Goal: Transaction & Acquisition: Purchase product/service

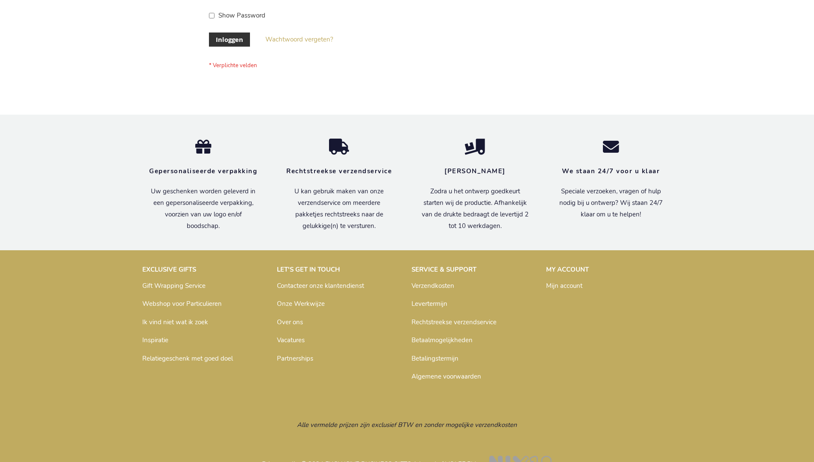
scroll to position [290, 0]
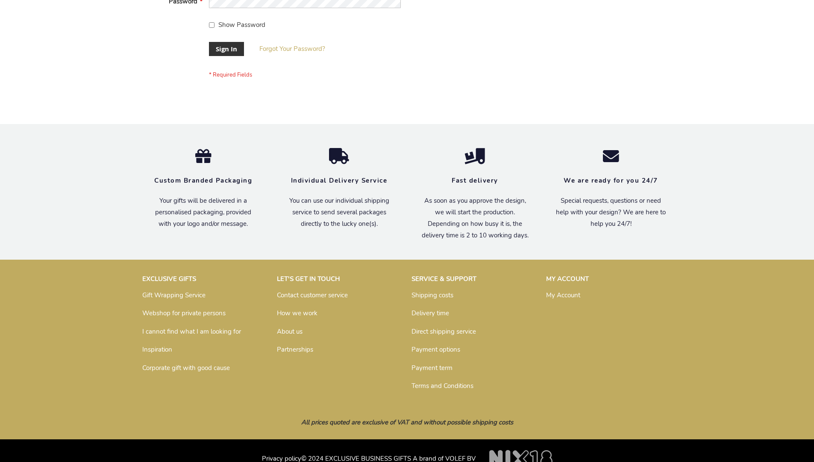
scroll to position [275, 0]
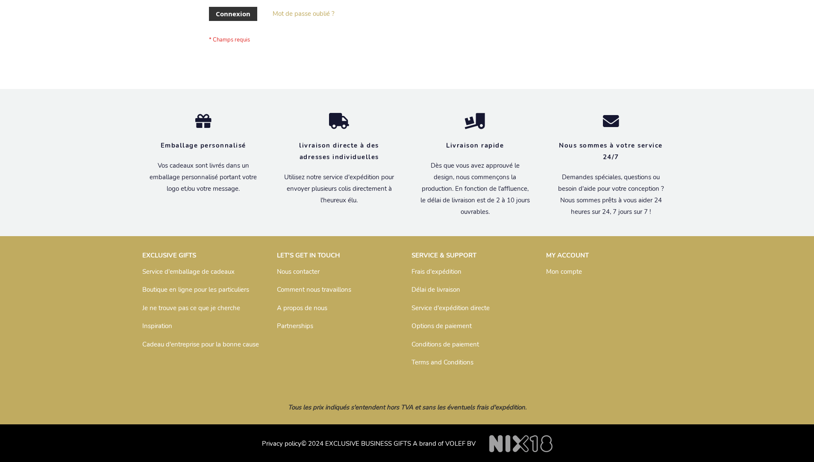
scroll to position [295, 0]
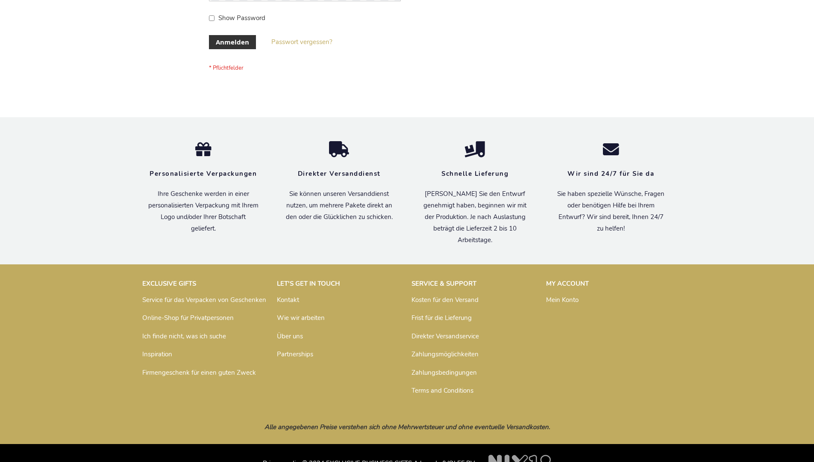
scroll to position [286, 0]
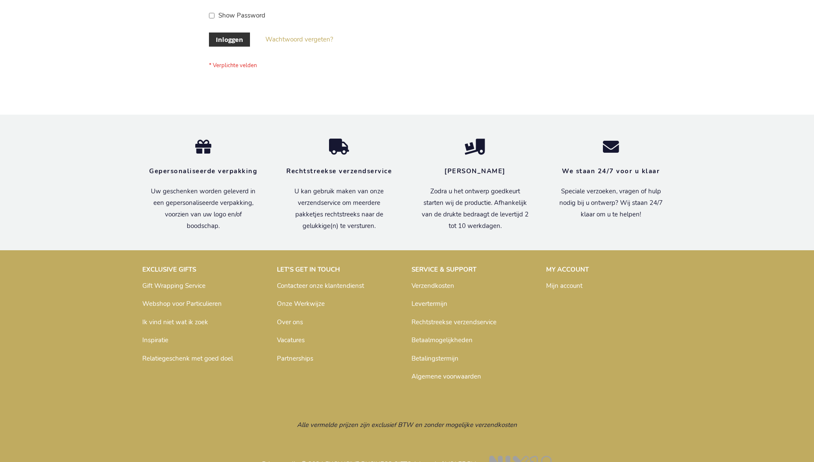
scroll to position [290, 0]
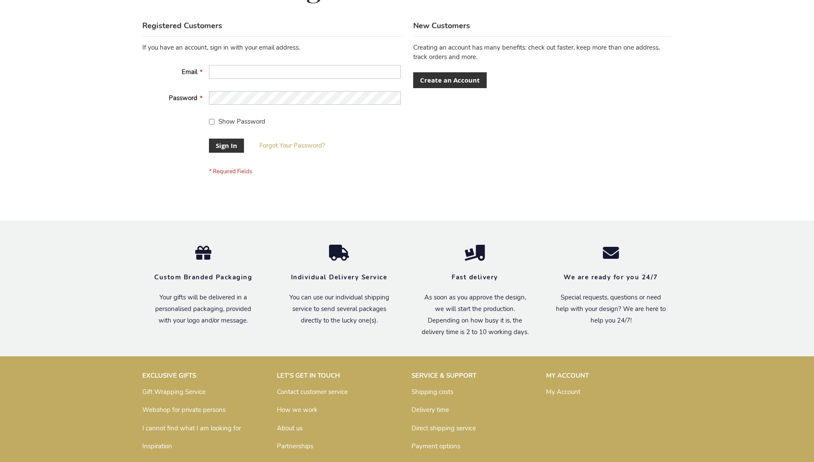
scroll to position [275, 0]
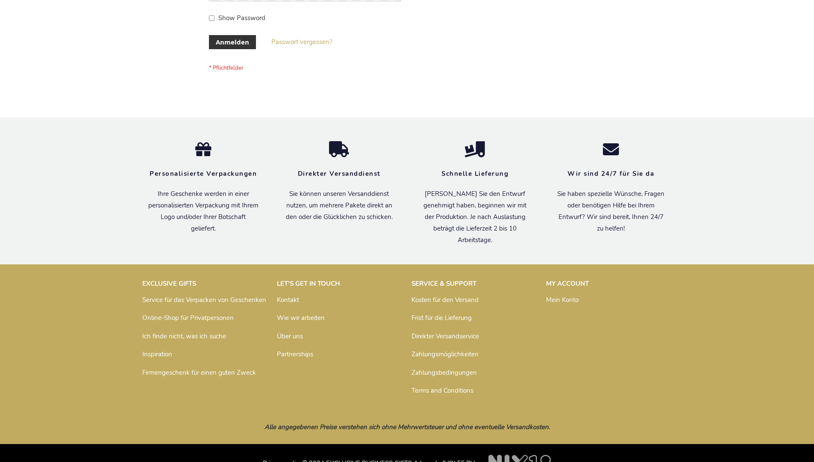
scroll to position [286, 0]
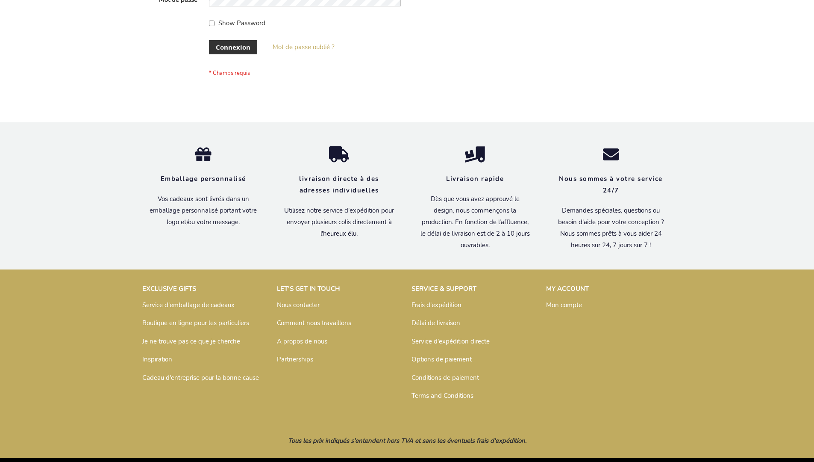
scroll to position [295, 0]
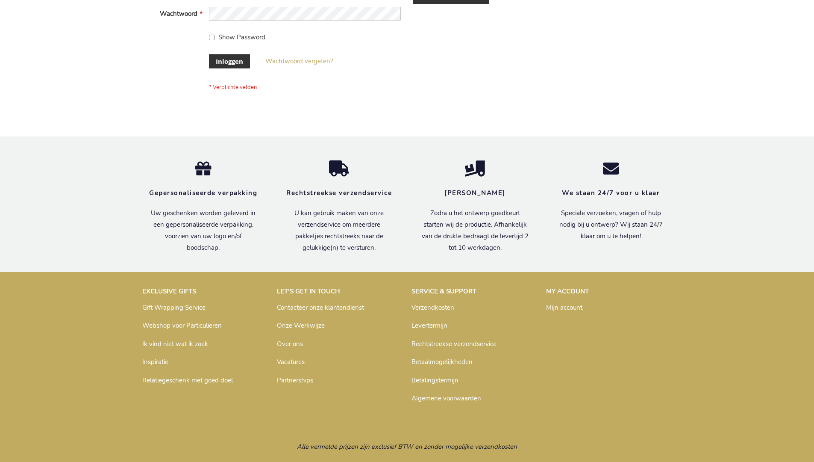
scroll to position [290, 0]
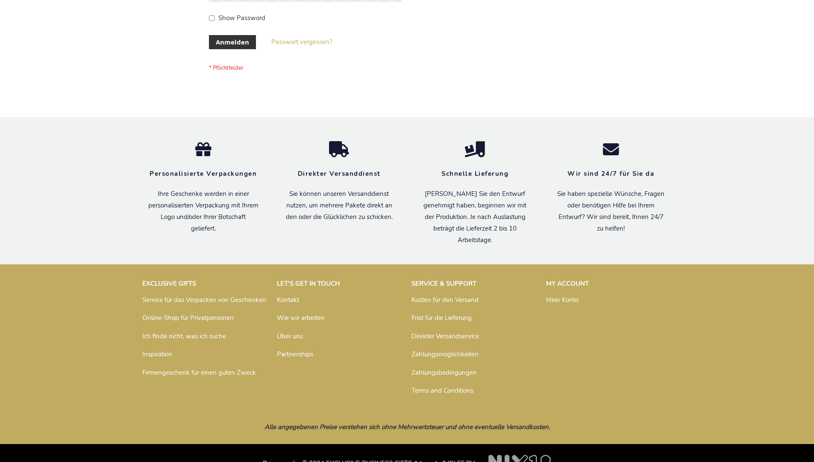
scroll to position [286, 0]
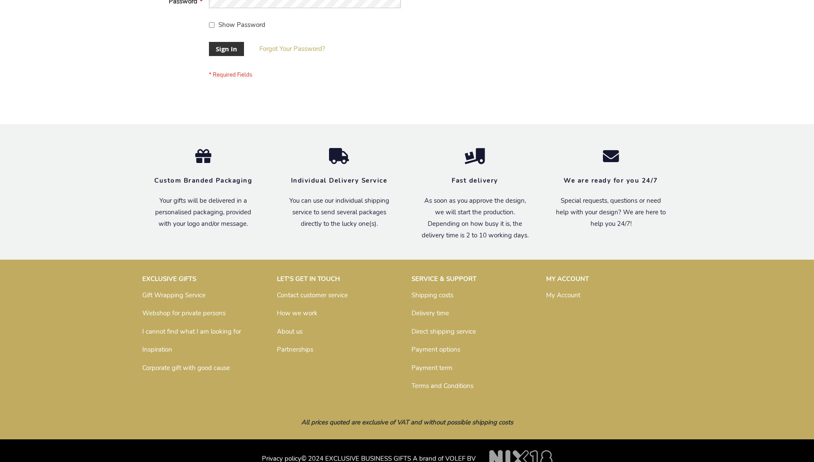
scroll to position [275, 0]
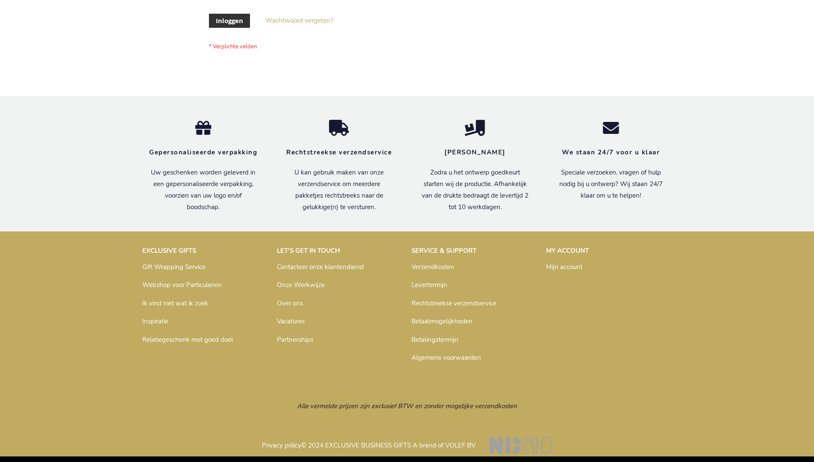
scroll to position [290, 0]
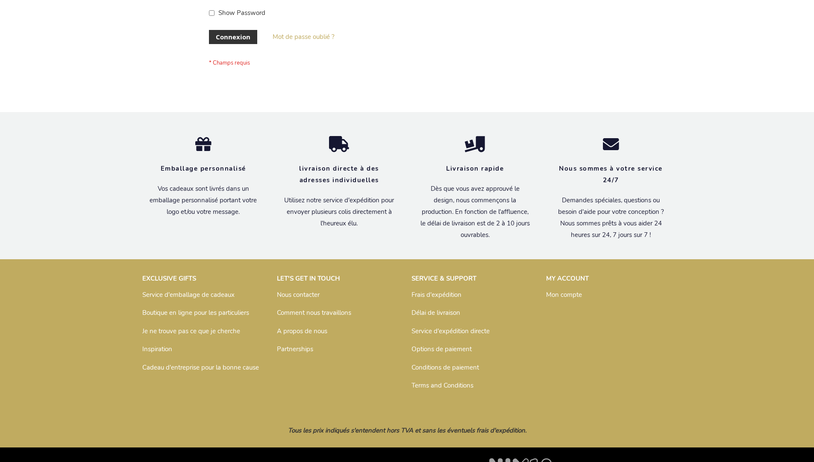
scroll to position [295, 0]
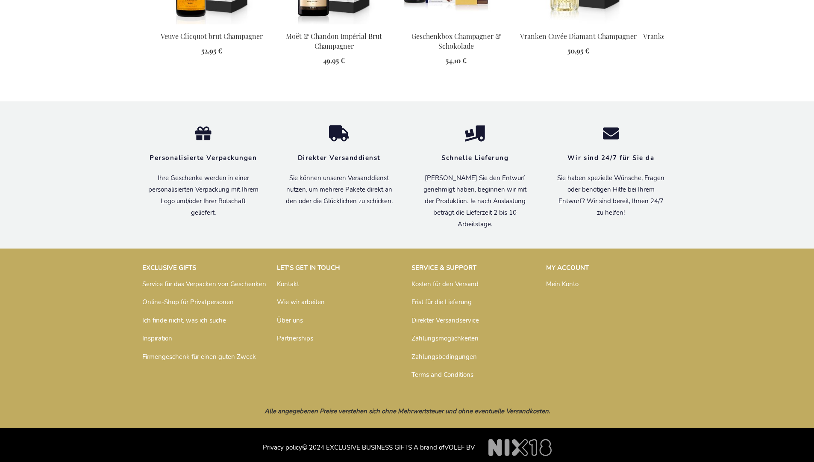
scroll to position [1133, 0]
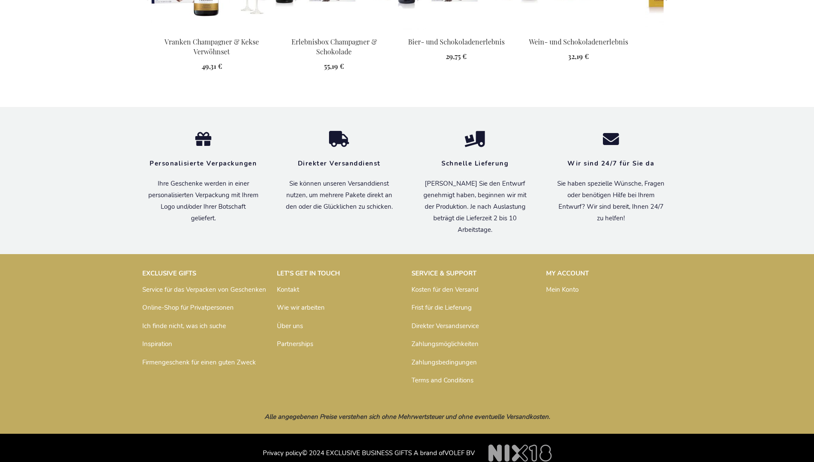
scroll to position [1089, 0]
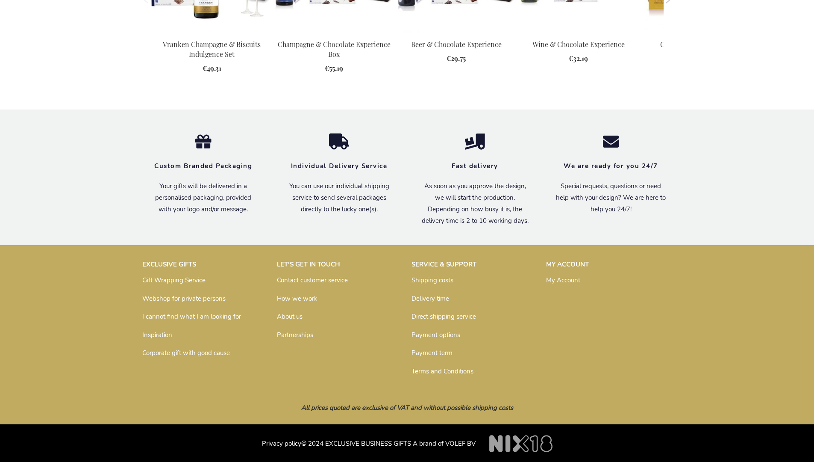
scroll to position [1068, 0]
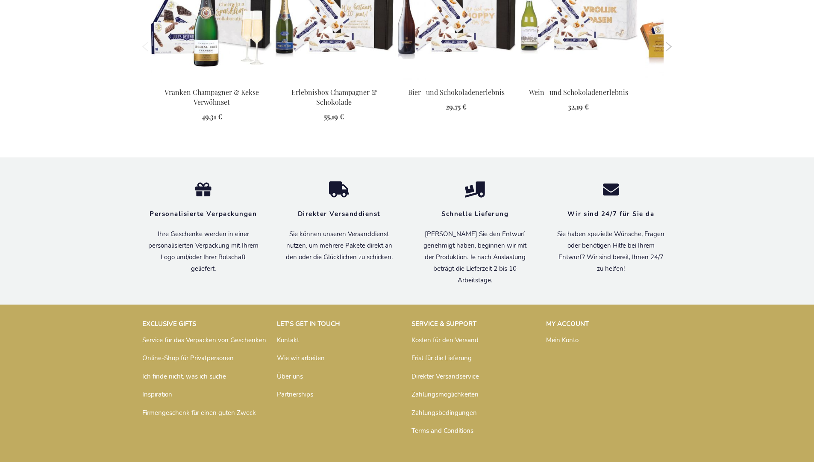
scroll to position [1089, 0]
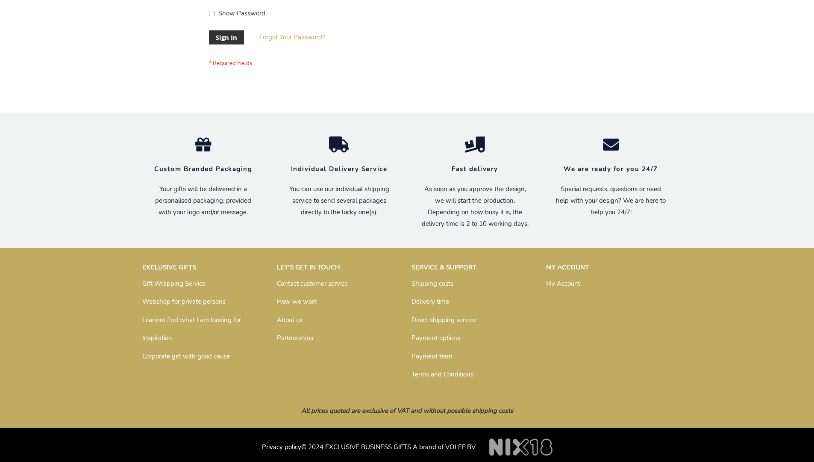
scroll to position [275, 0]
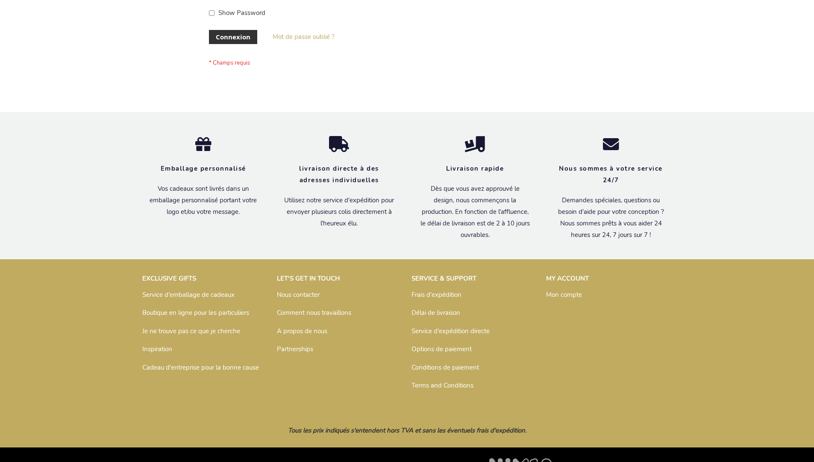
scroll to position [295, 0]
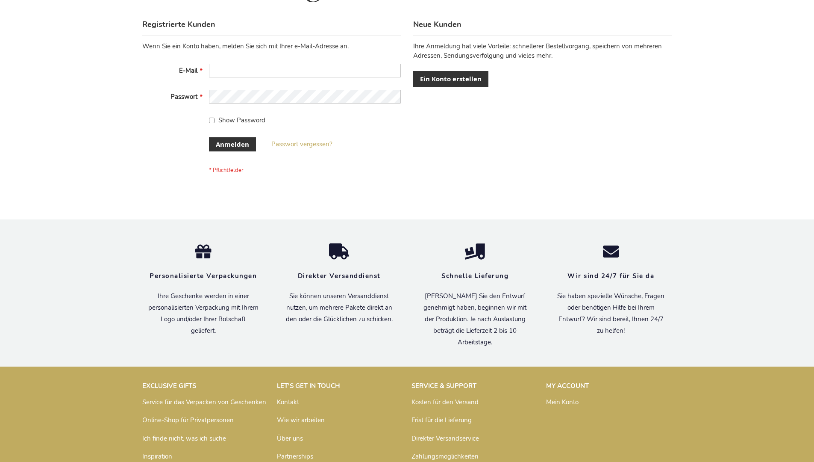
scroll to position [286, 0]
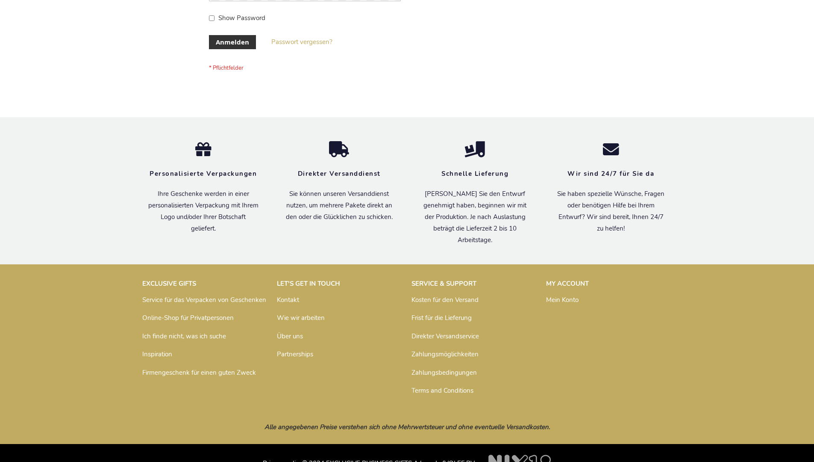
scroll to position [286, 0]
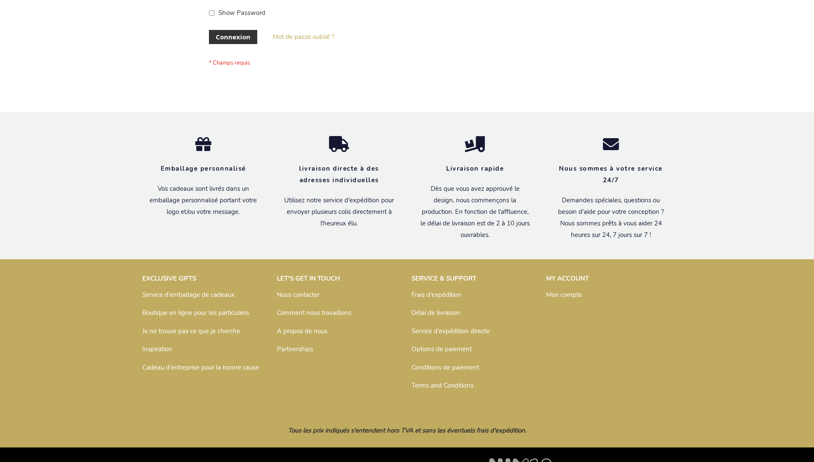
scroll to position [295, 0]
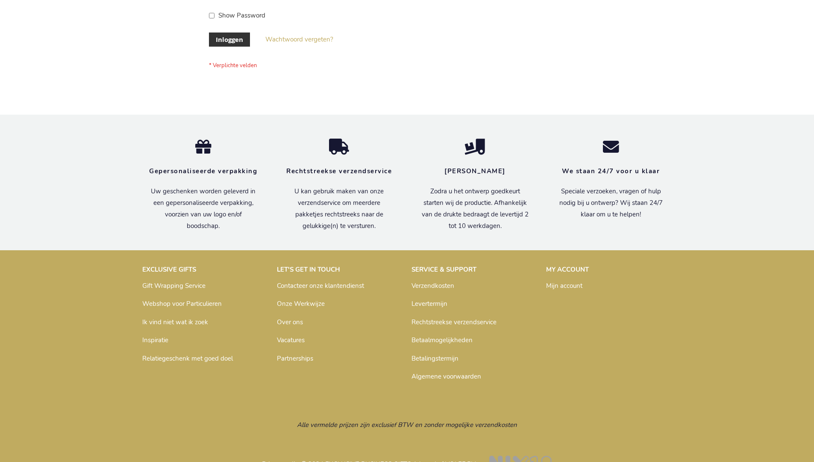
scroll to position [290, 0]
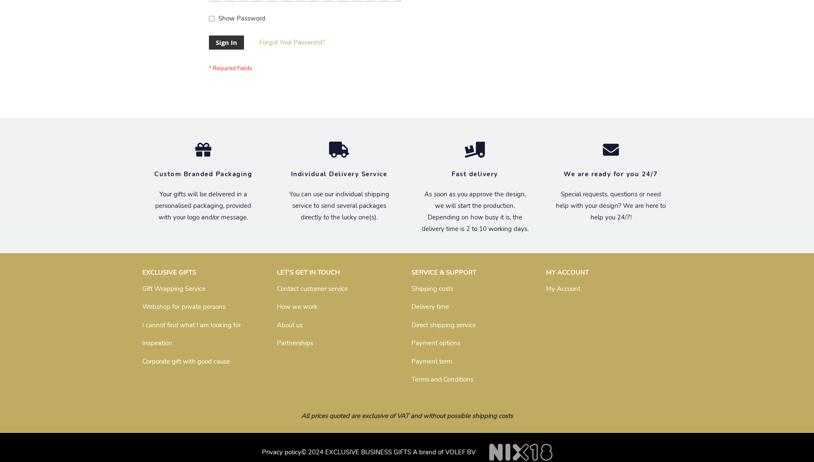
scroll to position [275, 0]
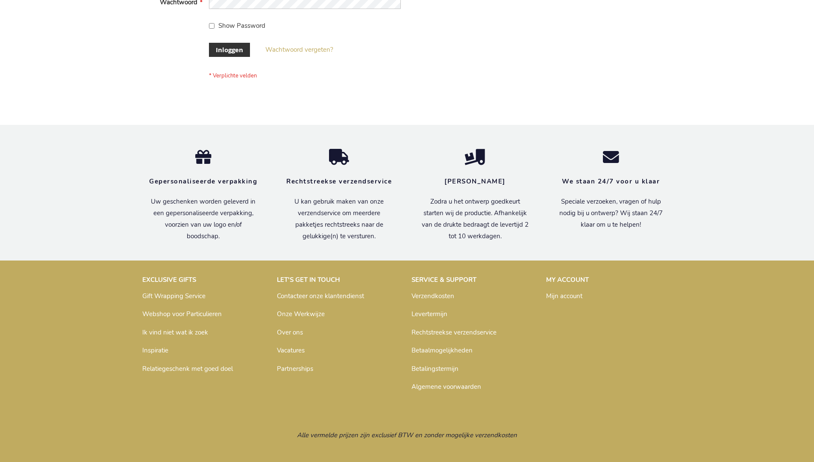
scroll to position [290, 0]
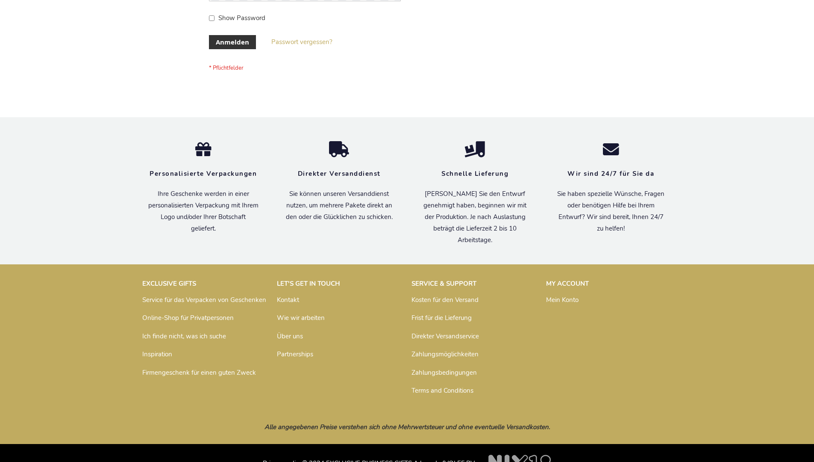
scroll to position [286, 0]
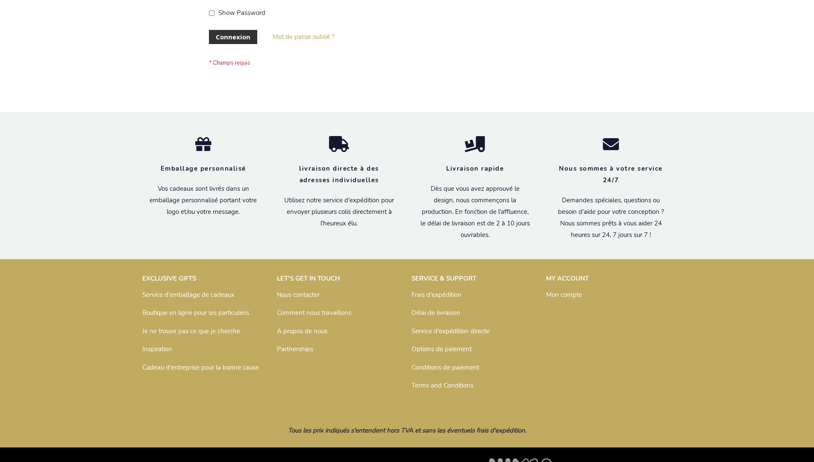
scroll to position [295, 0]
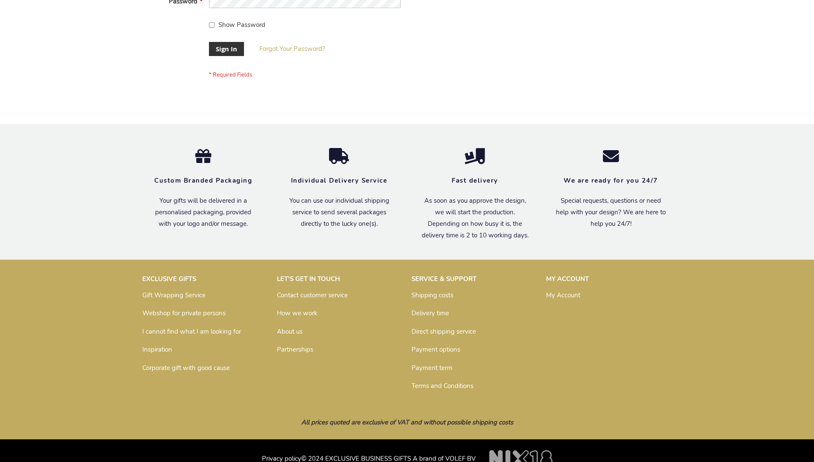
scroll to position [275, 0]
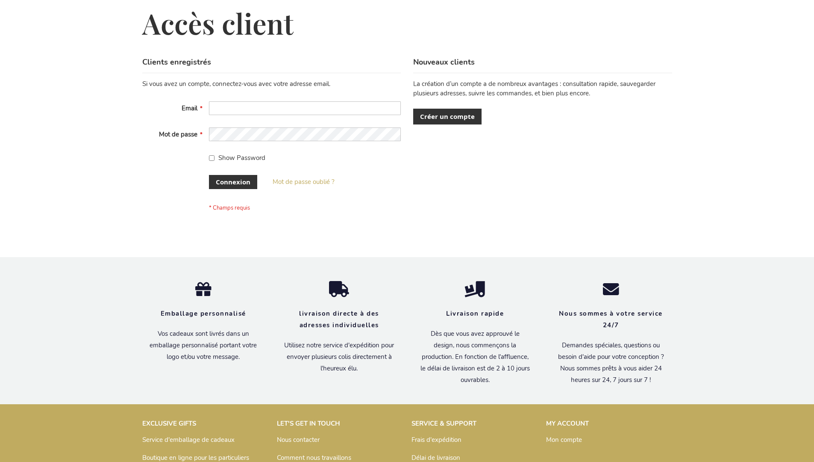
scroll to position [295, 0]
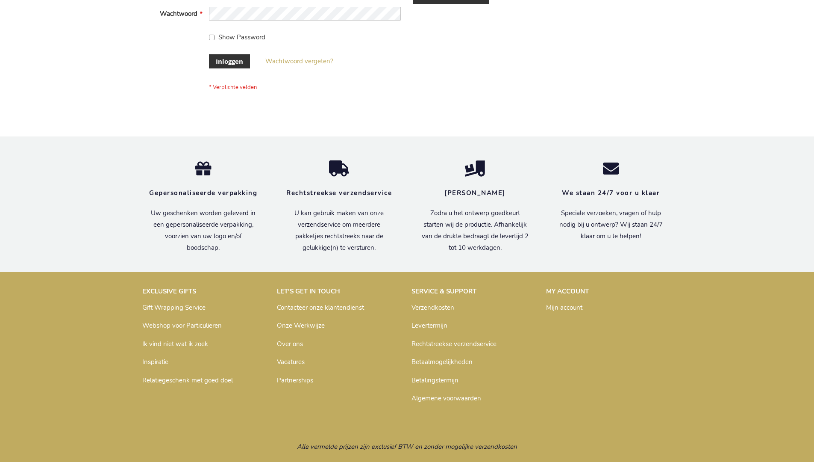
scroll to position [290, 0]
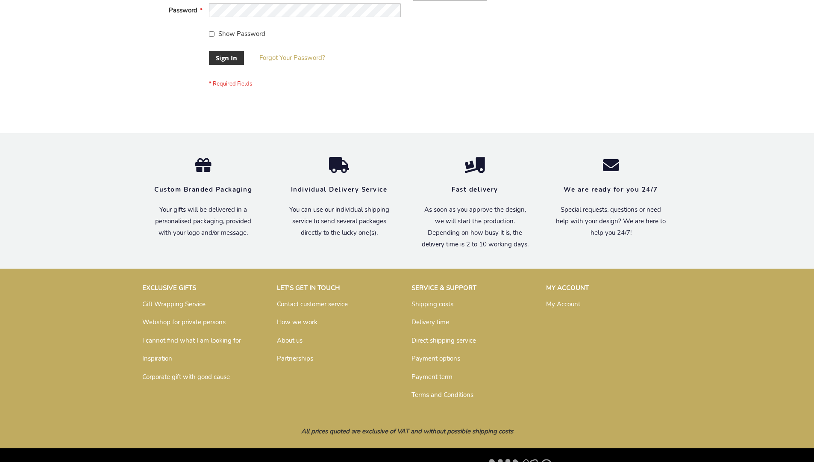
scroll to position [275, 0]
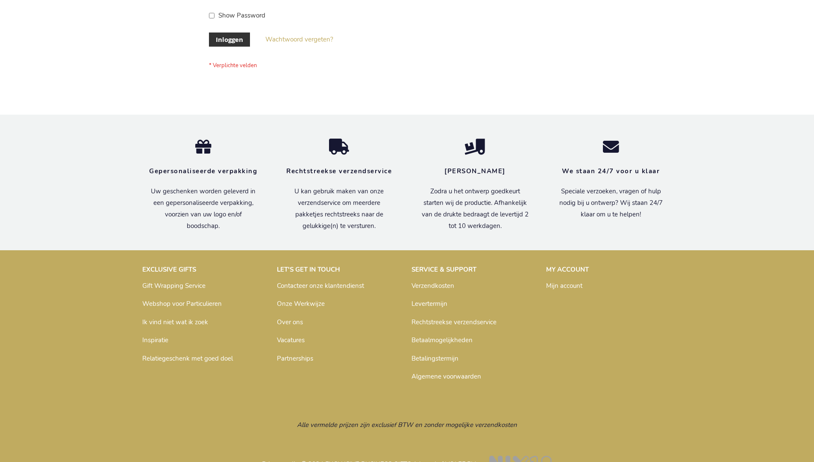
scroll to position [290, 0]
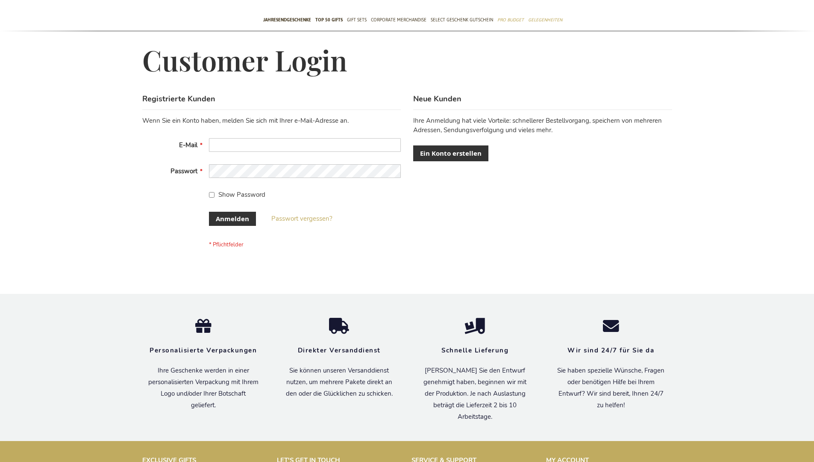
scroll to position [286, 0]
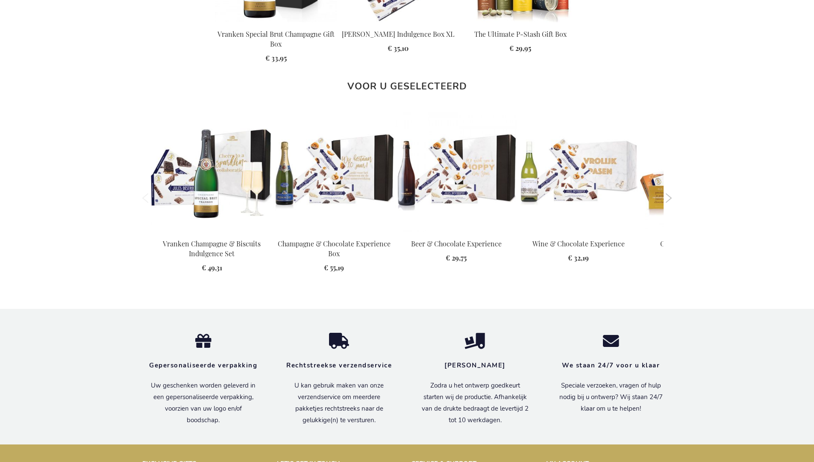
scroll to position [1083, 0]
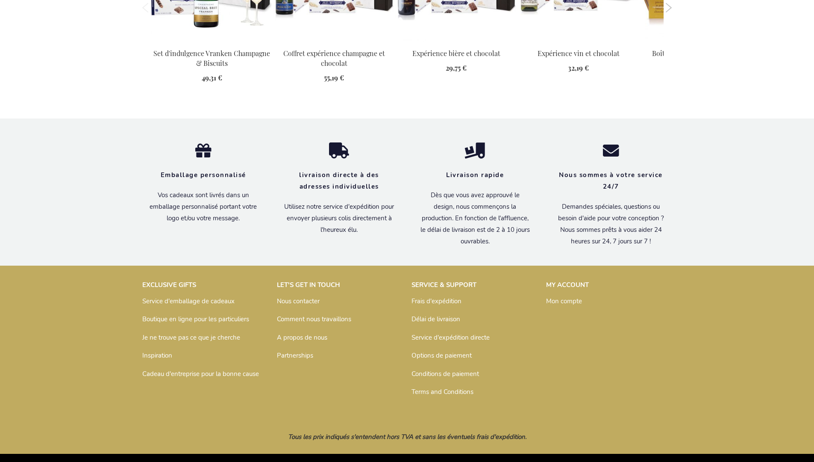
scroll to position [1097, 0]
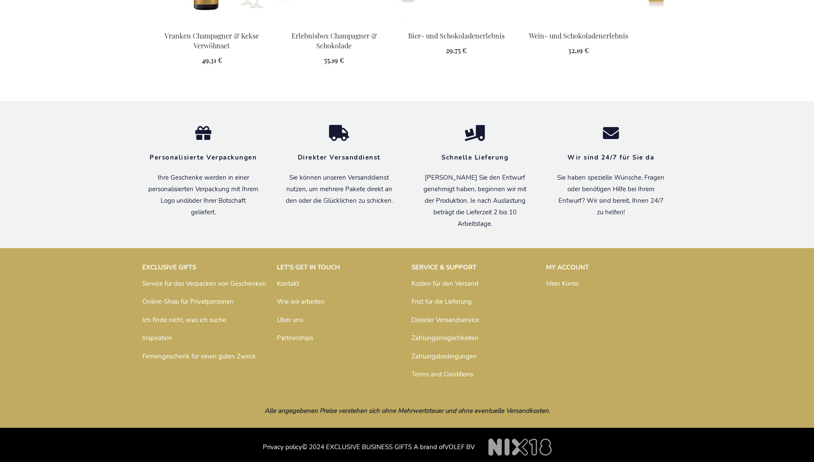
scroll to position [1089, 0]
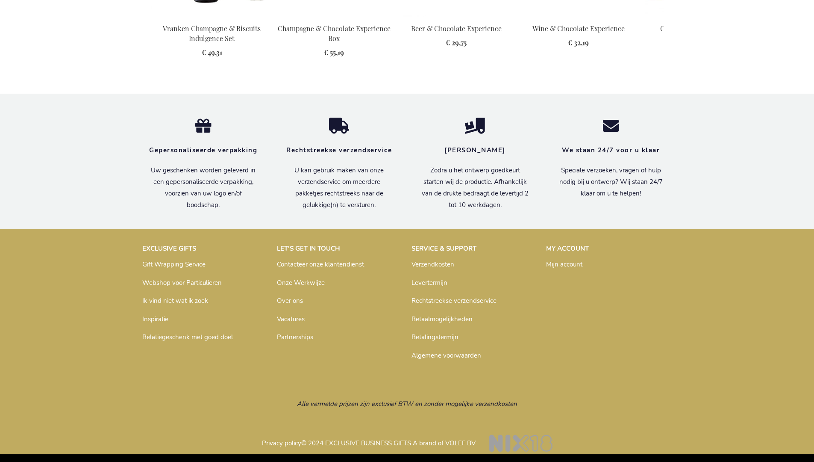
scroll to position [1083, 0]
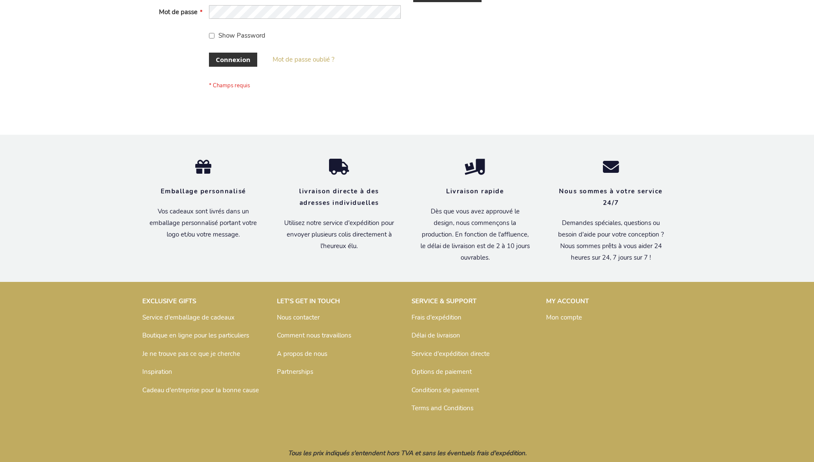
scroll to position [295, 0]
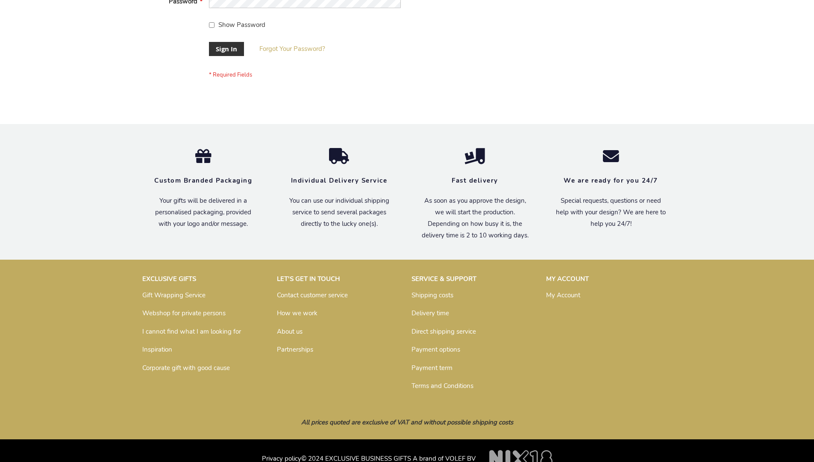
scroll to position [275, 0]
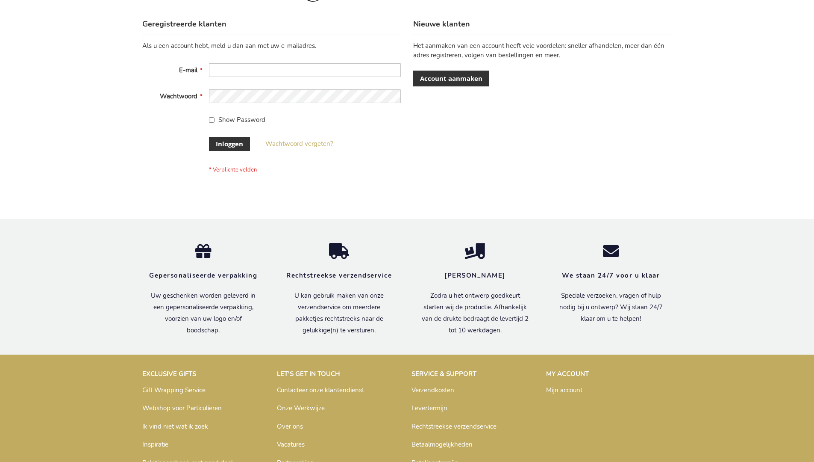
scroll to position [290, 0]
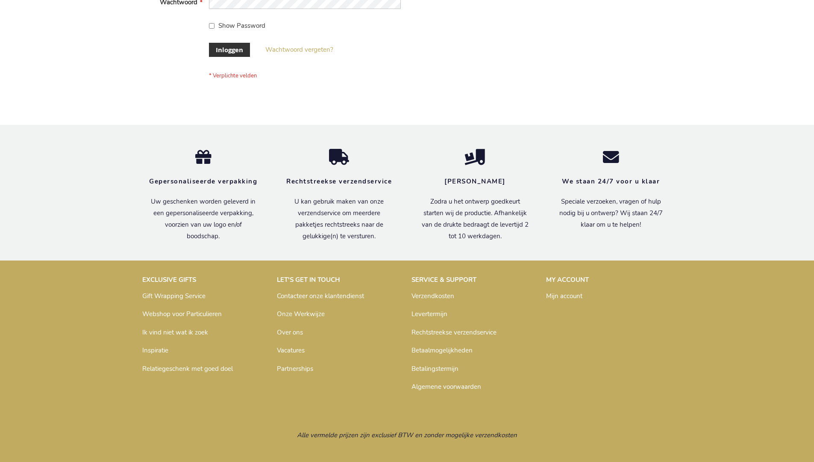
scroll to position [290, 0]
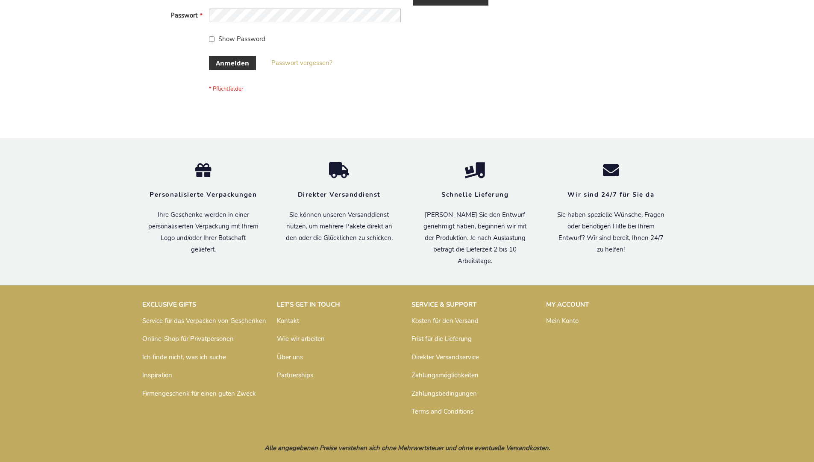
scroll to position [286, 0]
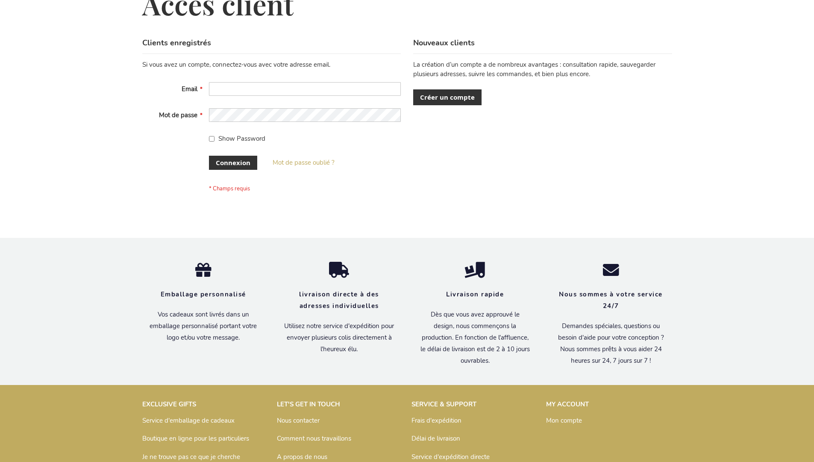
scroll to position [295, 0]
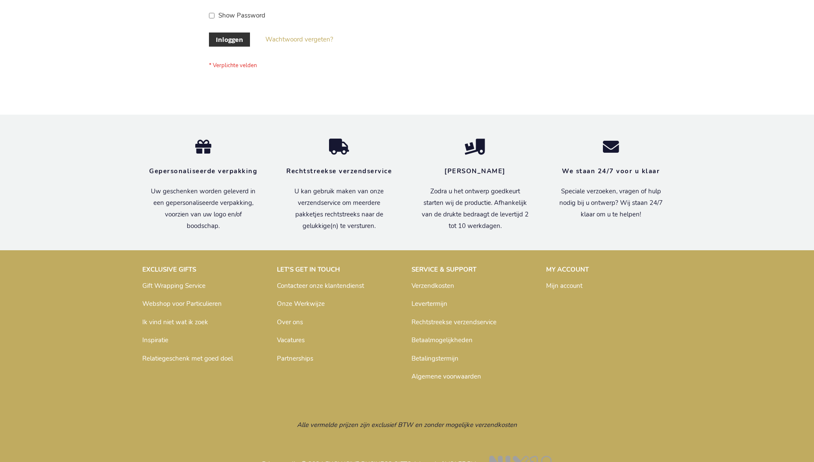
scroll to position [290, 0]
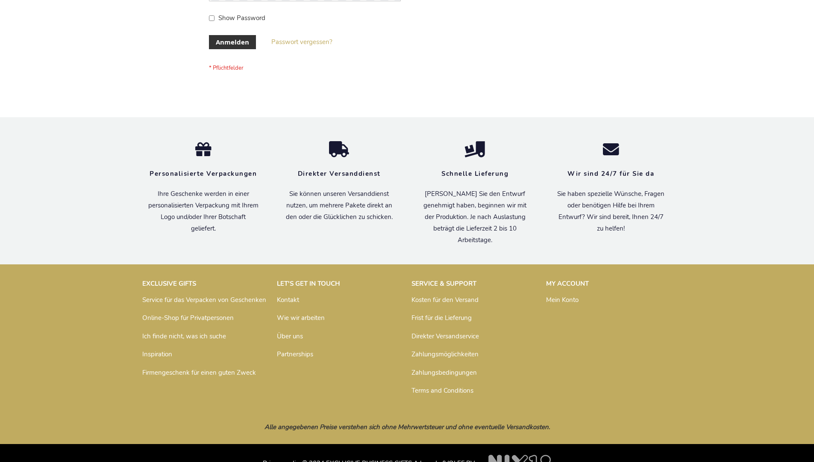
scroll to position [286, 0]
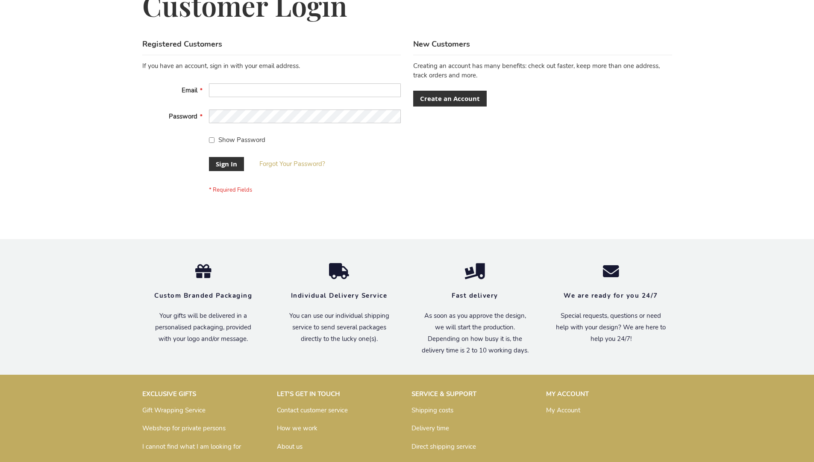
scroll to position [275, 0]
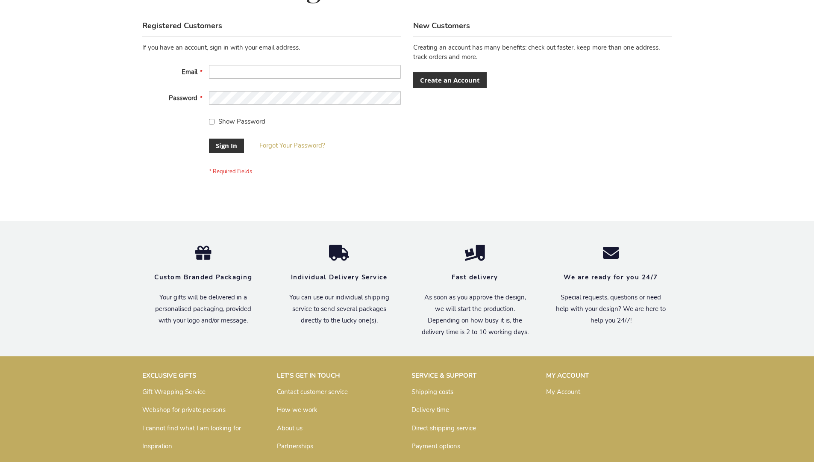
scroll to position [275, 0]
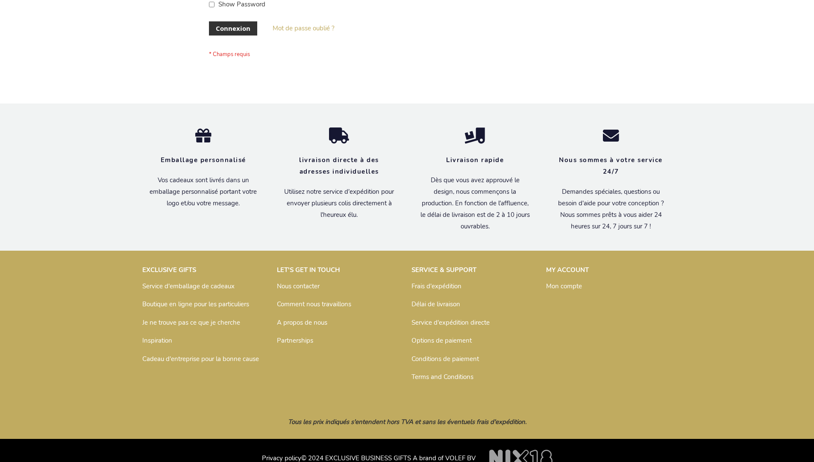
scroll to position [295, 0]
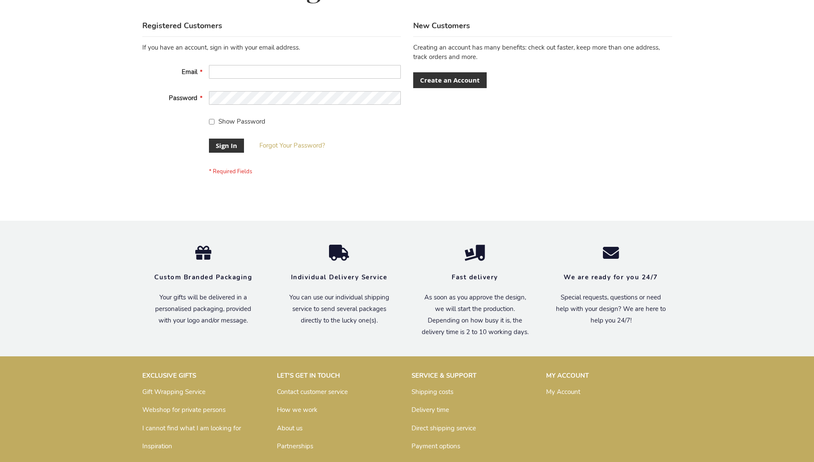
scroll to position [275, 0]
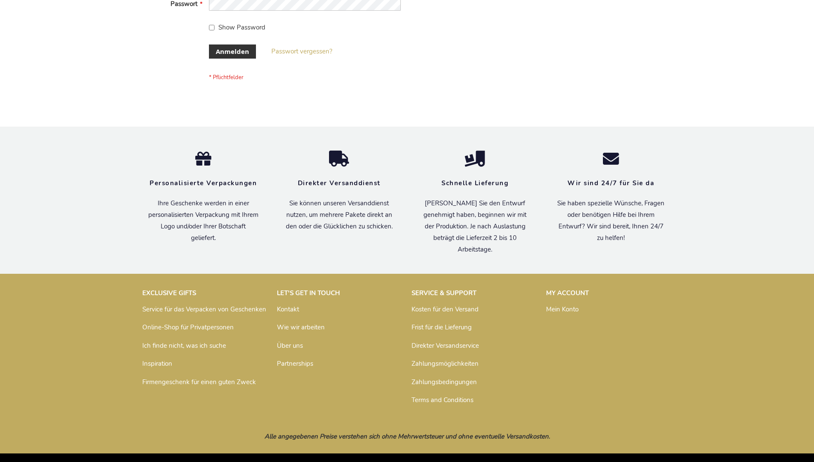
scroll to position [286, 0]
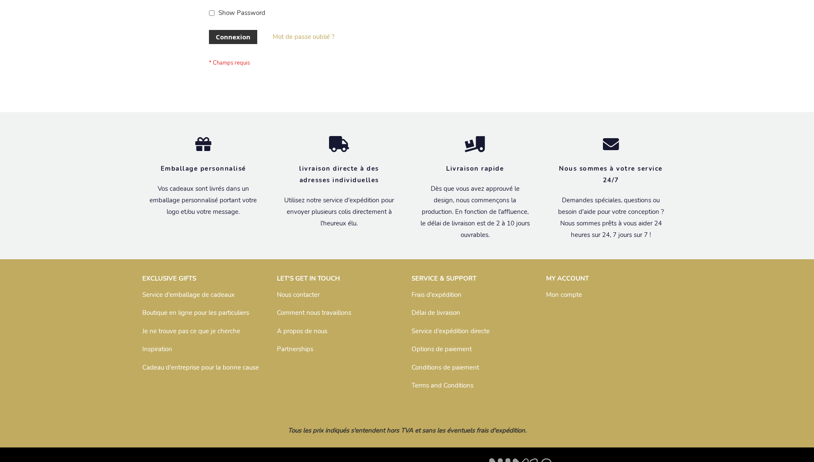
scroll to position [295, 0]
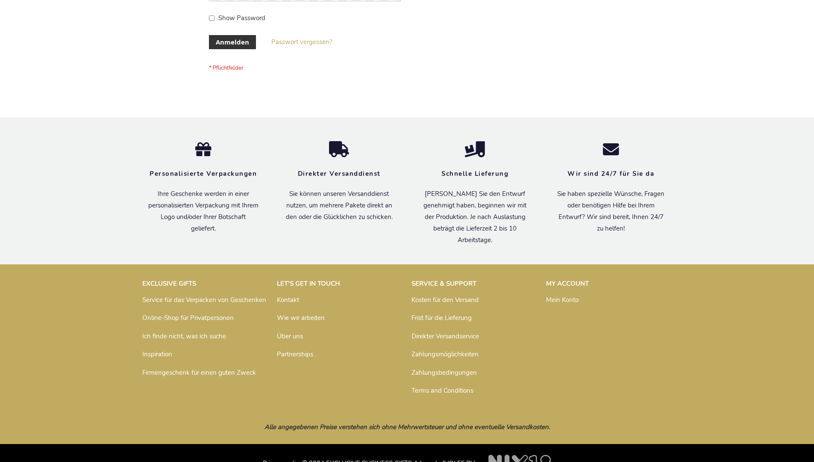
scroll to position [286, 0]
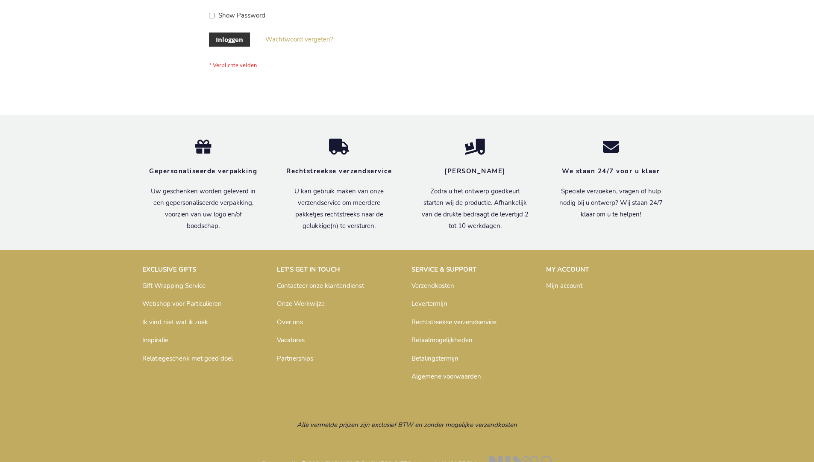
scroll to position [290, 0]
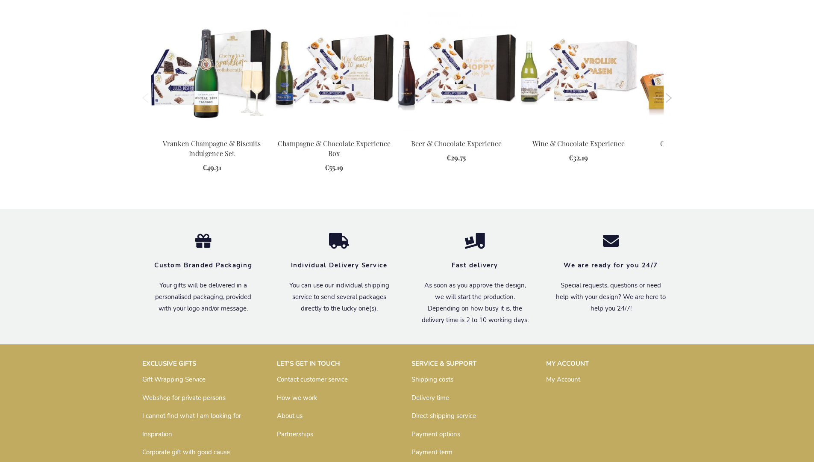
scroll to position [1068, 0]
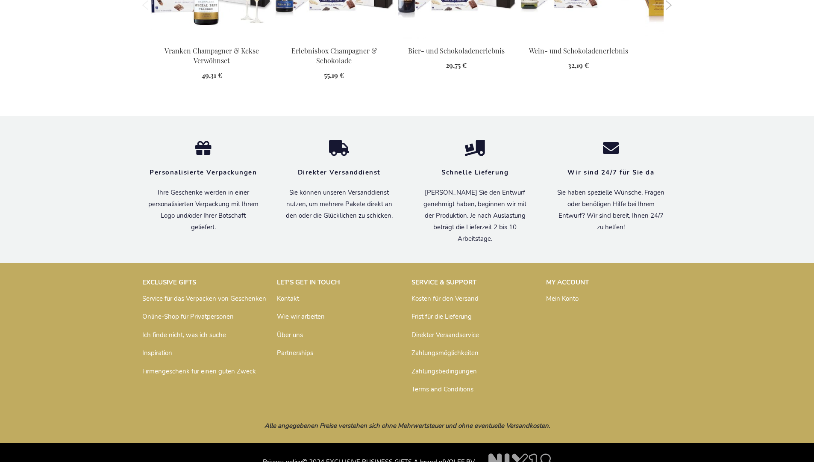
scroll to position [1089, 0]
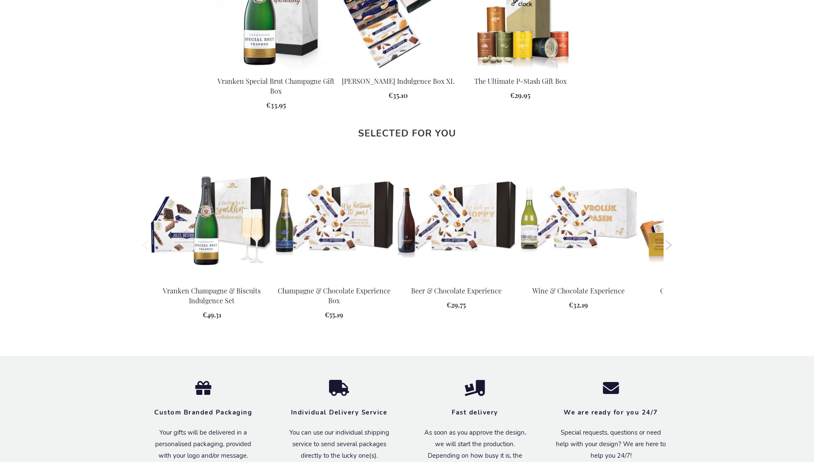
scroll to position [1068, 0]
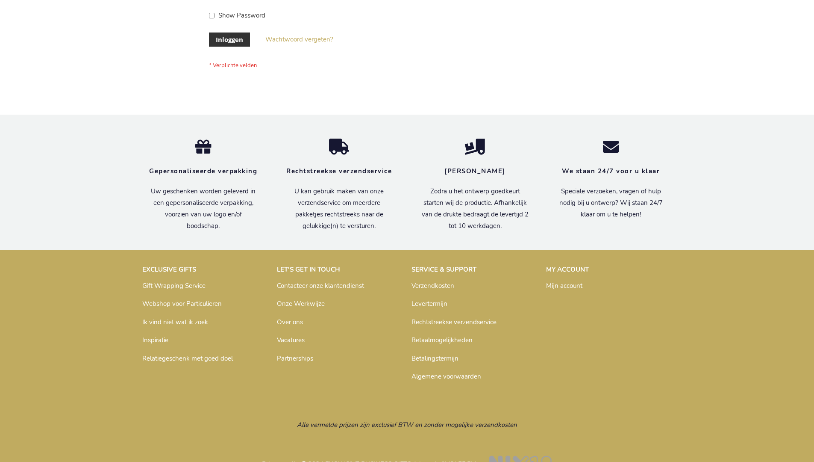
scroll to position [290, 0]
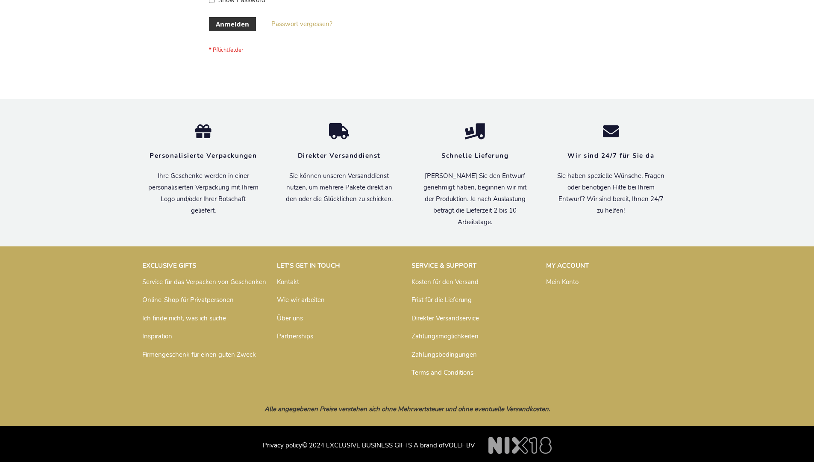
scroll to position [286, 0]
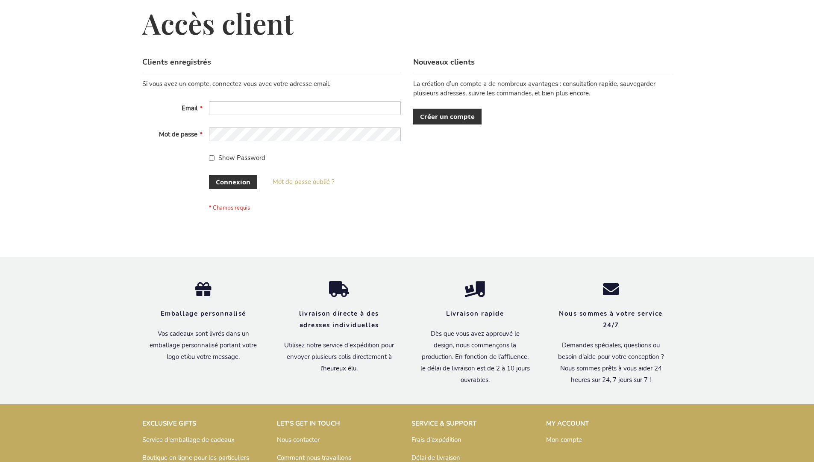
scroll to position [295, 0]
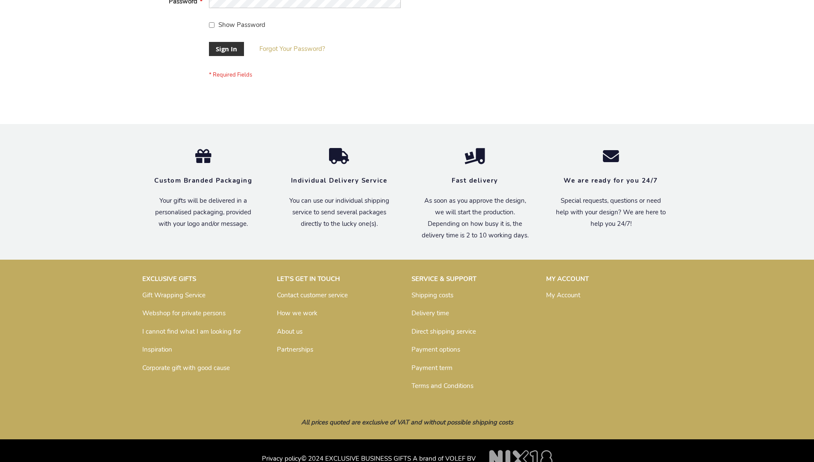
scroll to position [275, 0]
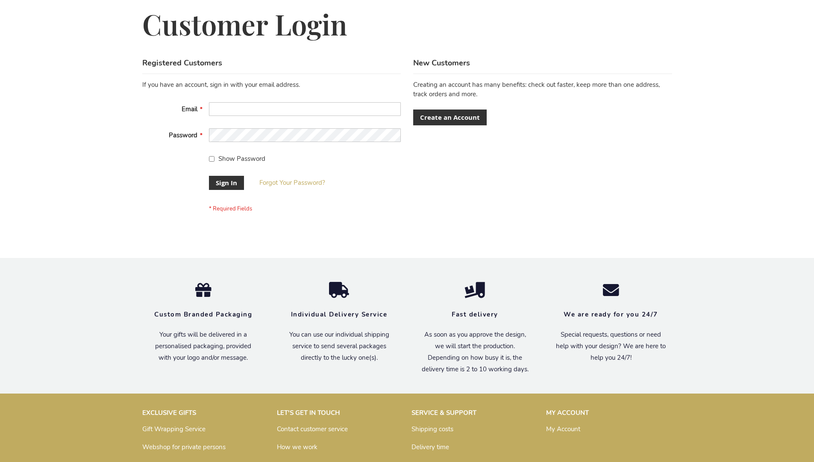
scroll to position [275, 0]
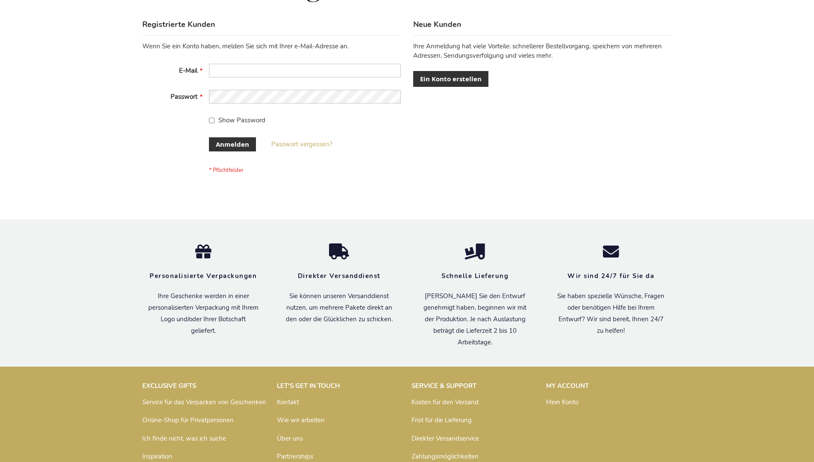
scroll to position [286, 0]
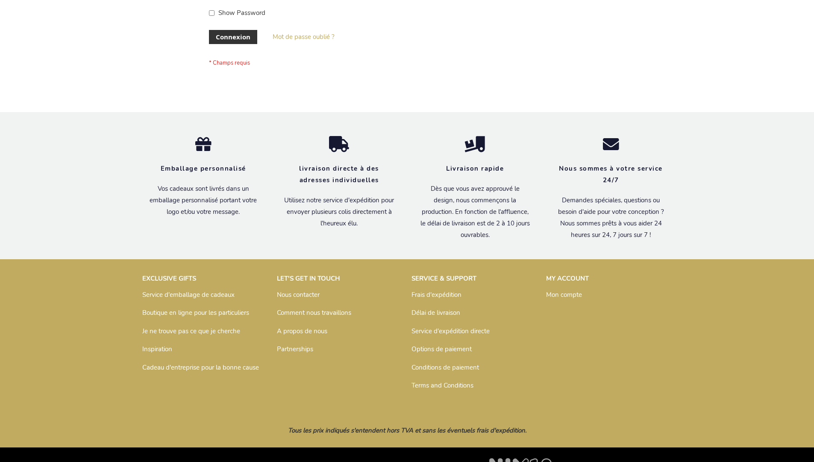
scroll to position [295, 0]
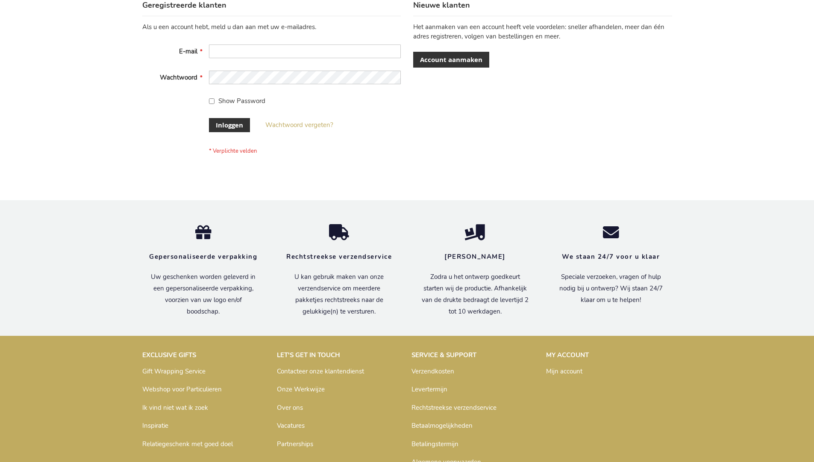
scroll to position [290, 0]
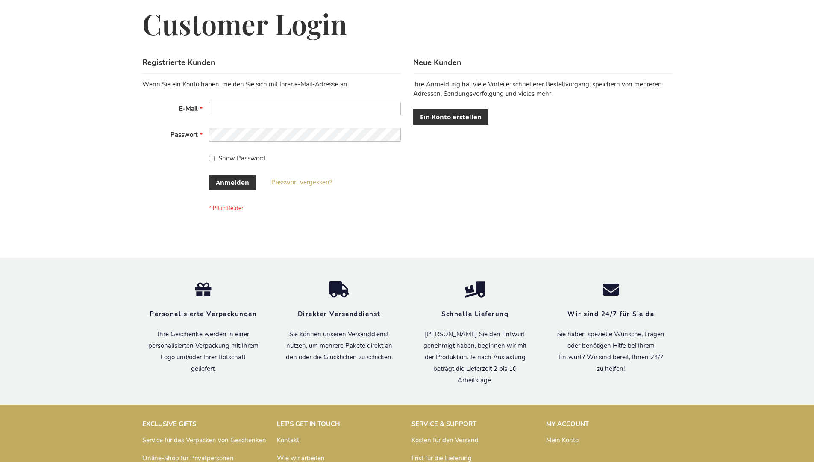
scroll to position [286, 0]
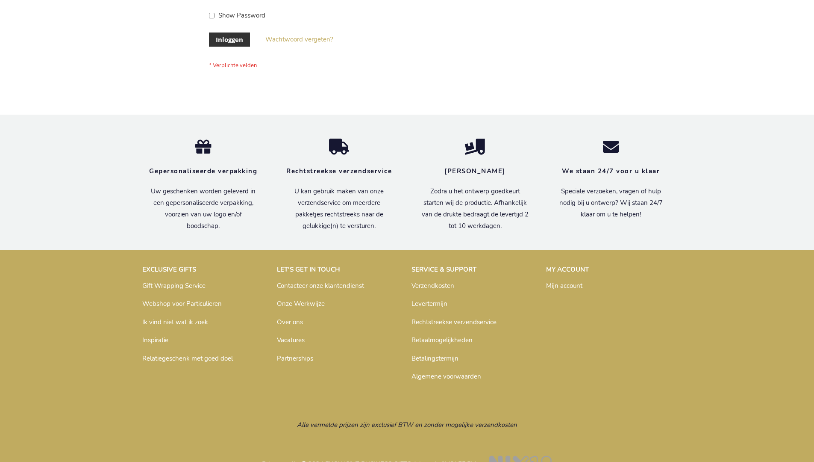
scroll to position [290, 0]
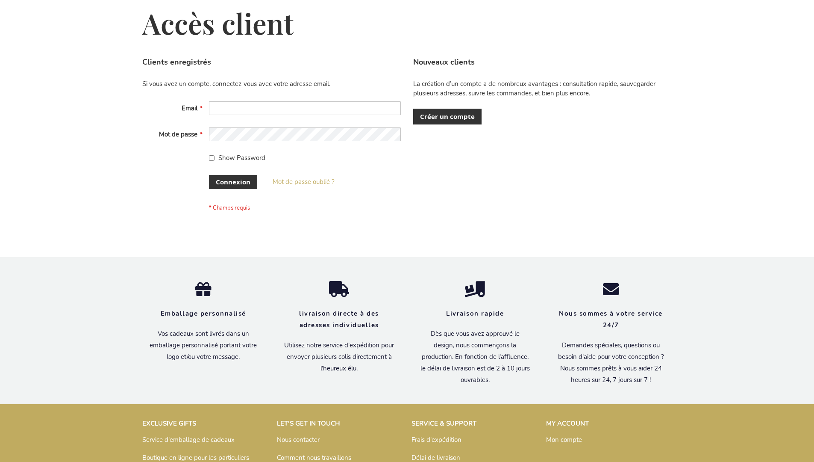
scroll to position [295, 0]
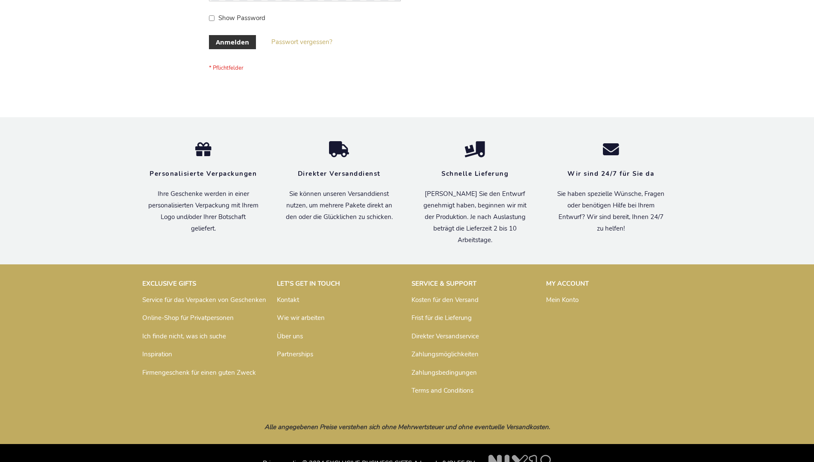
scroll to position [286, 0]
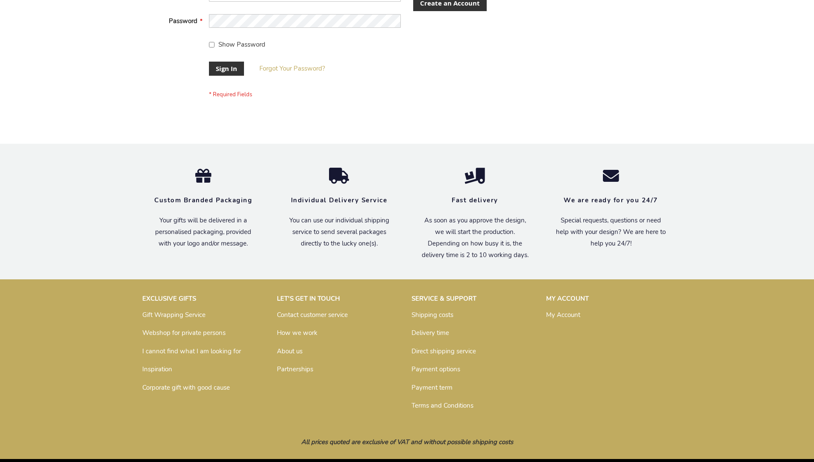
scroll to position [275, 0]
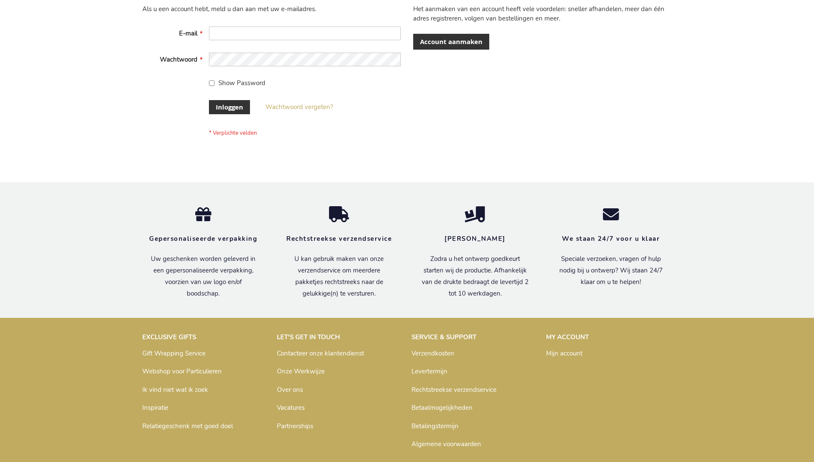
scroll to position [290, 0]
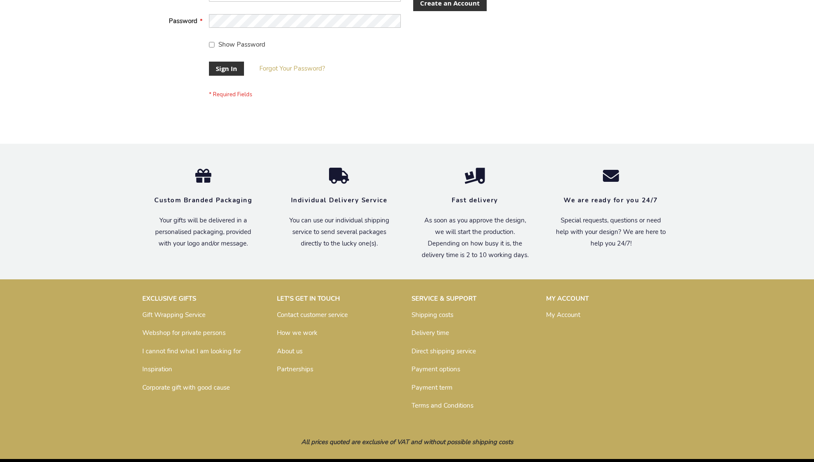
scroll to position [275, 0]
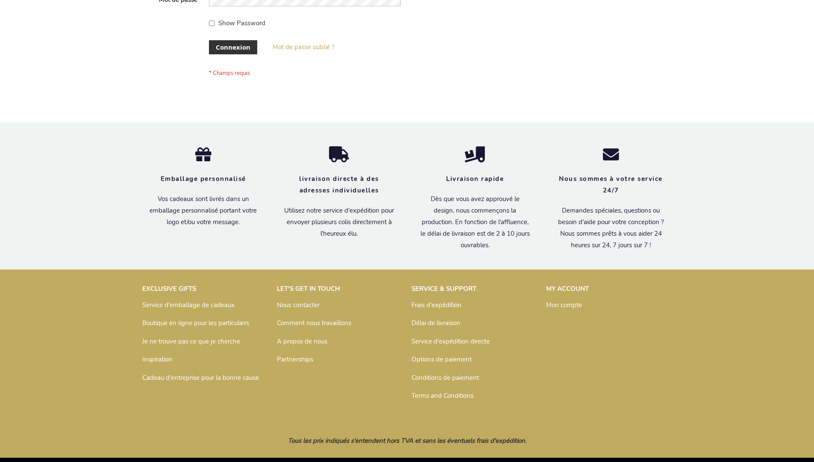
scroll to position [295, 0]
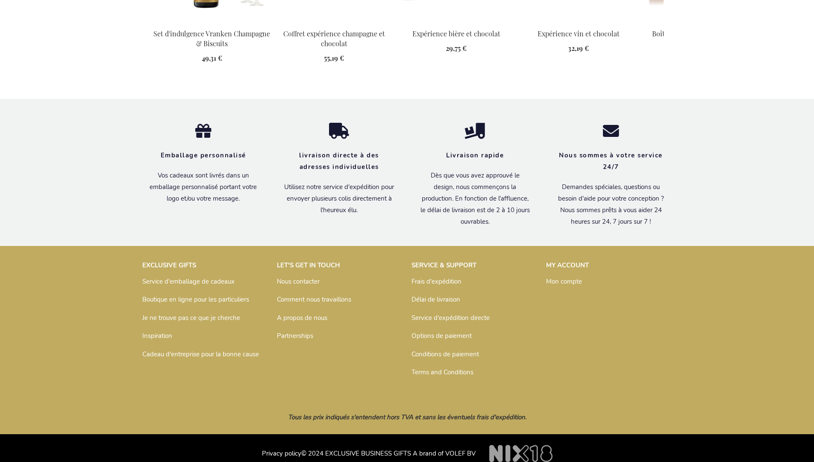
scroll to position [1097, 0]
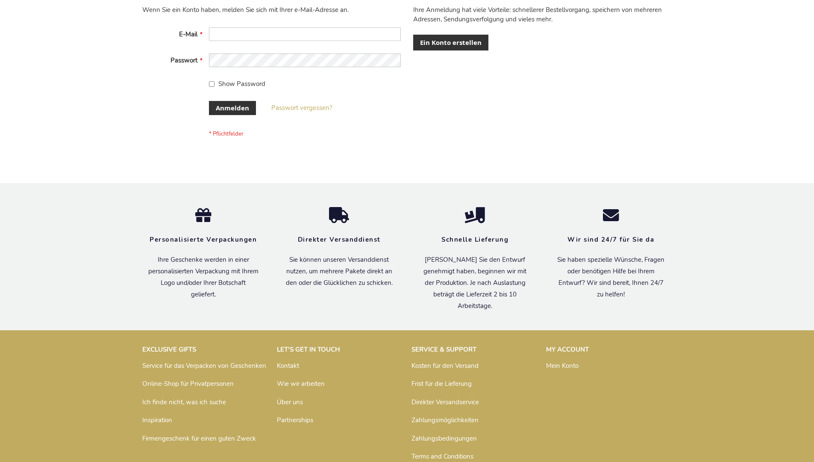
scroll to position [286, 0]
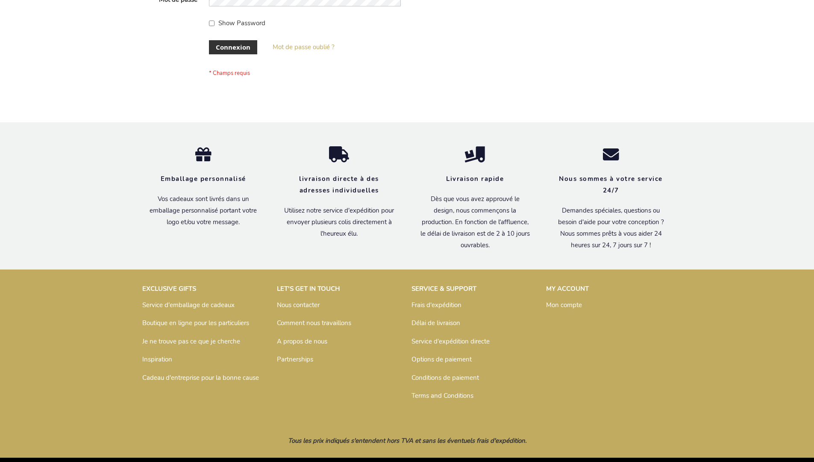
scroll to position [295, 0]
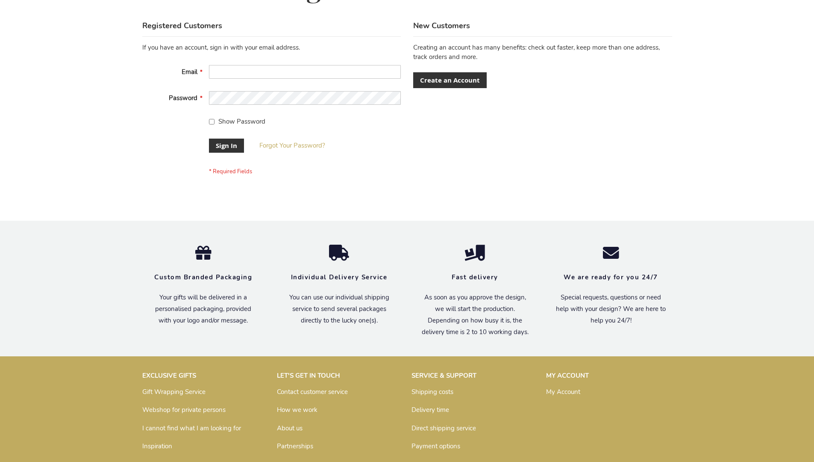
scroll to position [275, 0]
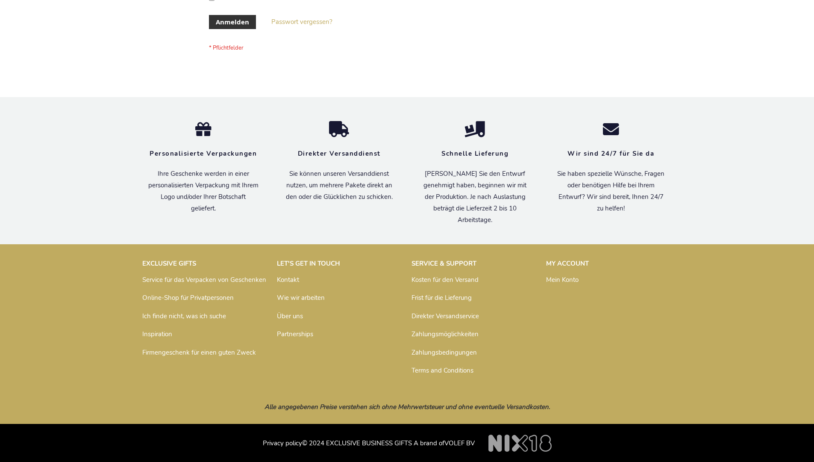
scroll to position [286, 0]
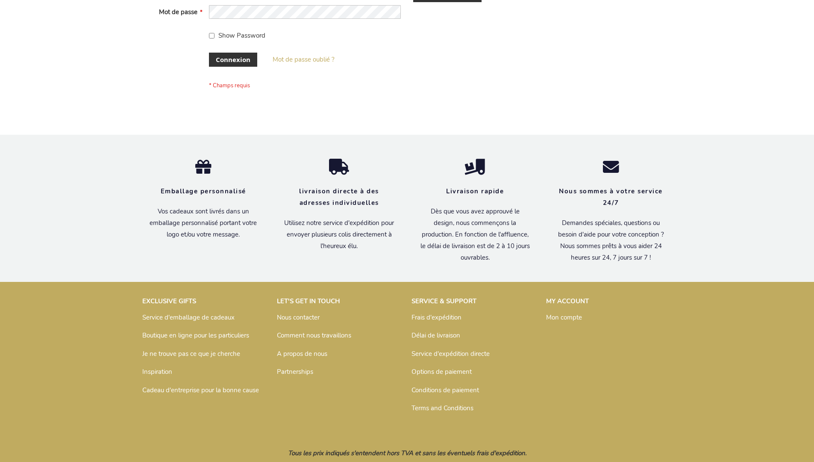
scroll to position [295, 0]
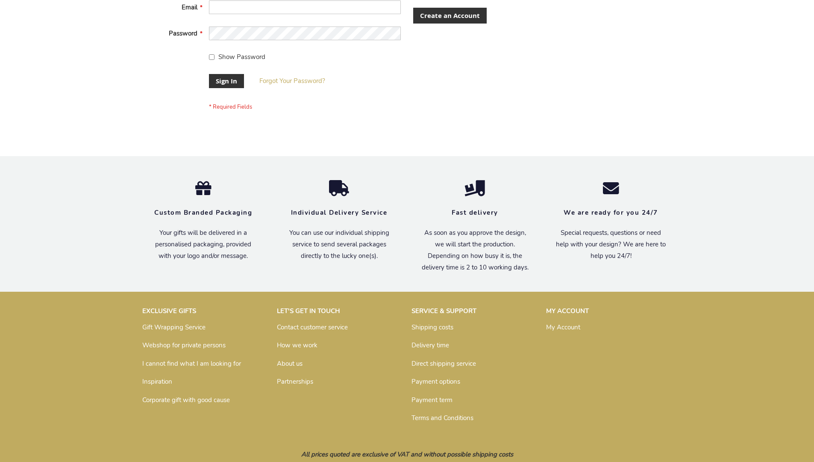
scroll to position [275, 0]
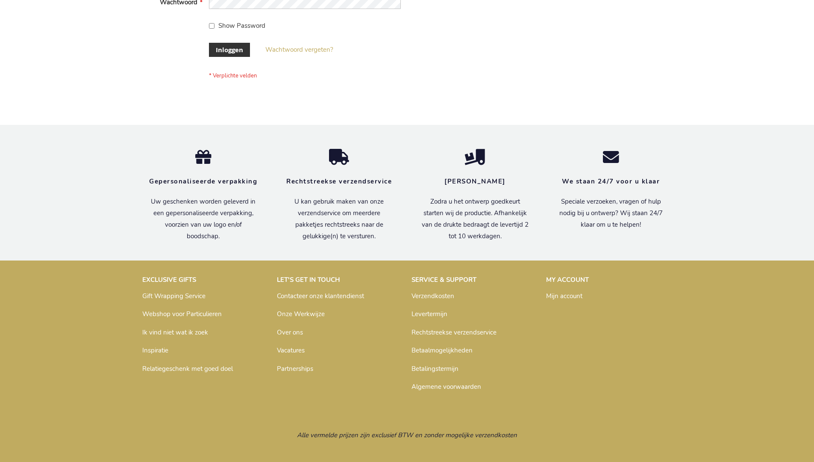
scroll to position [290, 0]
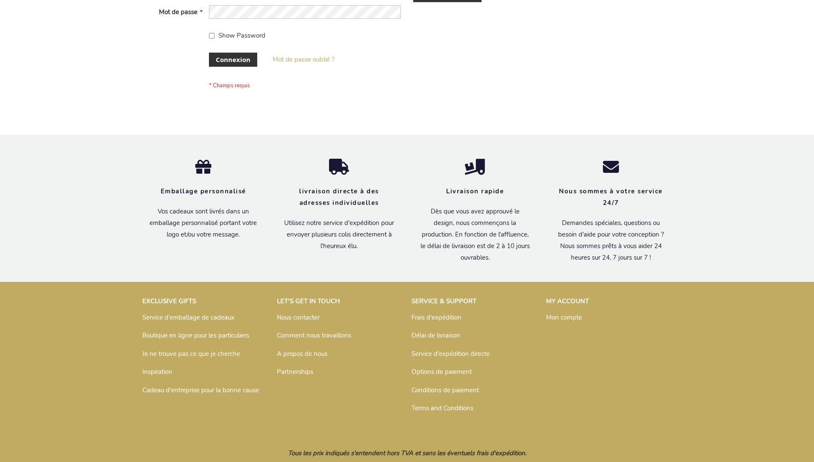
scroll to position [295, 0]
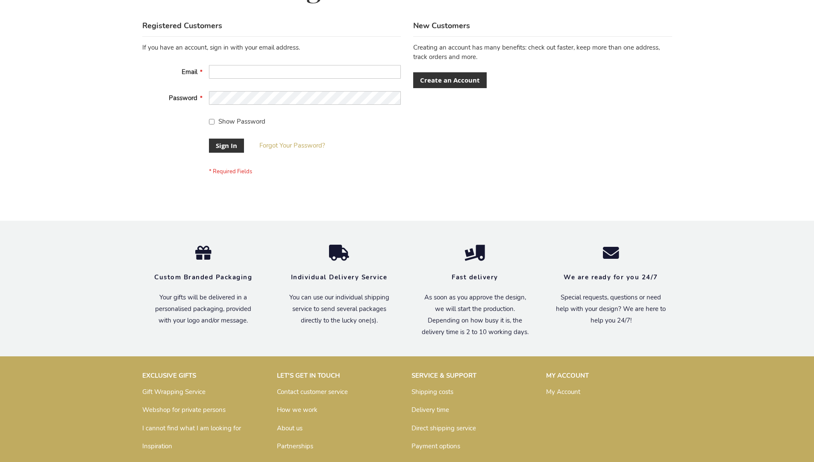
scroll to position [275, 0]
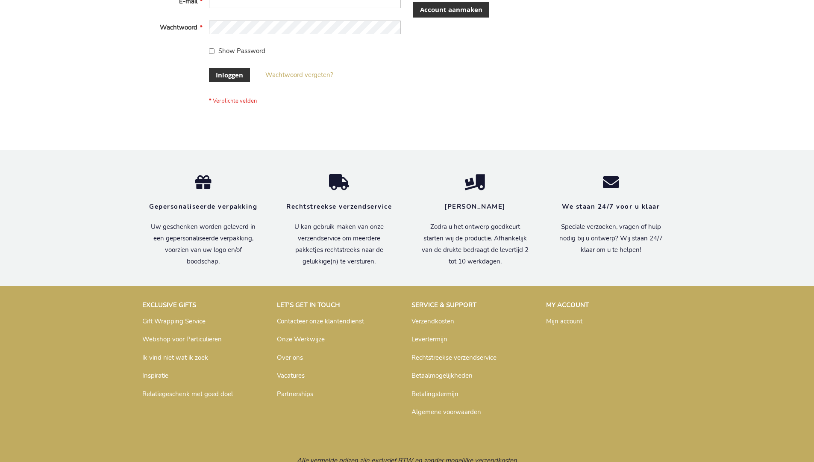
scroll to position [290, 0]
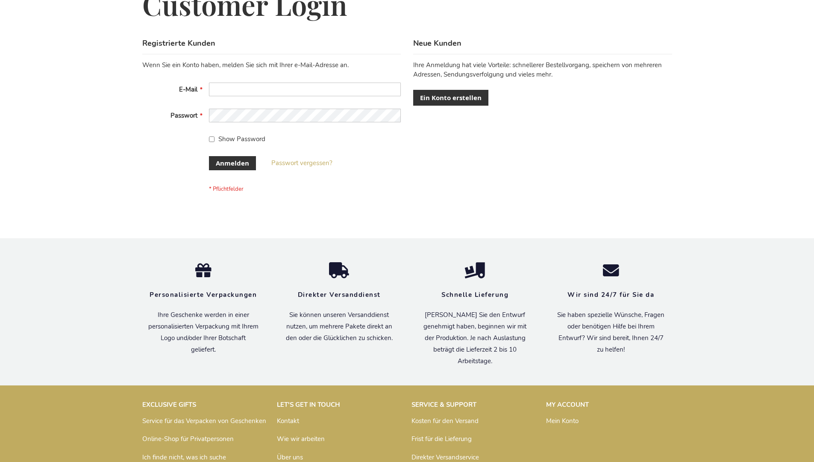
scroll to position [286, 0]
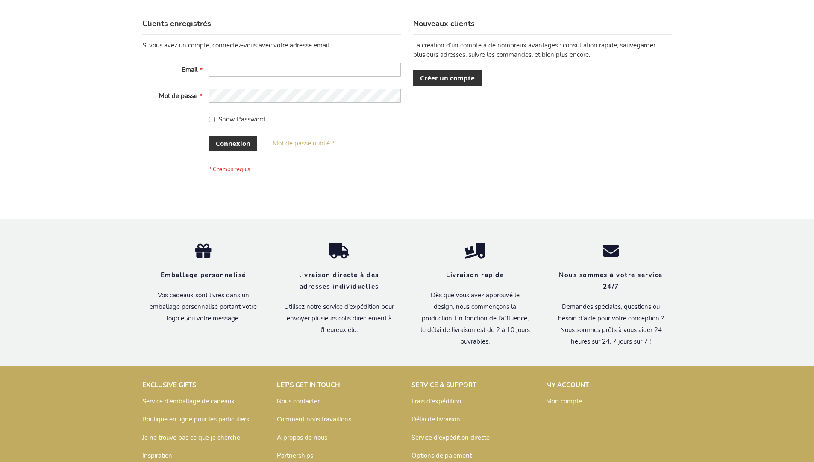
scroll to position [295, 0]
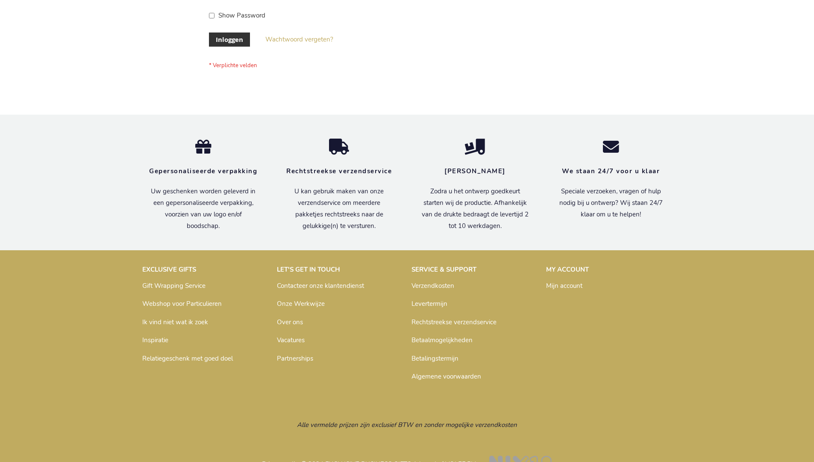
scroll to position [290, 0]
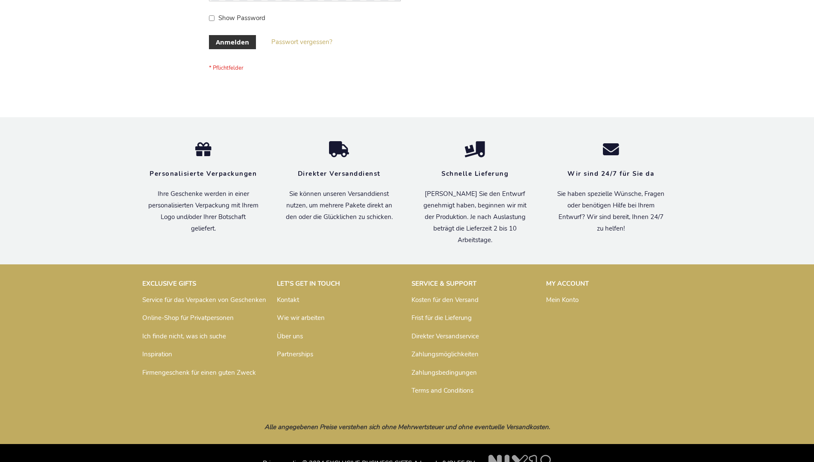
scroll to position [286, 0]
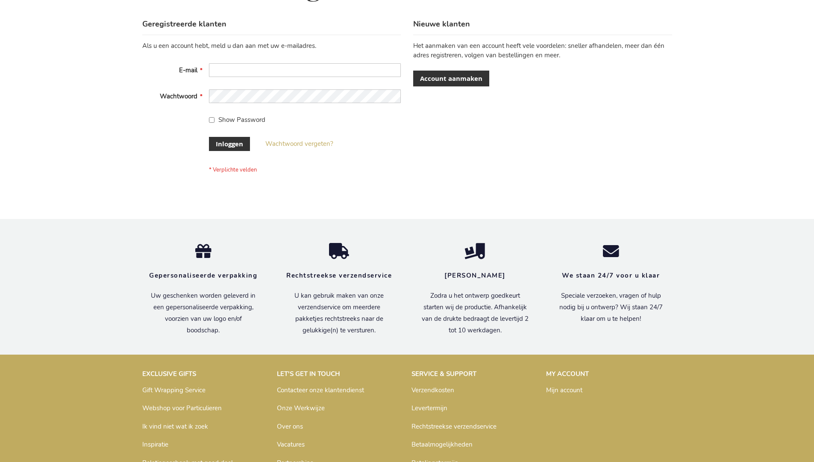
scroll to position [290, 0]
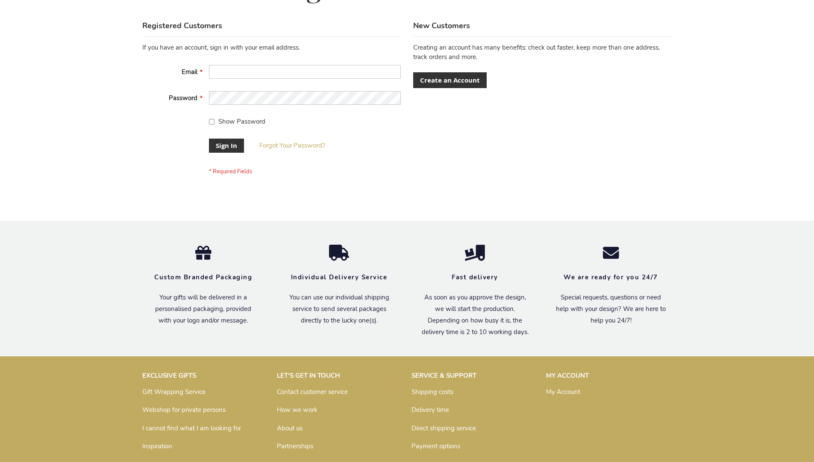
scroll to position [275, 0]
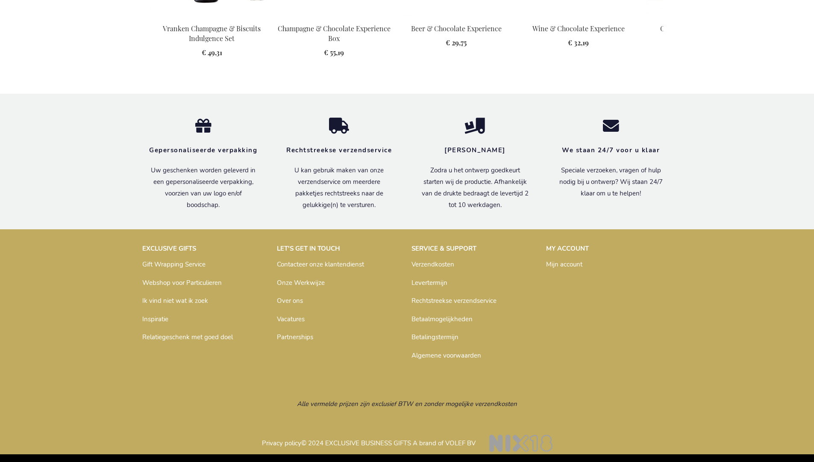
scroll to position [1083, 0]
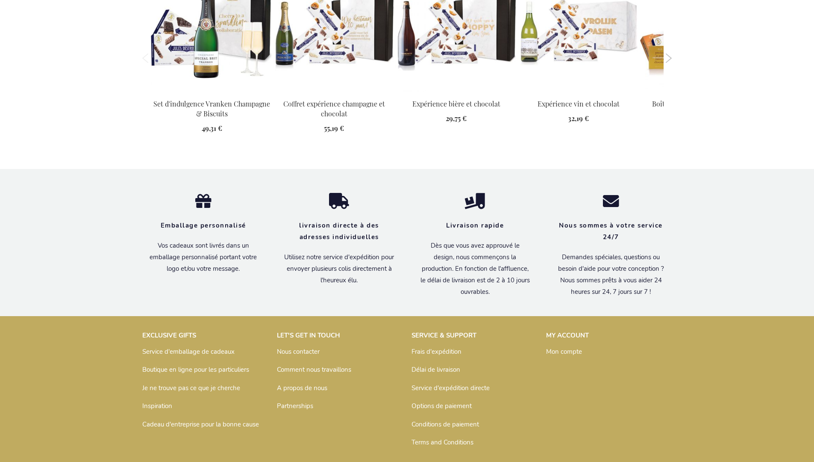
scroll to position [1097, 0]
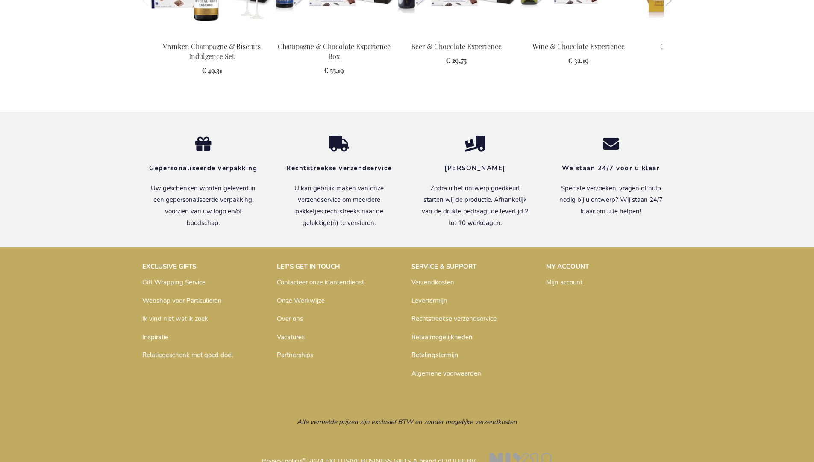
scroll to position [1083, 0]
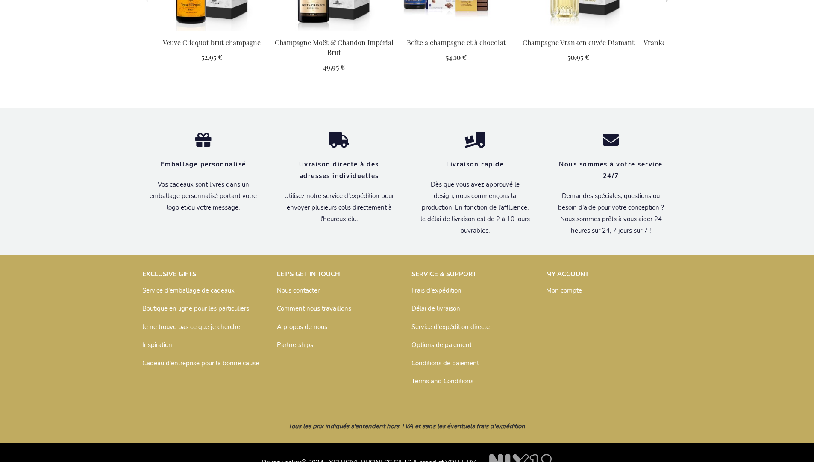
scroll to position [1132, 0]
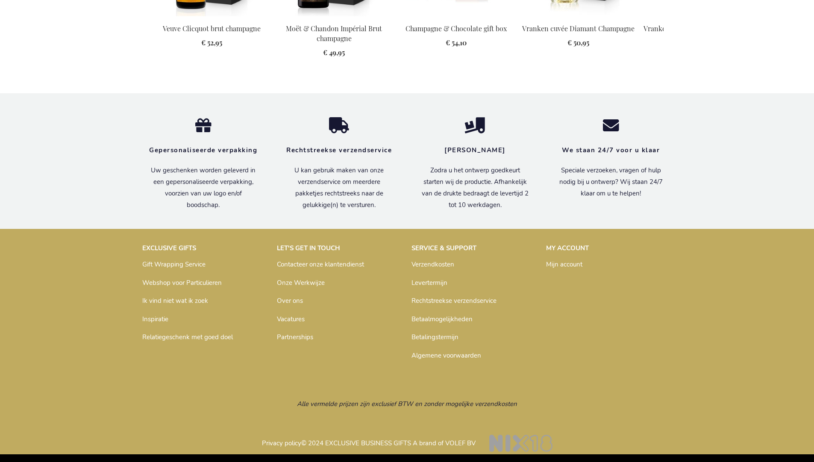
scroll to position [1118, 0]
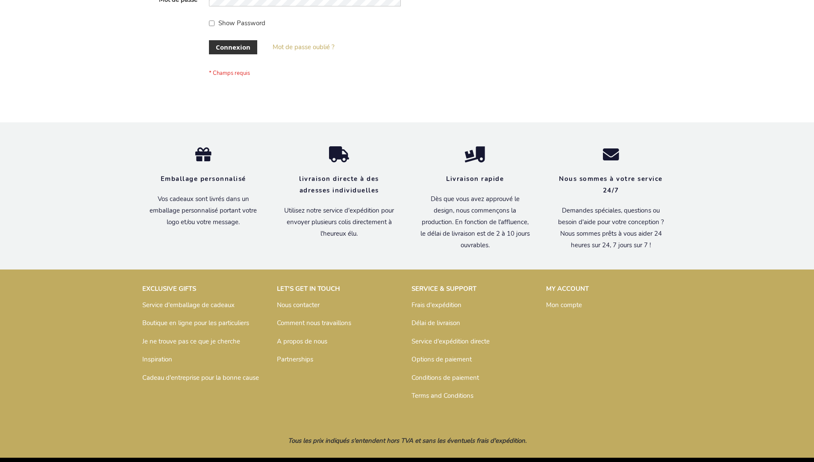
scroll to position [295, 0]
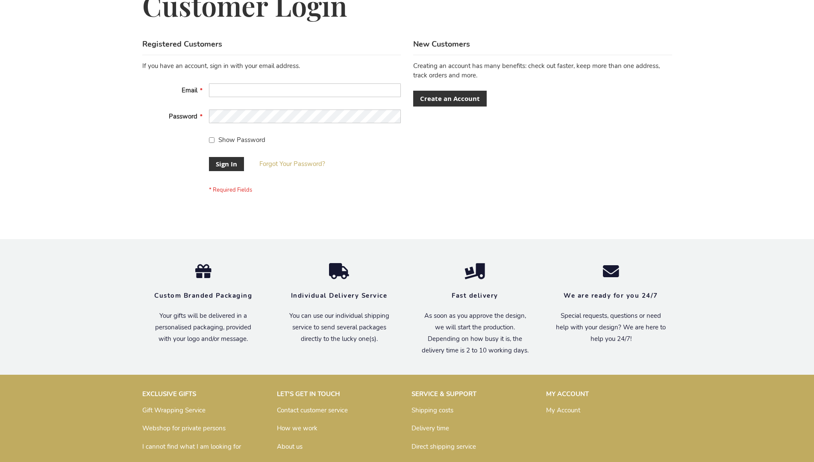
scroll to position [275, 0]
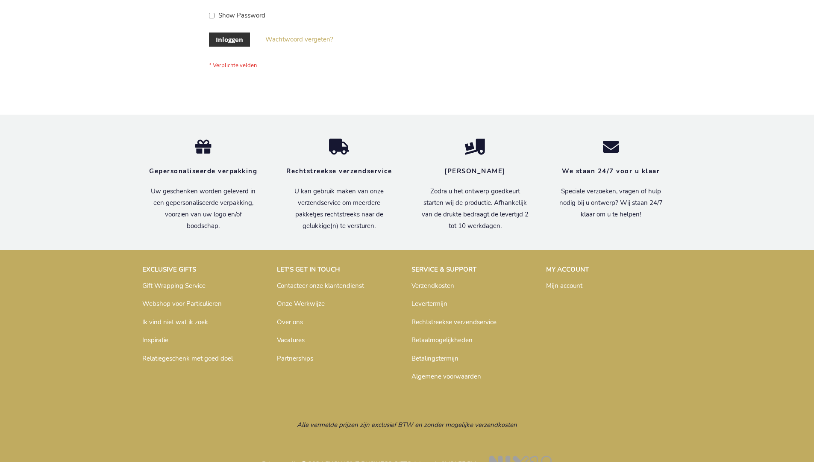
scroll to position [290, 0]
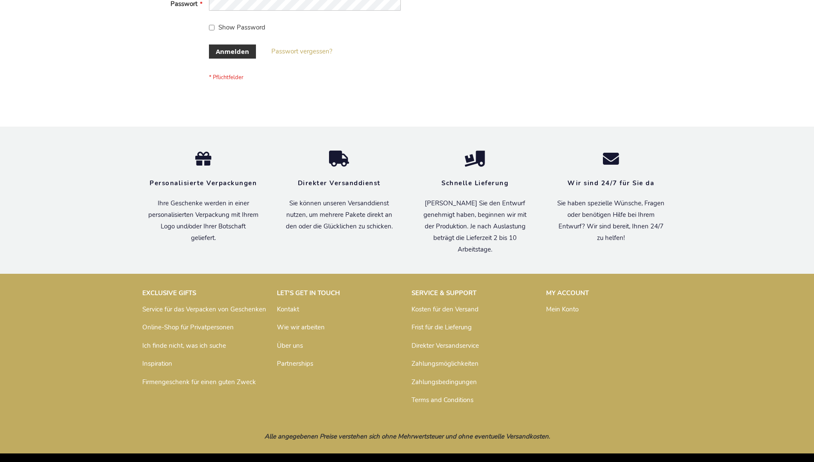
scroll to position [286, 0]
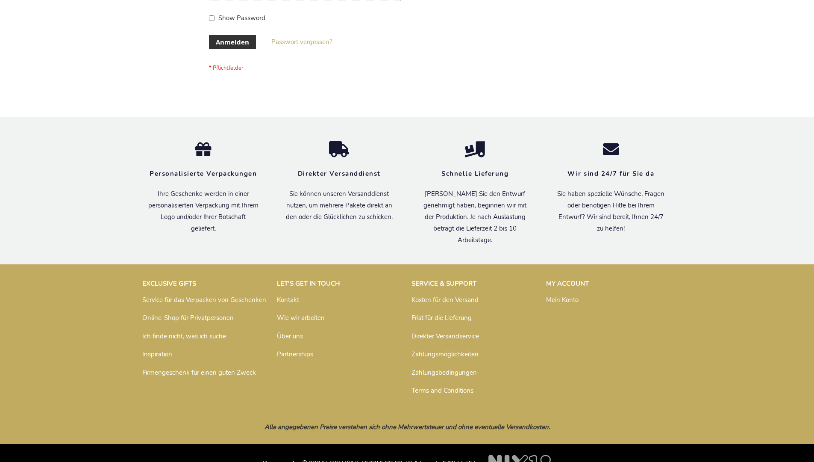
scroll to position [286, 0]
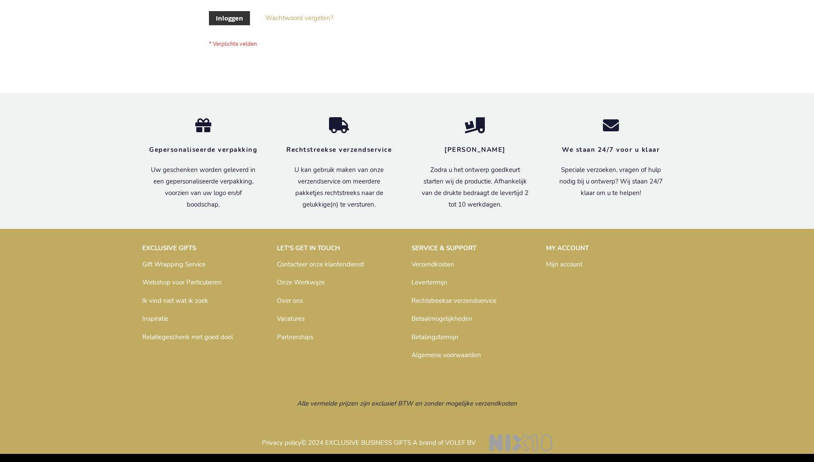
scroll to position [290, 0]
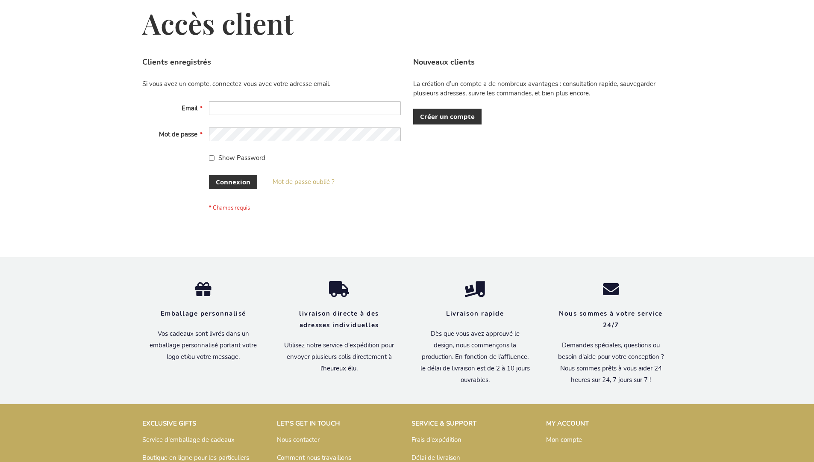
scroll to position [295, 0]
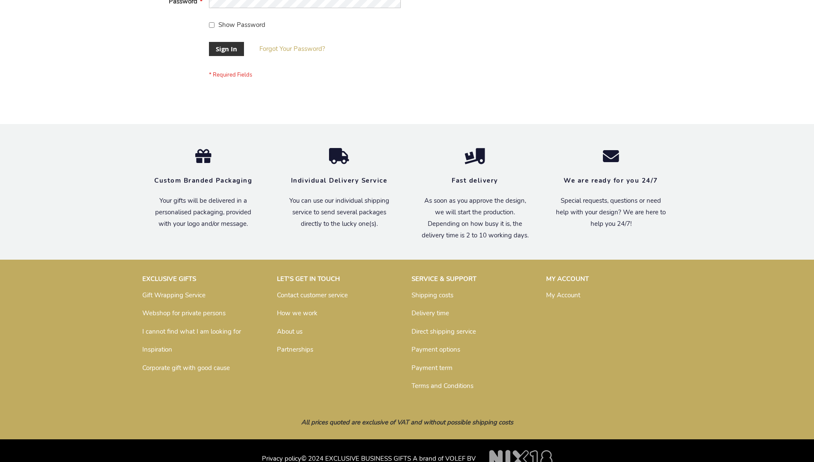
scroll to position [275, 0]
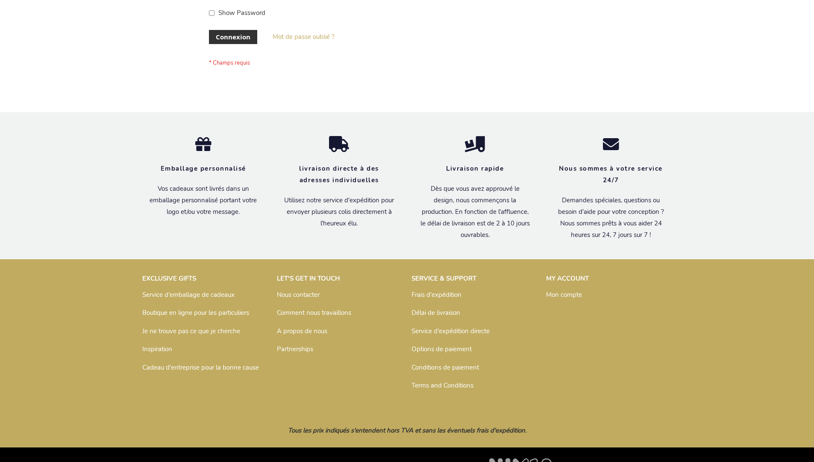
scroll to position [295, 0]
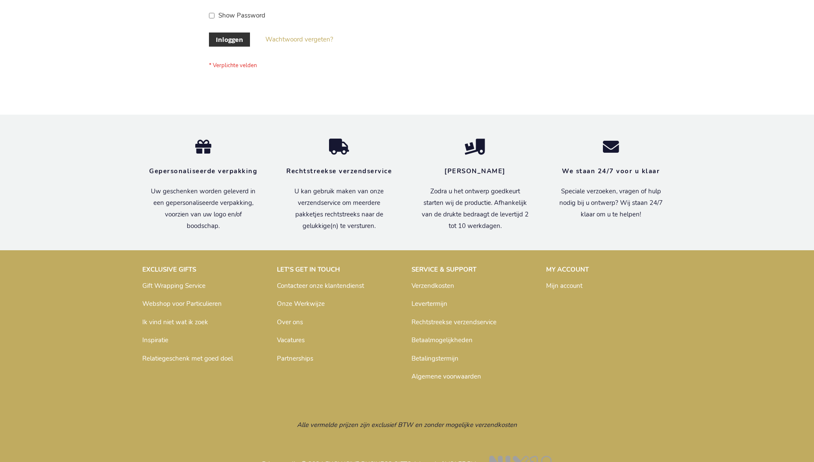
scroll to position [290, 0]
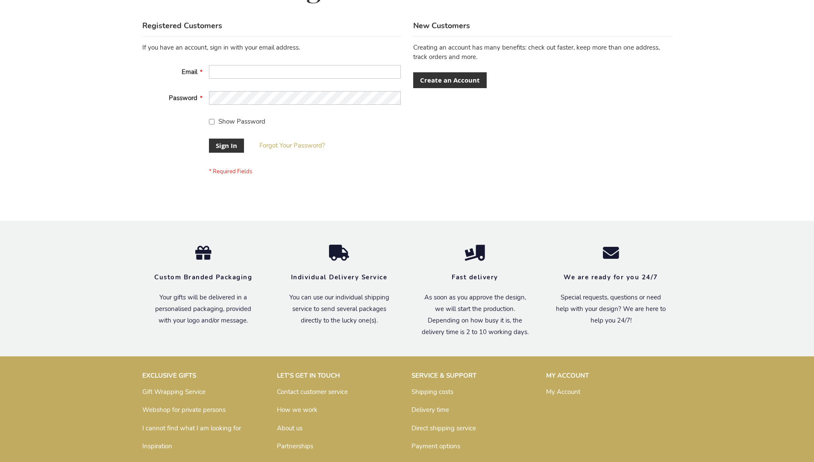
scroll to position [275, 0]
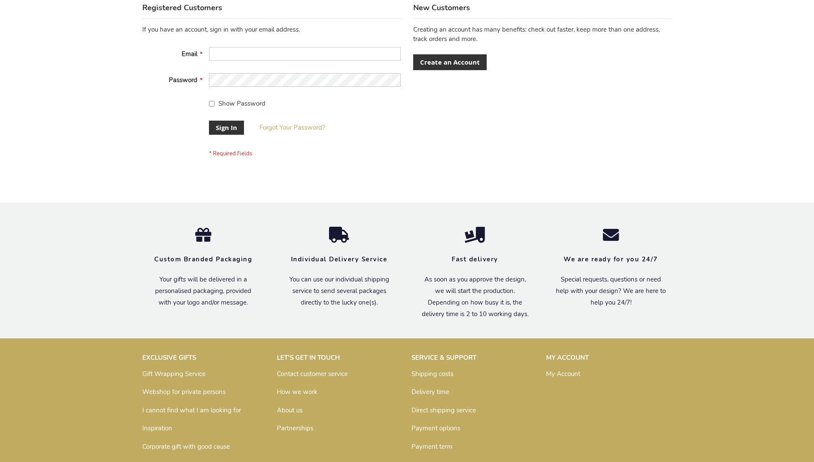
scroll to position [275, 0]
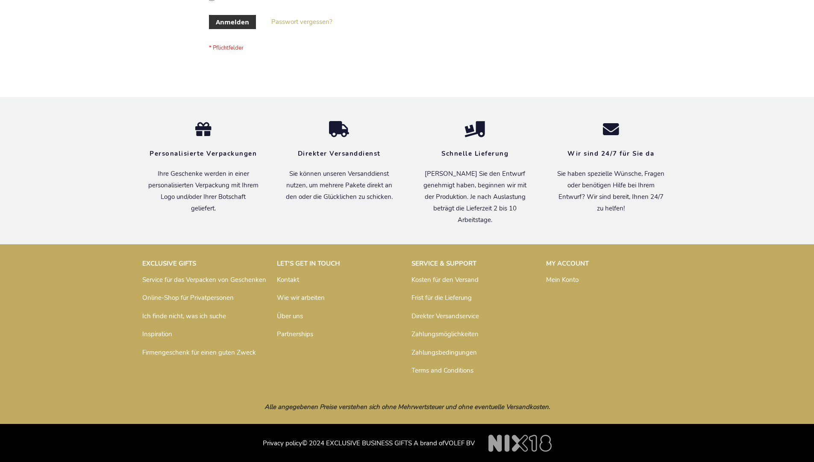
scroll to position [286, 0]
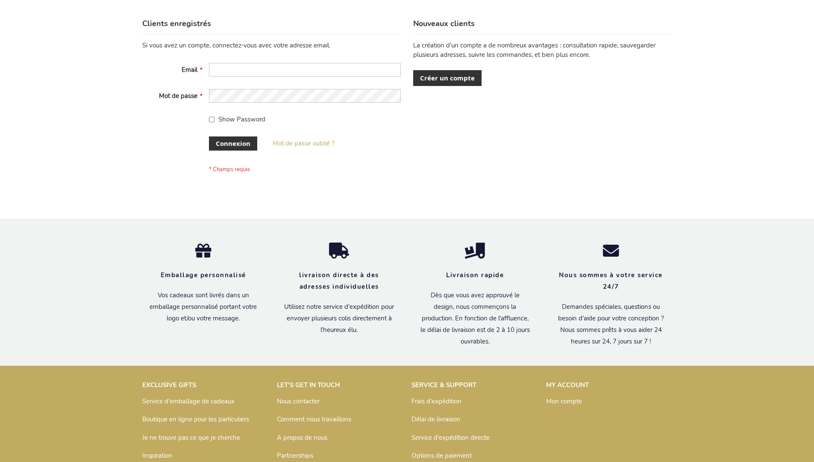
scroll to position [295, 0]
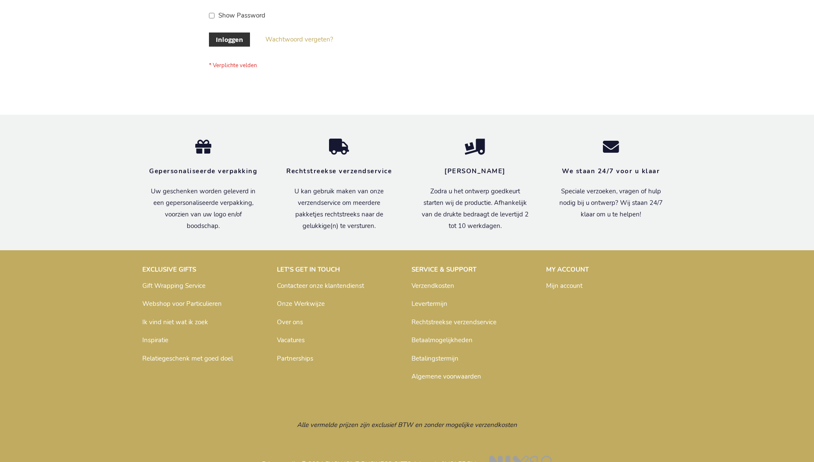
scroll to position [290, 0]
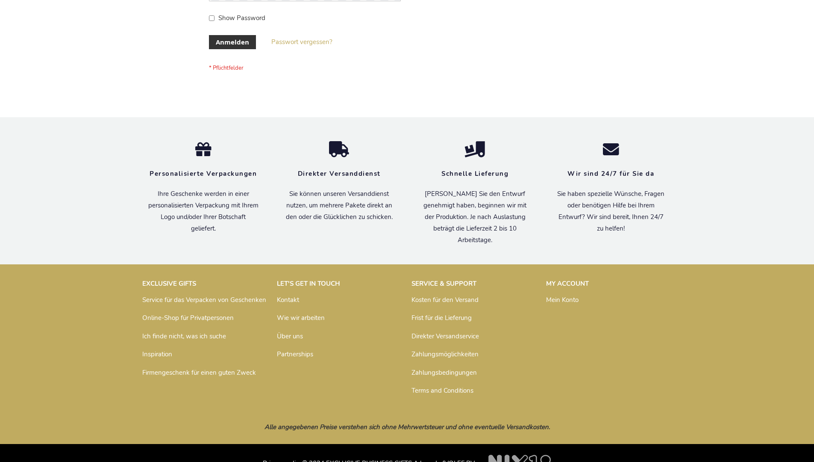
scroll to position [286, 0]
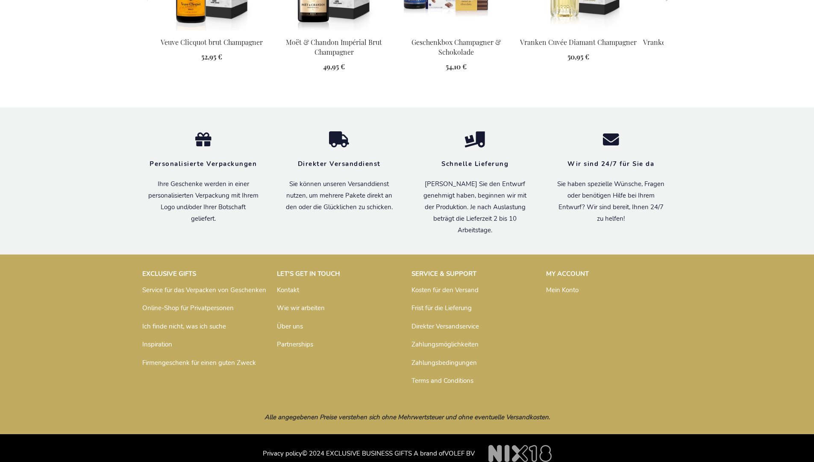
scroll to position [1133, 0]
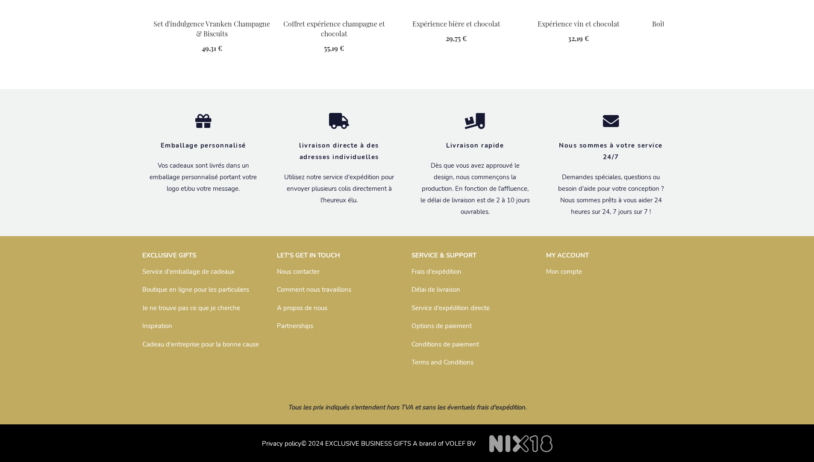
scroll to position [1097, 0]
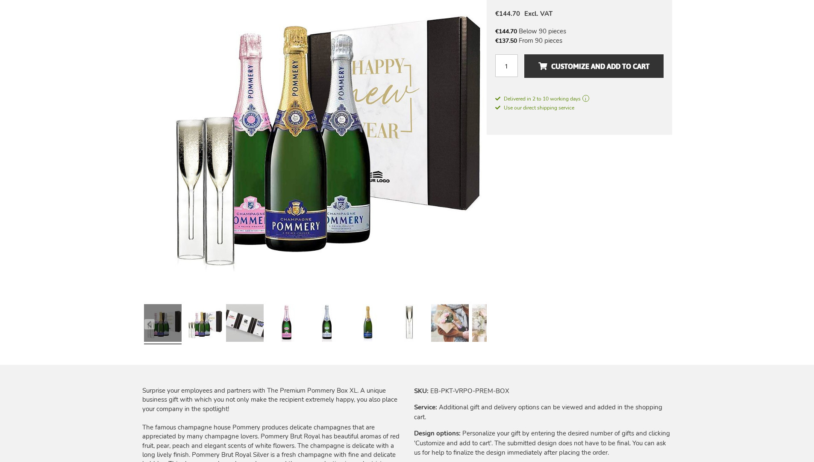
scroll to position [1102, 0]
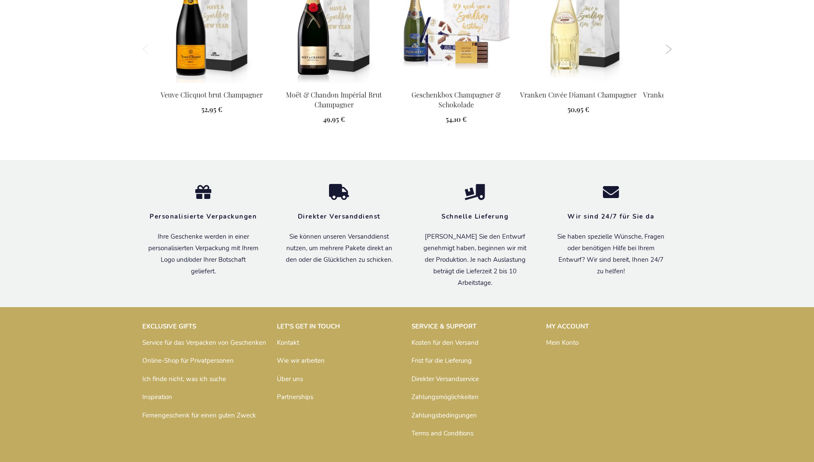
scroll to position [1133, 0]
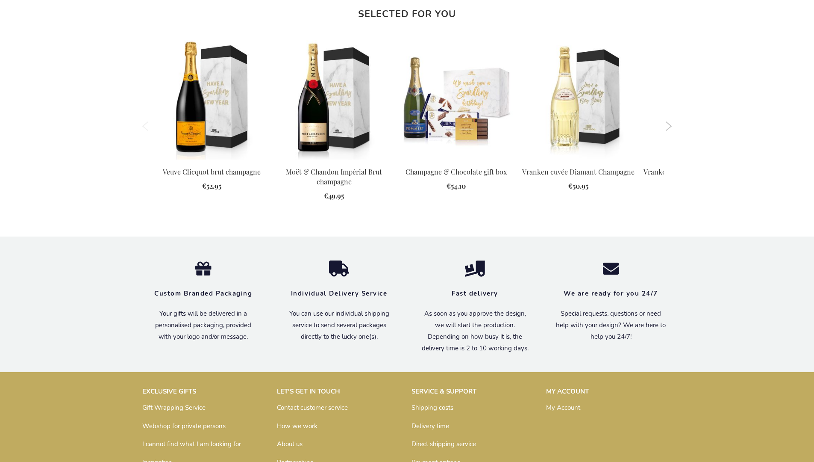
scroll to position [1102, 0]
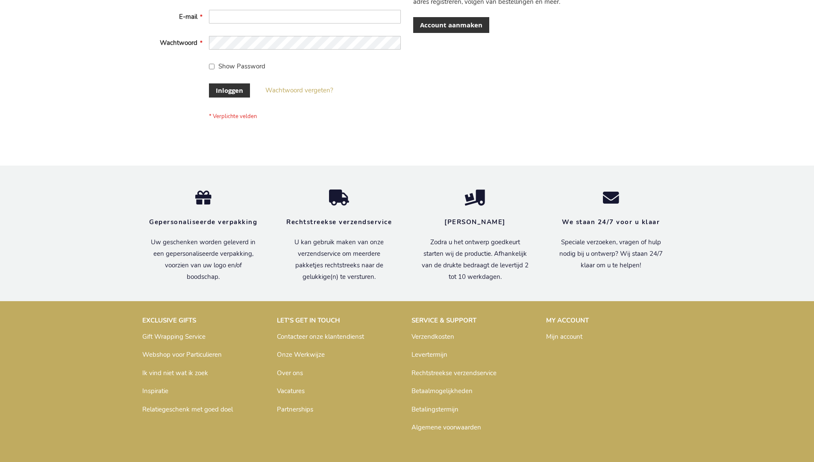
scroll to position [290, 0]
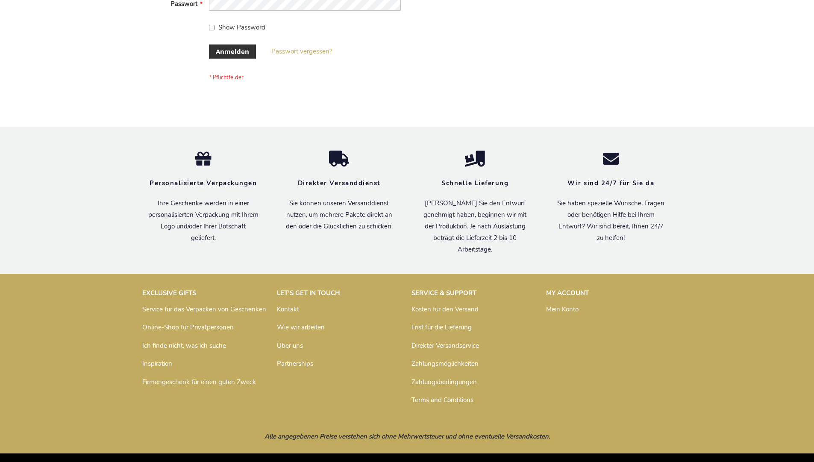
scroll to position [286, 0]
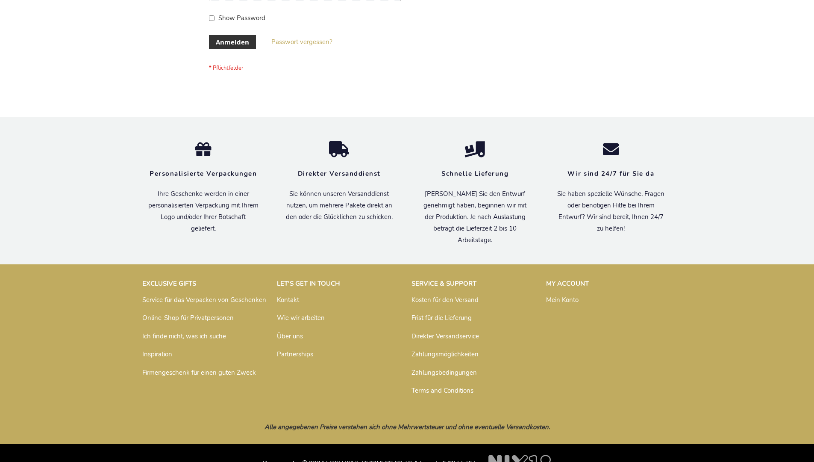
scroll to position [286, 0]
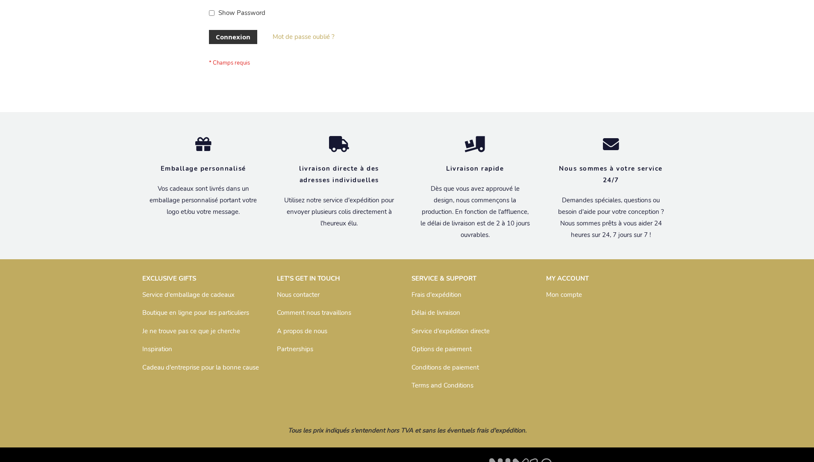
scroll to position [295, 0]
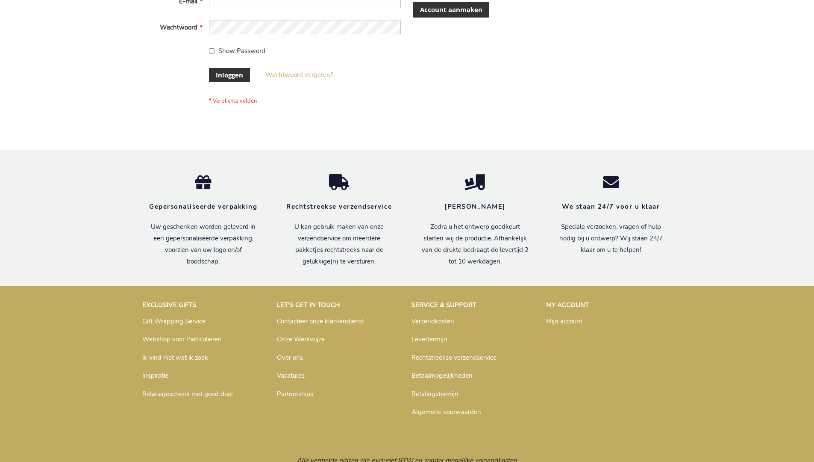
scroll to position [290, 0]
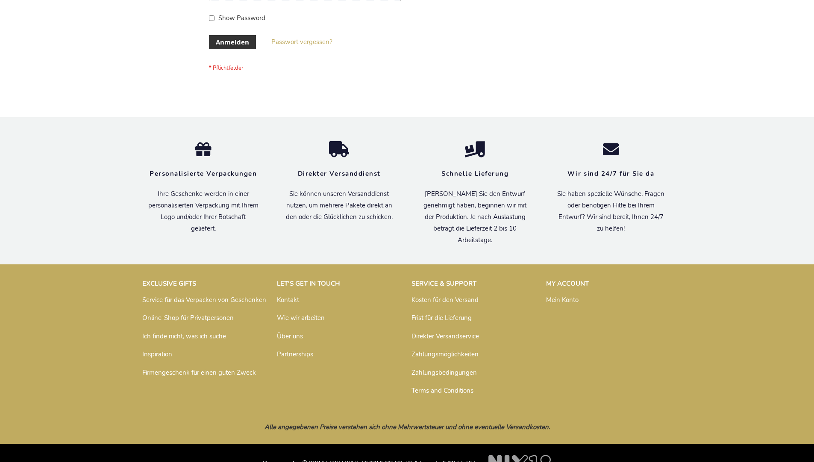
scroll to position [286, 0]
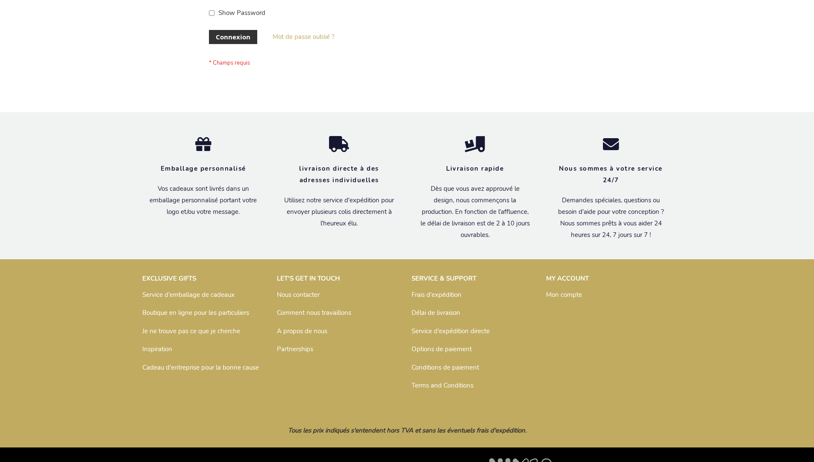
scroll to position [295, 0]
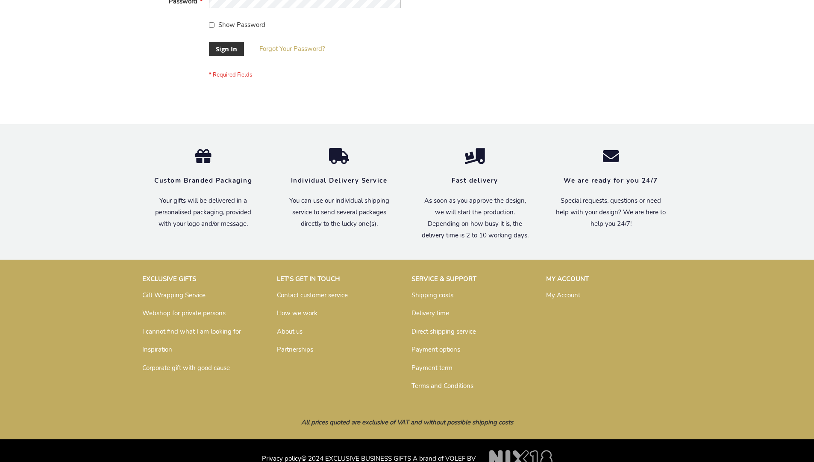
scroll to position [275, 0]
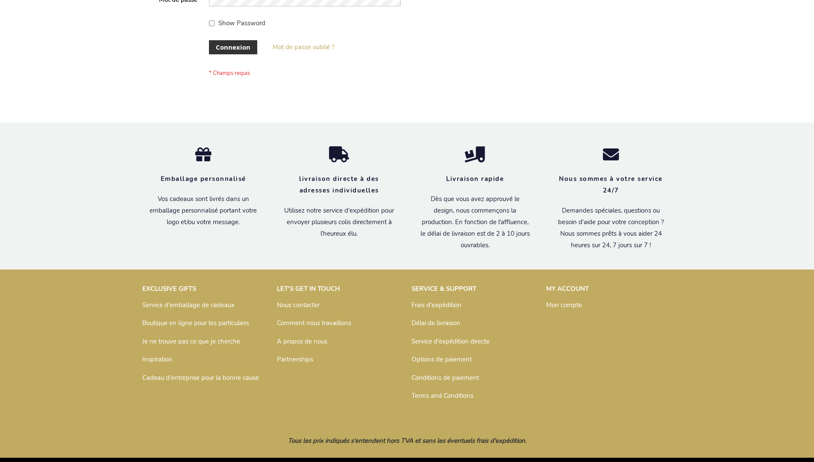
scroll to position [295, 0]
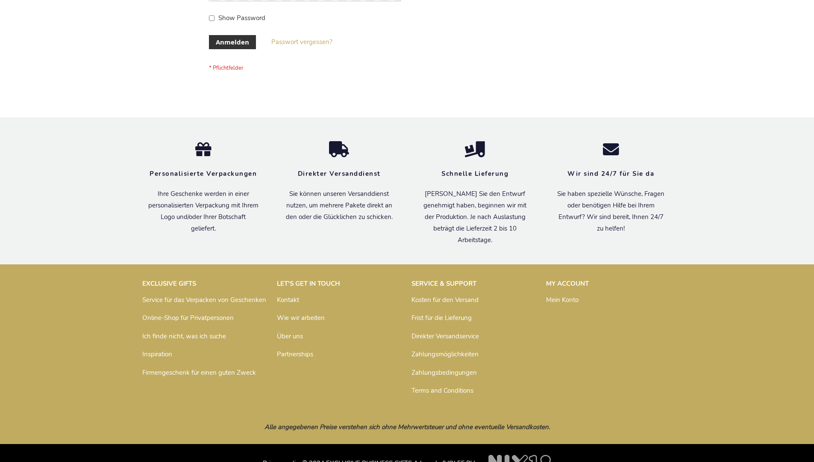
scroll to position [286, 0]
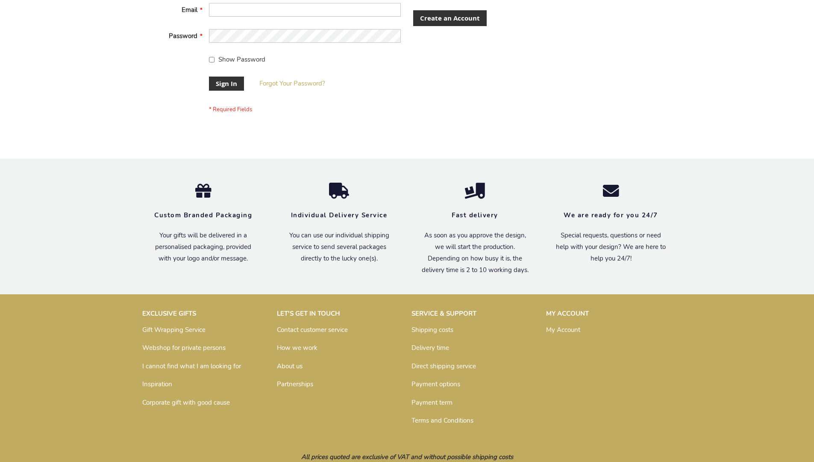
scroll to position [268, 0]
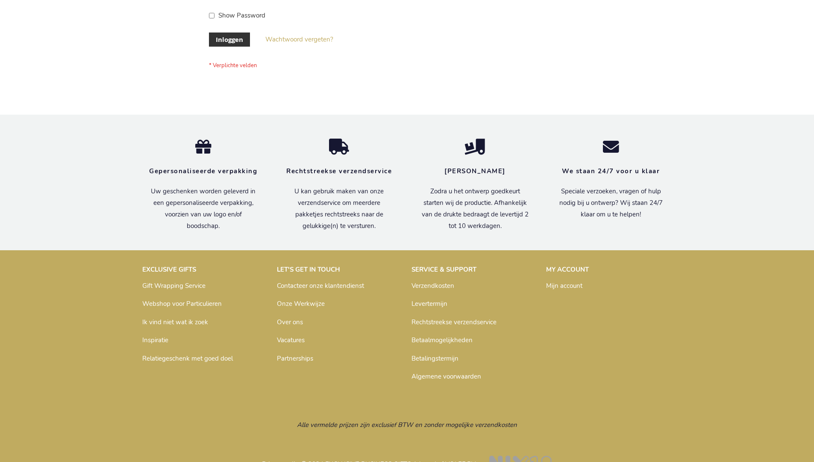
scroll to position [290, 0]
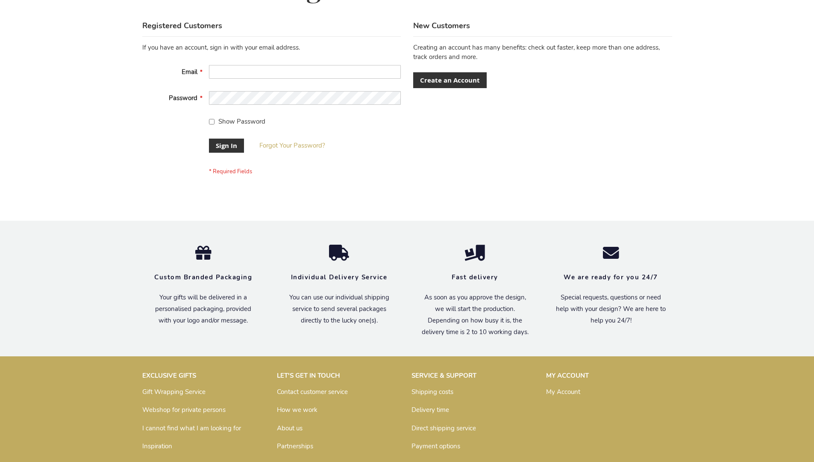
scroll to position [275, 0]
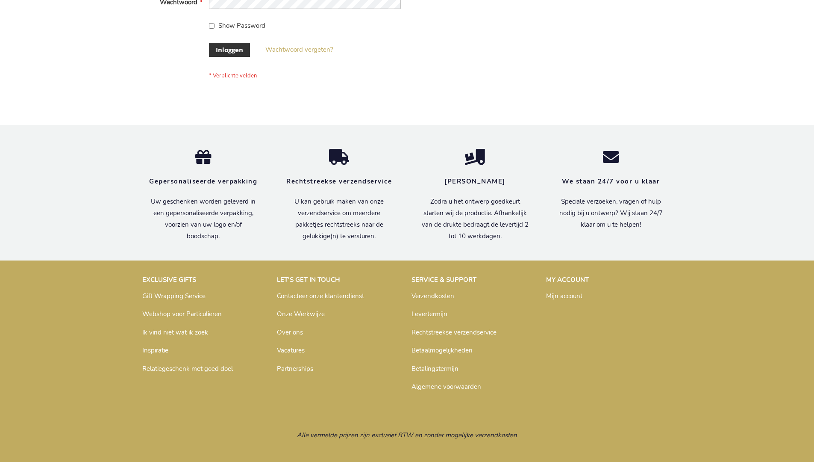
scroll to position [290, 0]
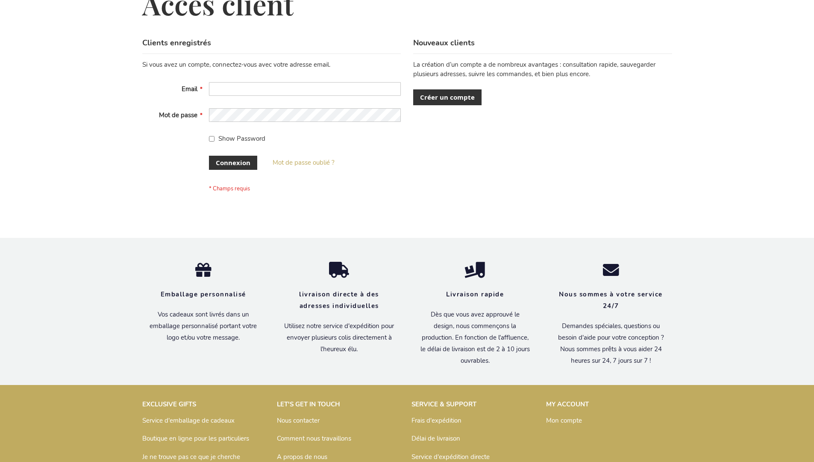
scroll to position [295, 0]
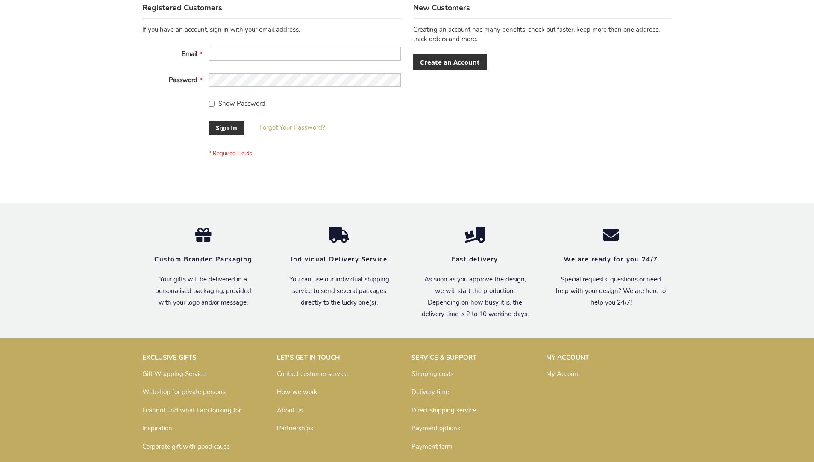
scroll to position [275, 0]
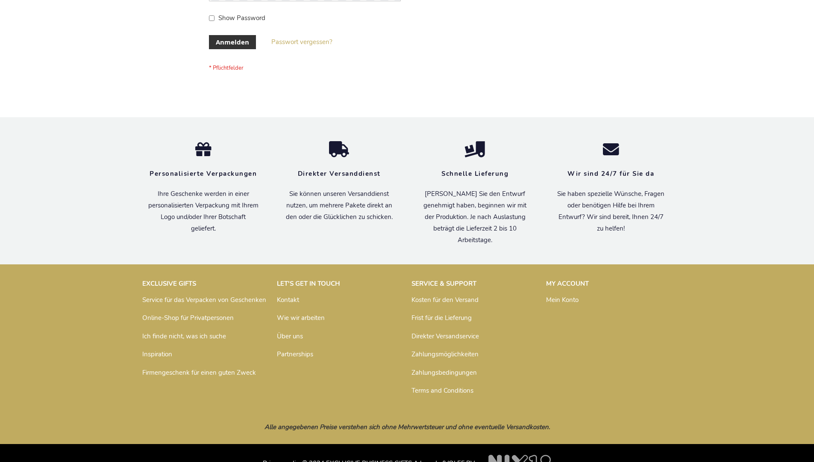
scroll to position [286, 0]
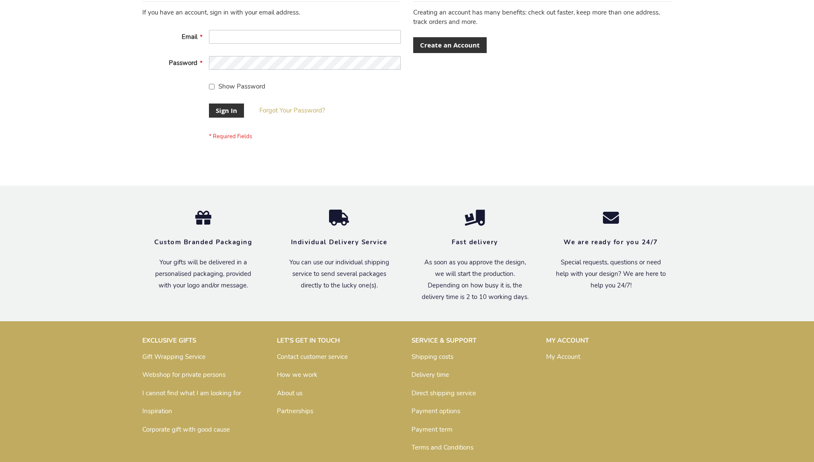
scroll to position [275, 0]
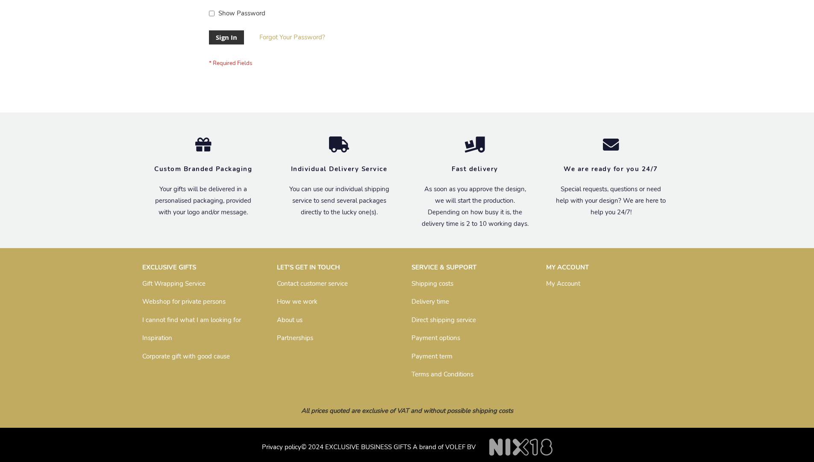
scroll to position [275, 0]
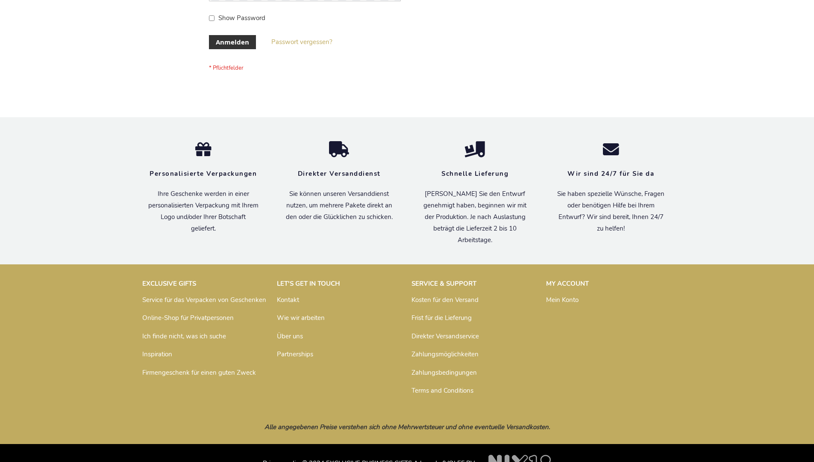
scroll to position [286, 0]
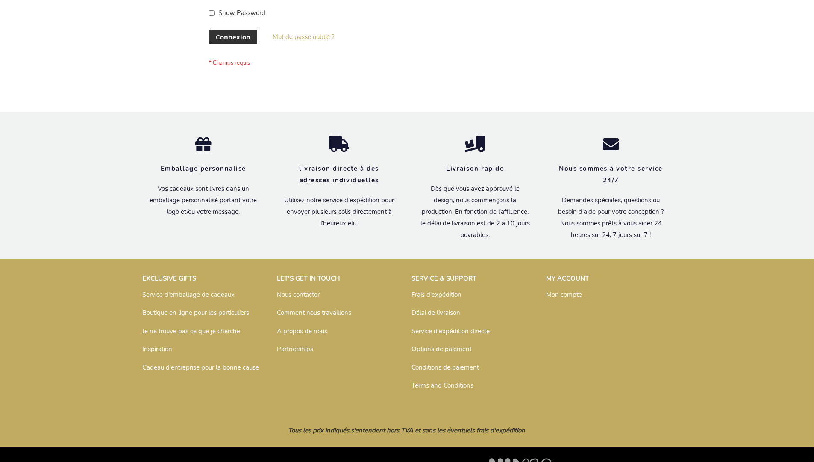
scroll to position [295, 0]
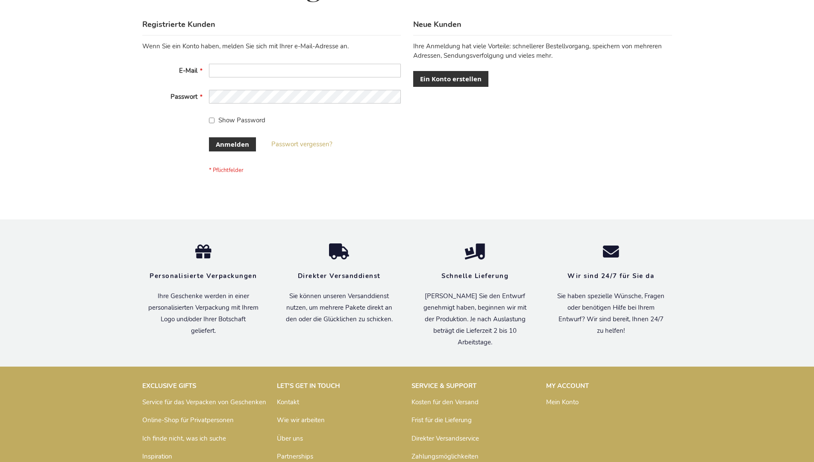
scroll to position [286, 0]
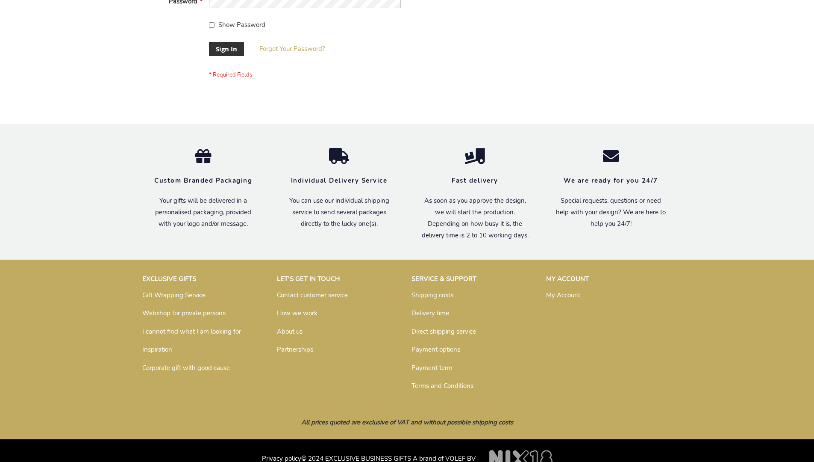
scroll to position [275, 0]
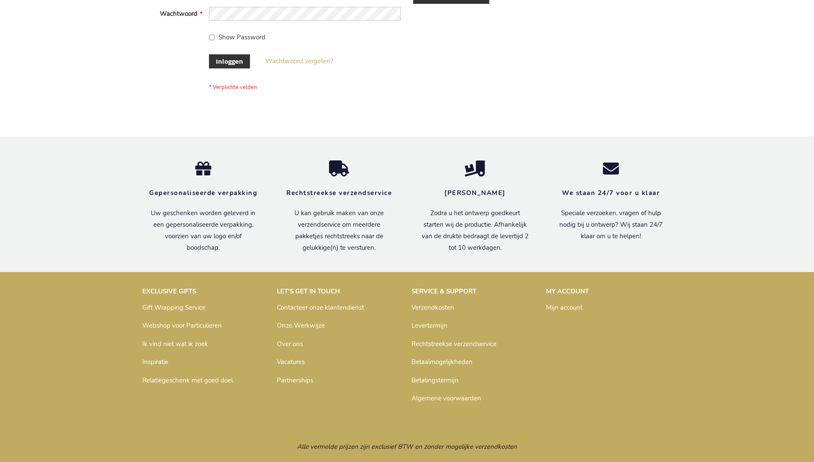
scroll to position [290, 0]
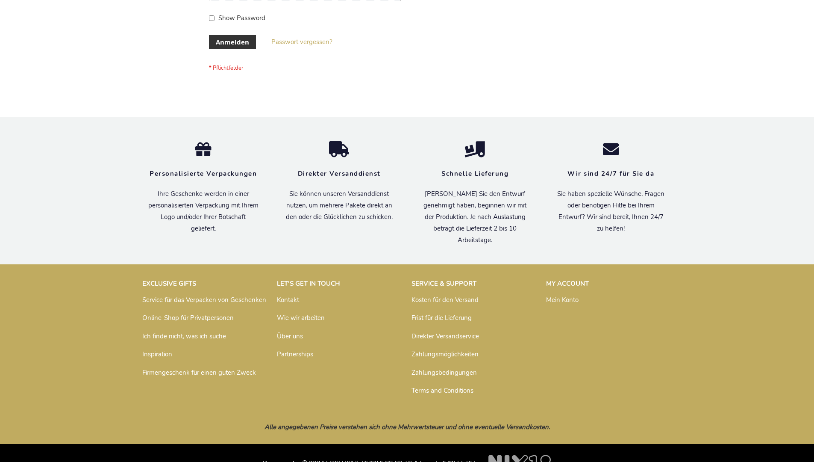
scroll to position [286, 0]
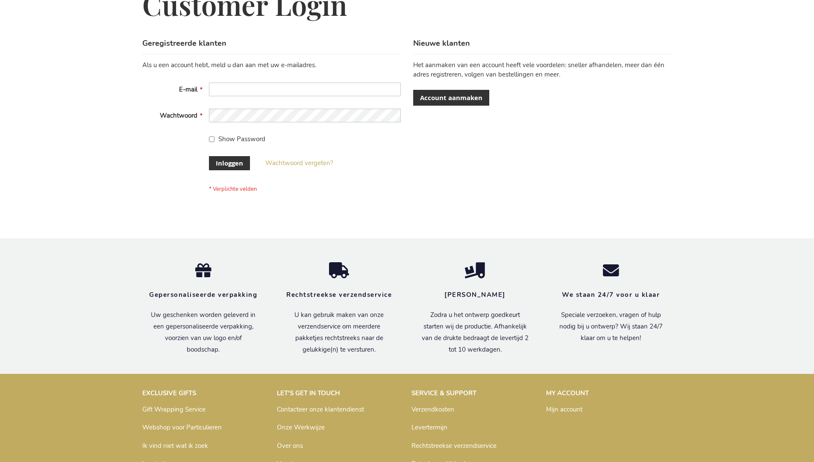
scroll to position [290, 0]
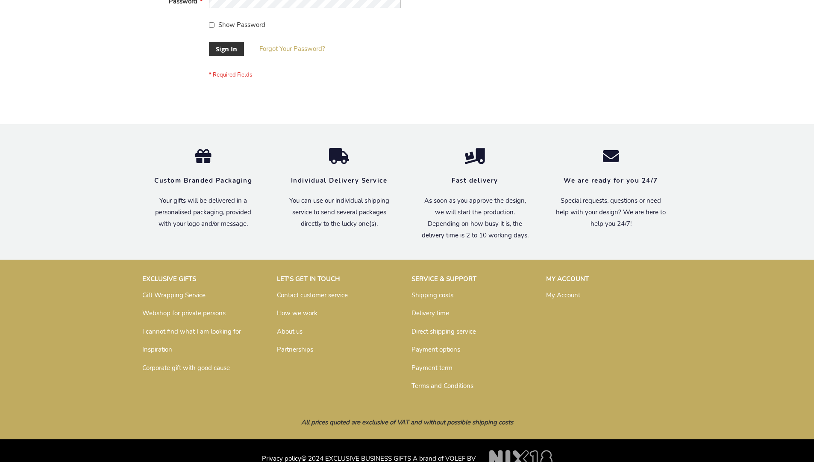
scroll to position [275, 0]
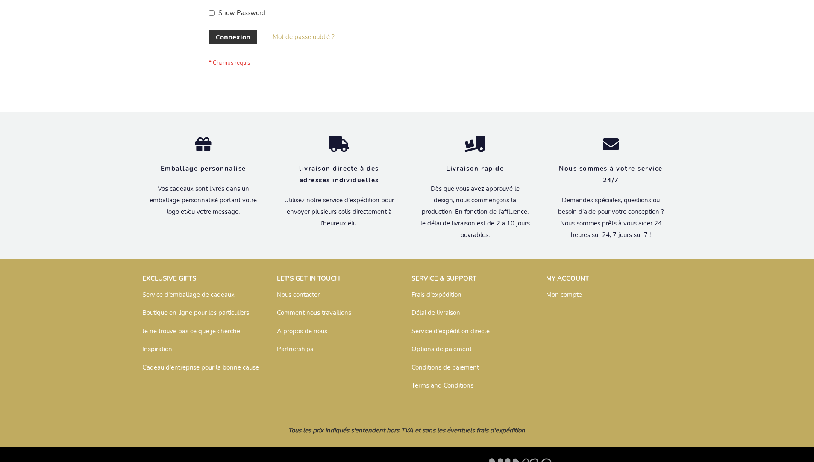
scroll to position [295, 0]
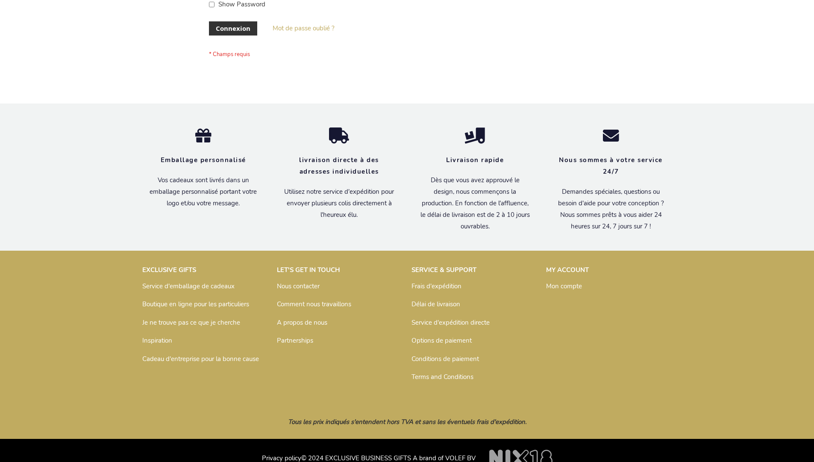
scroll to position [295, 0]
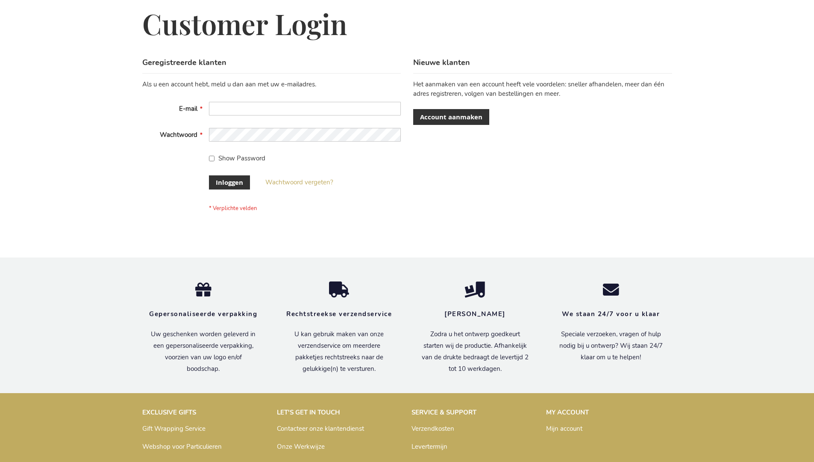
scroll to position [290, 0]
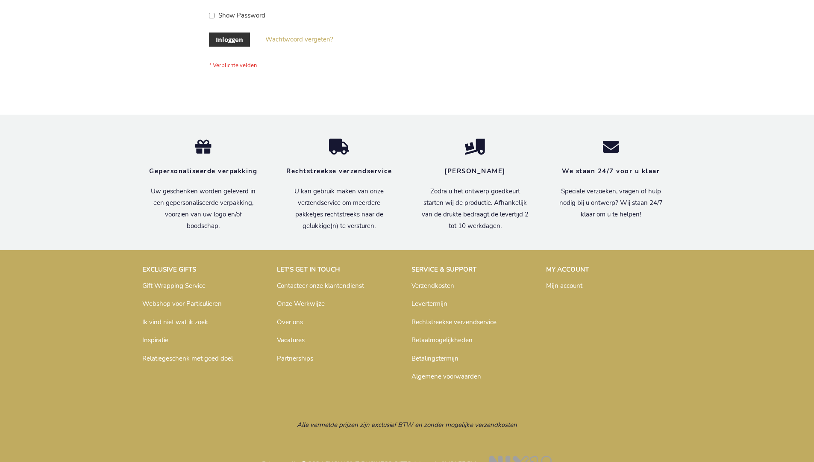
scroll to position [290, 0]
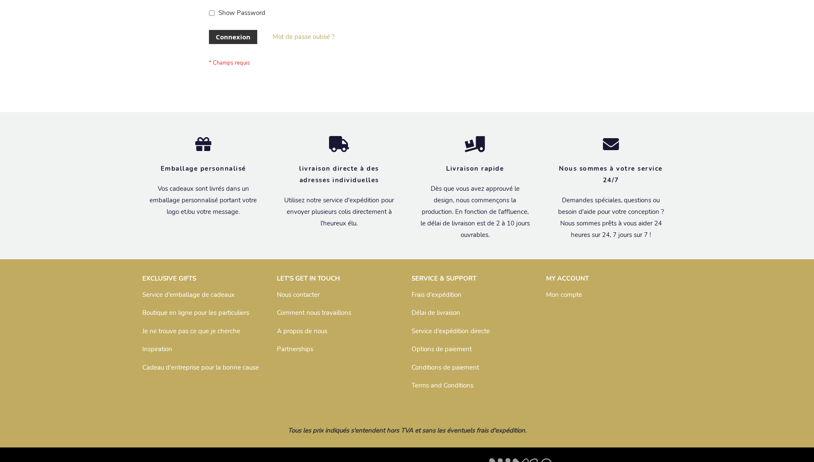
scroll to position [295, 0]
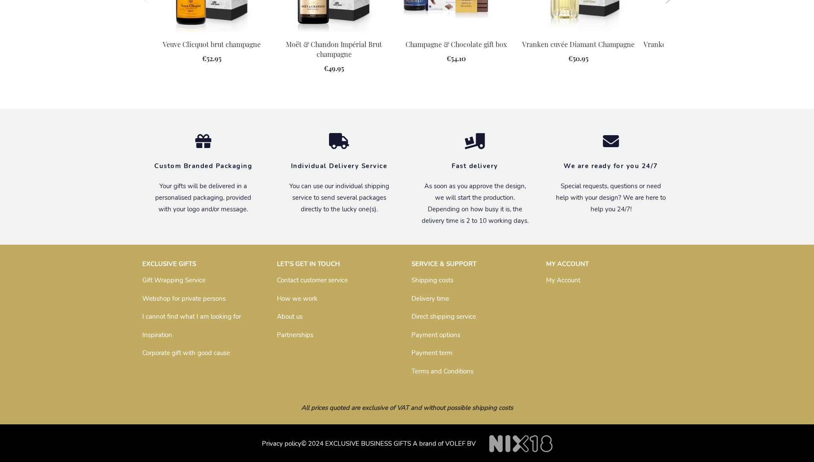
scroll to position [1102, 0]
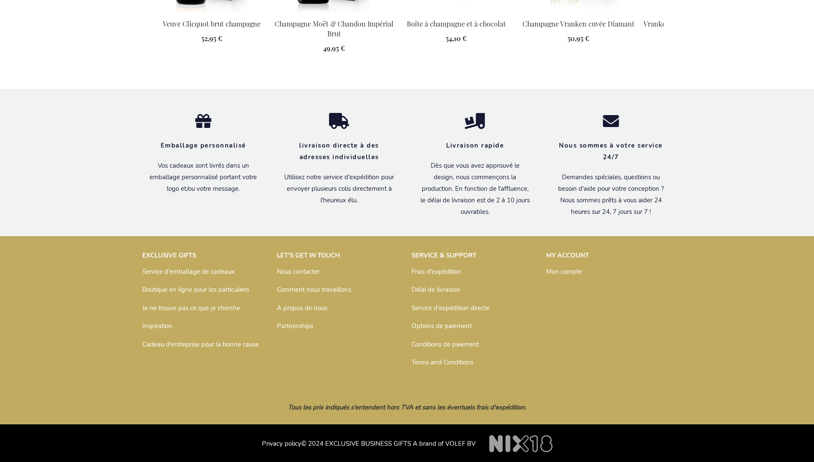
scroll to position [1132, 0]
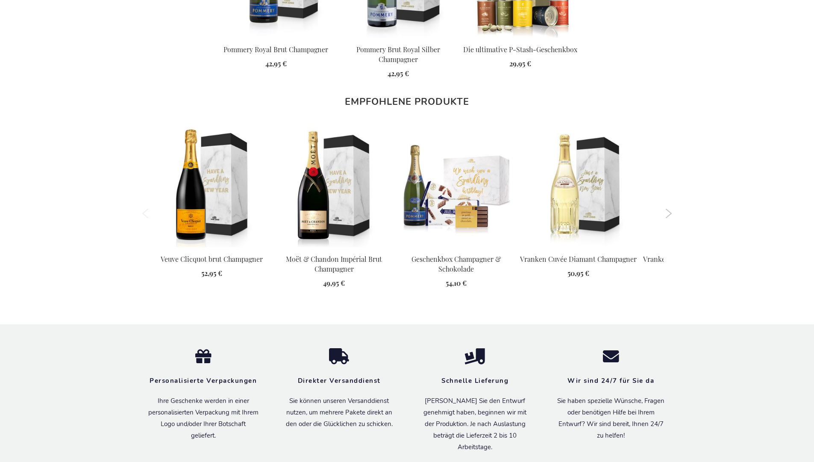
scroll to position [1151, 0]
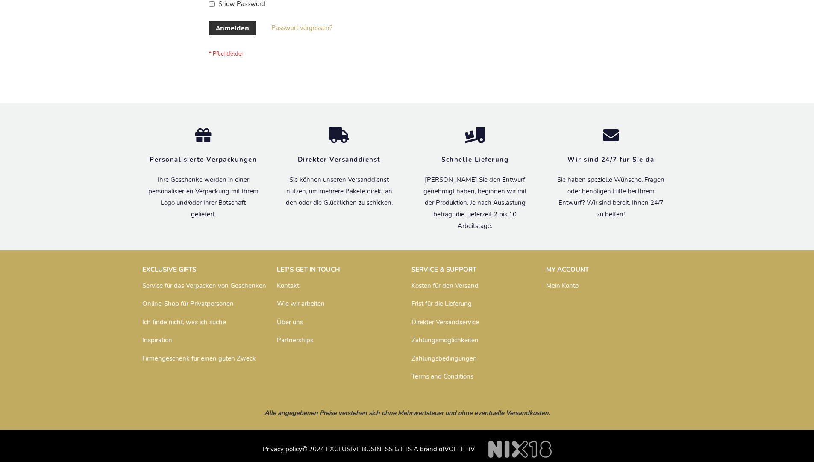
scroll to position [286, 0]
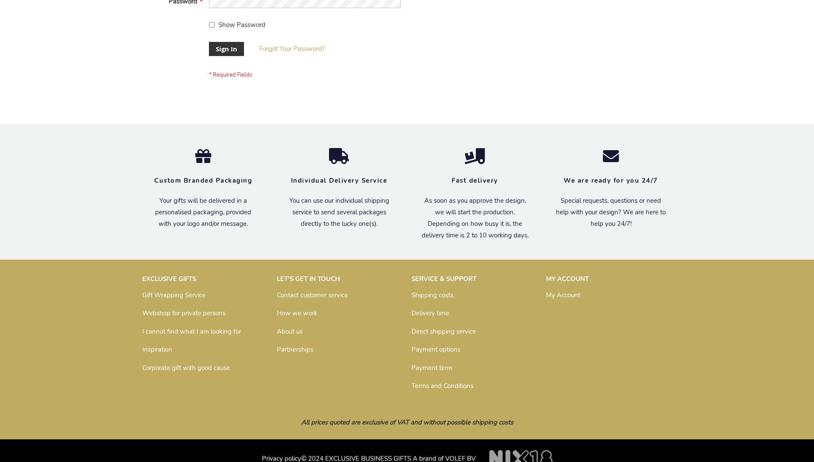
scroll to position [275, 0]
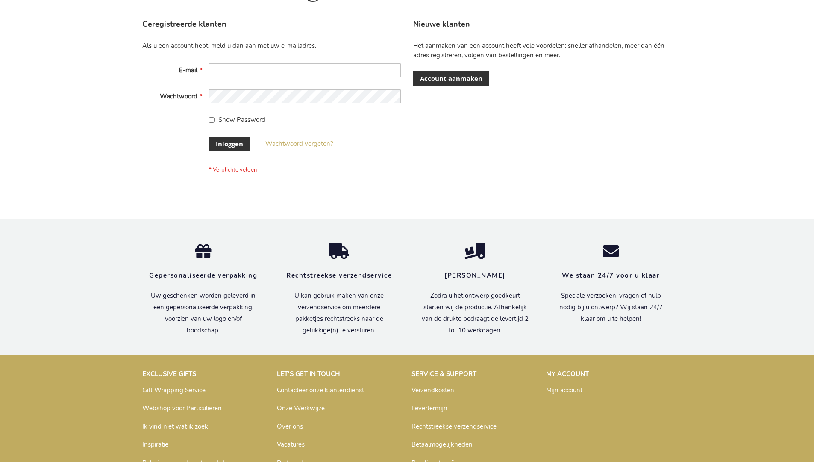
scroll to position [290, 0]
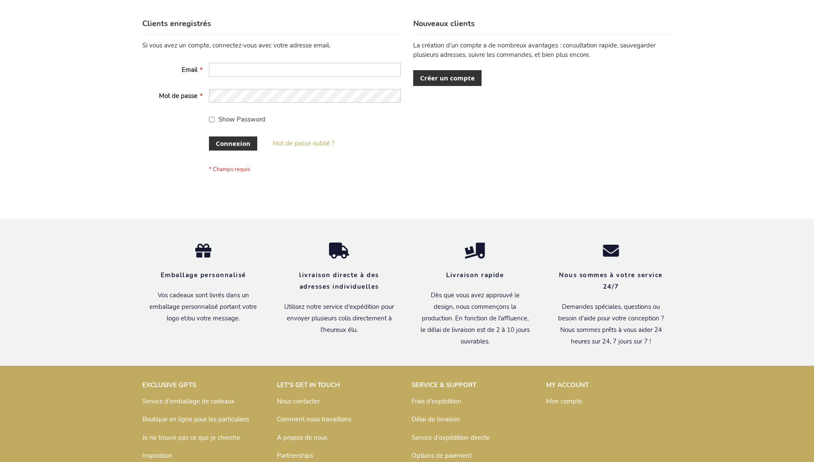
scroll to position [295, 0]
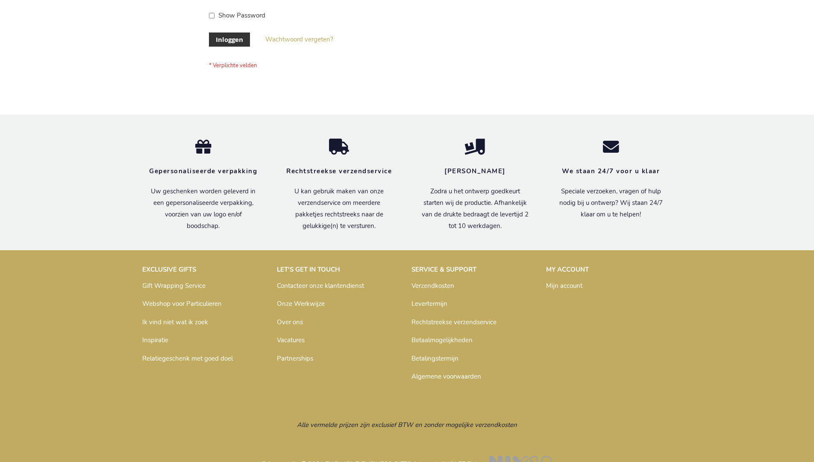
scroll to position [290, 0]
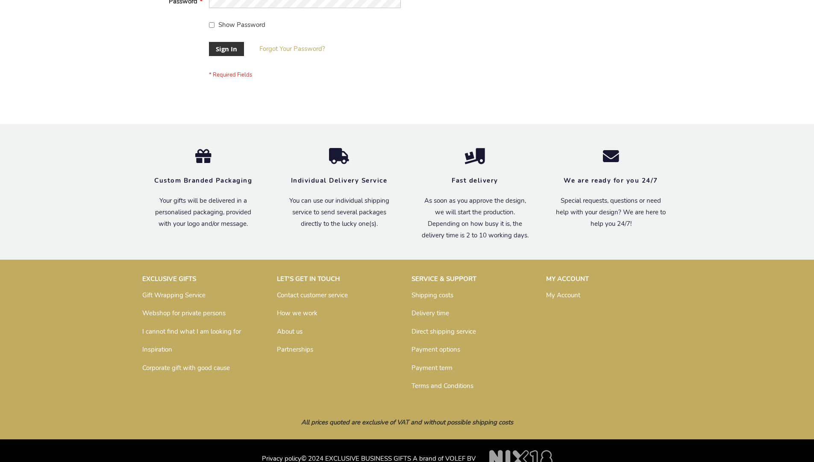
scroll to position [275, 0]
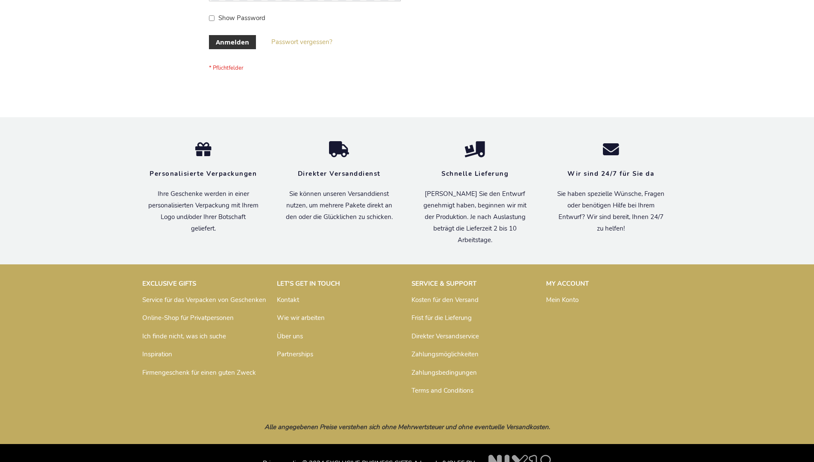
scroll to position [286, 0]
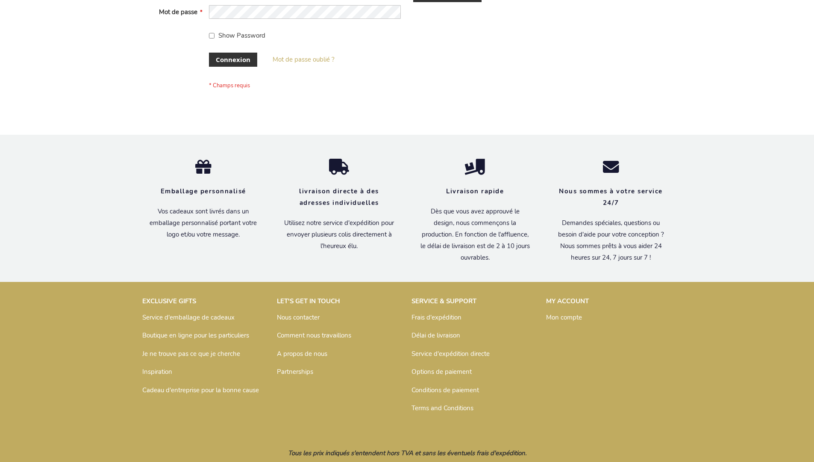
scroll to position [295, 0]
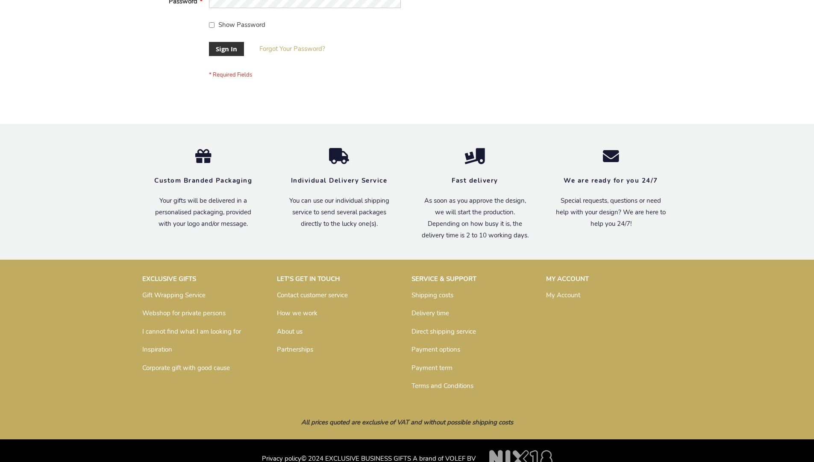
scroll to position [275, 0]
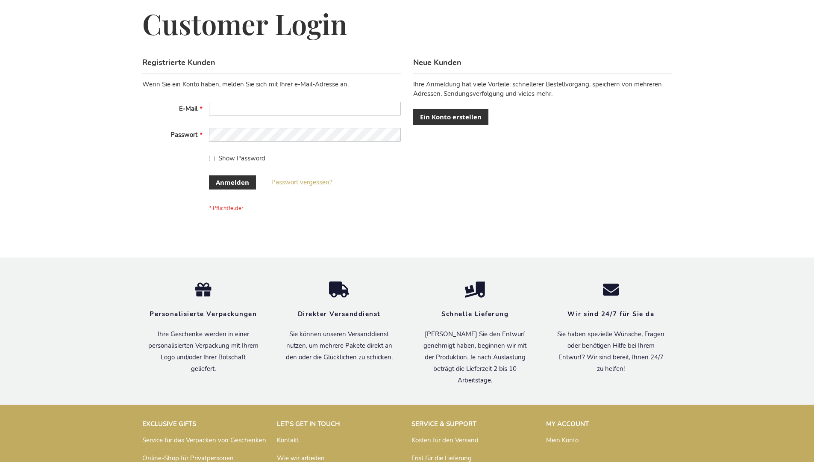
scroll to position [286, 0]
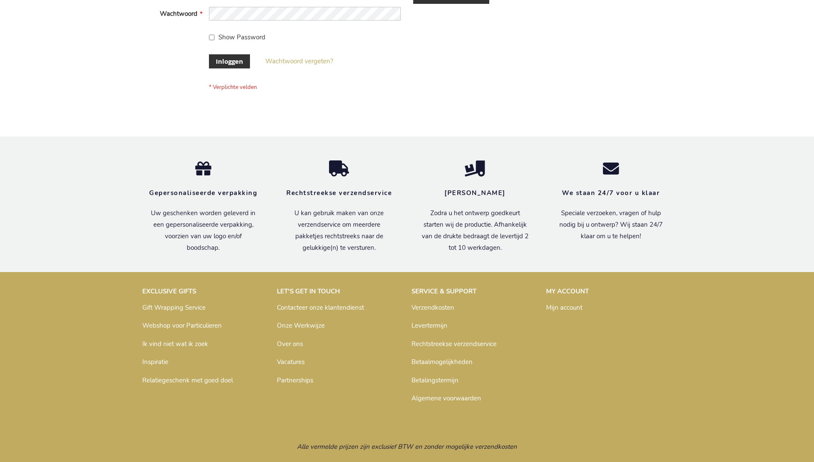
scroll to position [290, 0]
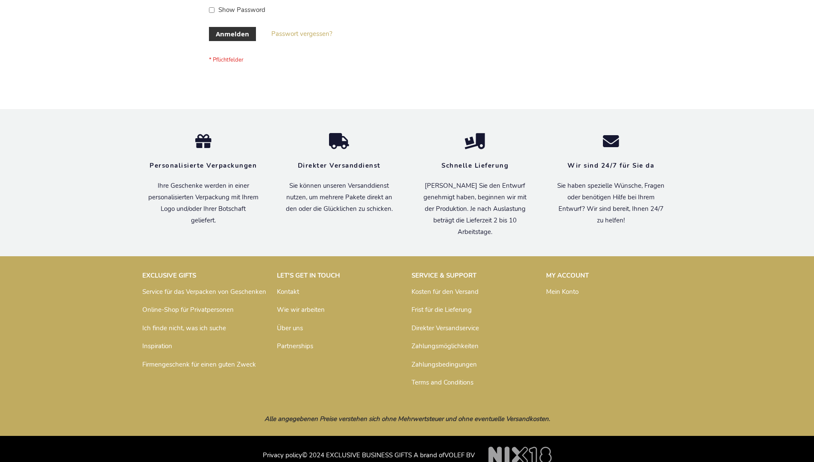
scroll to position [286, 0]
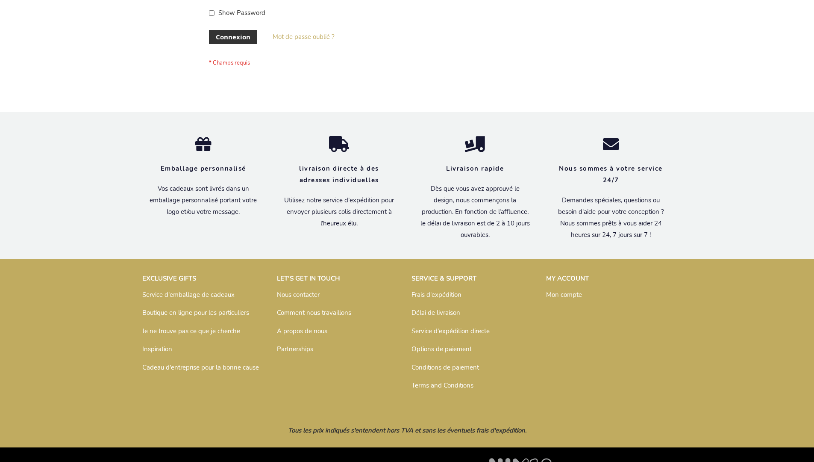
scroll to position [295, 0]
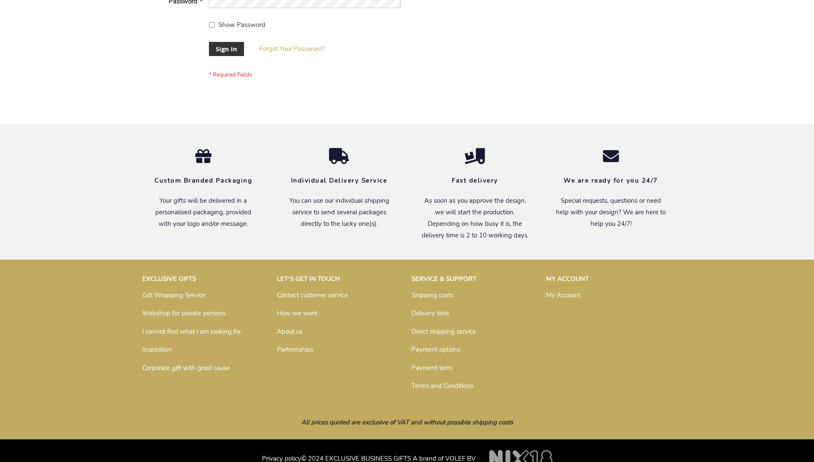
scroll to position [275, 0]
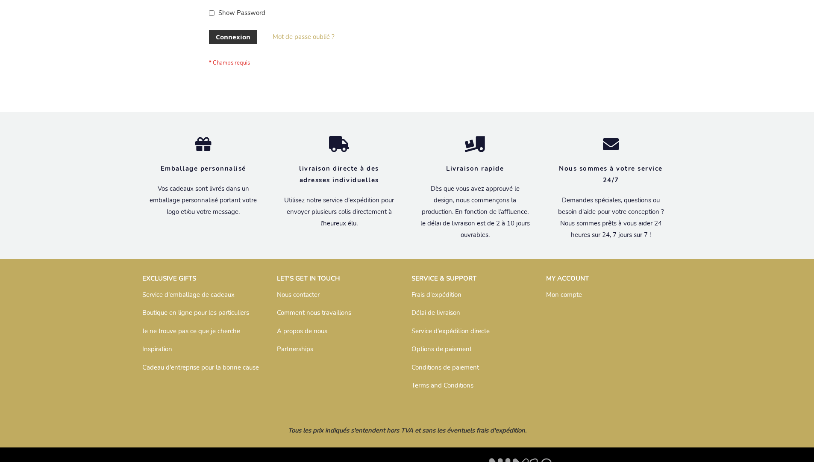
scroll to position [295, 0]
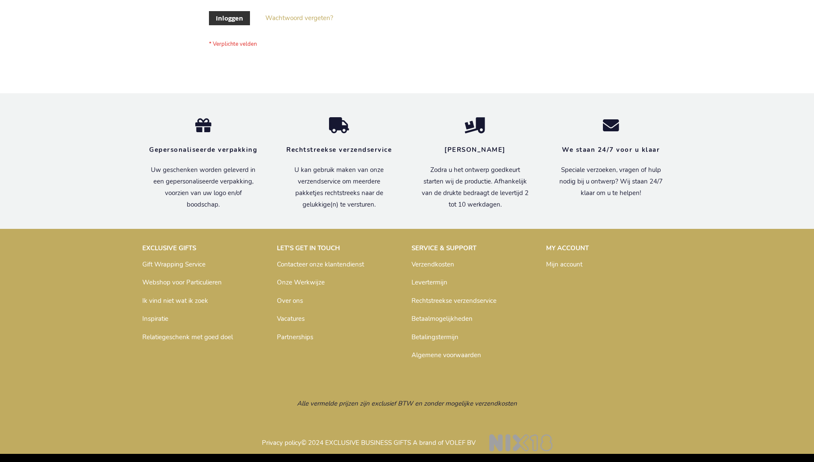
scroll to position [290, 0]
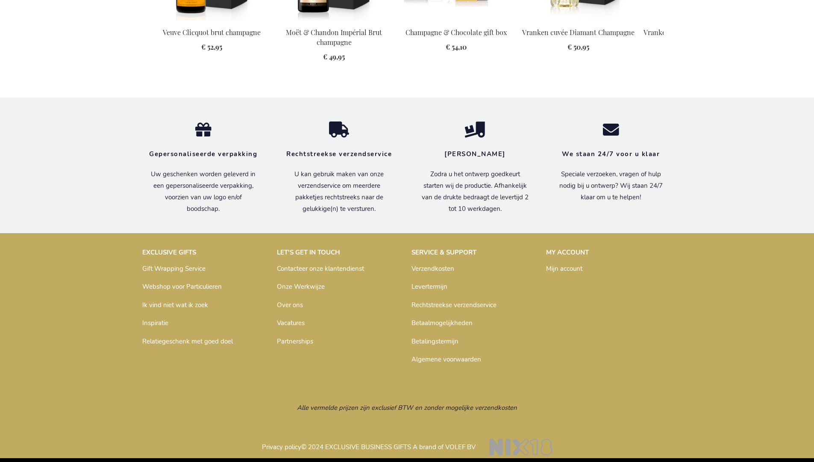
scroll to position [1127, 0]
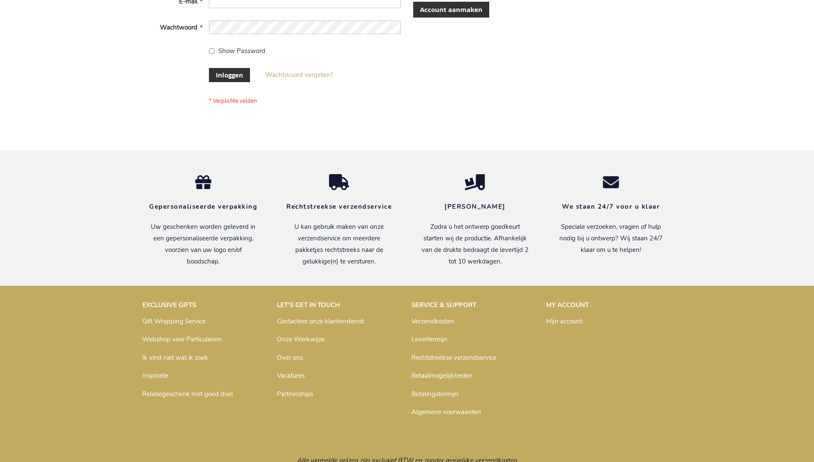
scroll to position [290, 0]
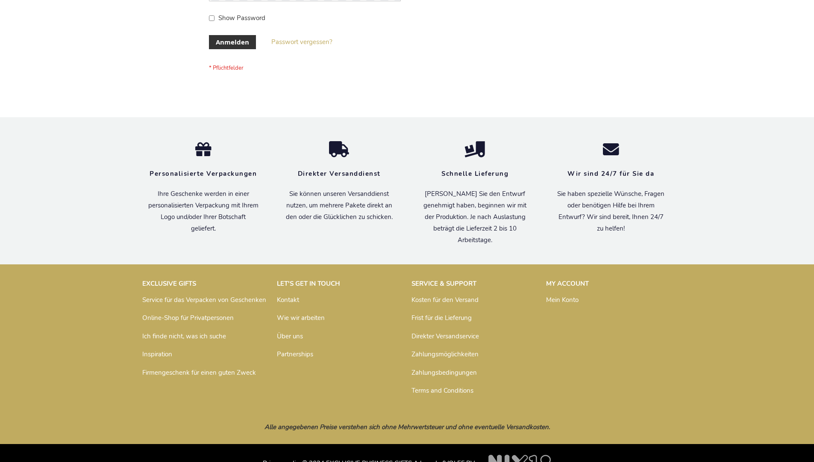
scroll to position [286, 0]
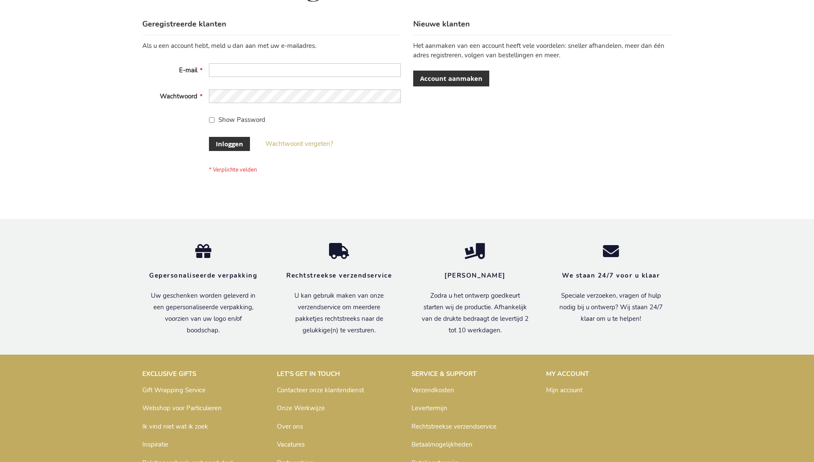
scroll to position [290, 0]
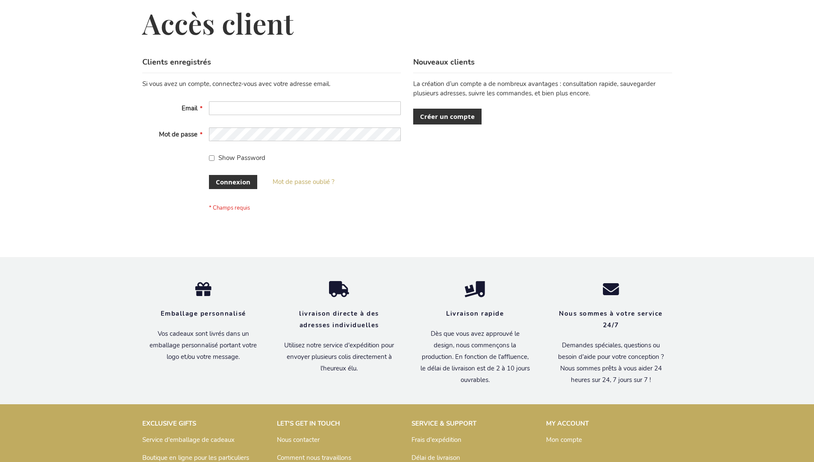
scroll to position [295, 0]
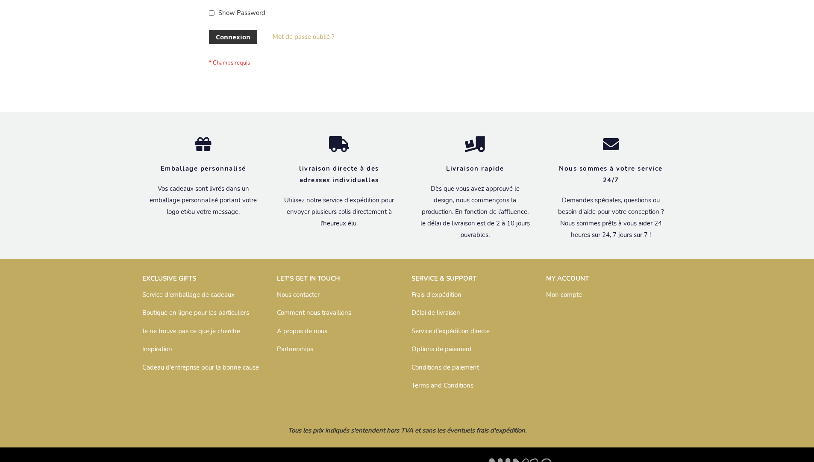
scroll to position [295, 0]
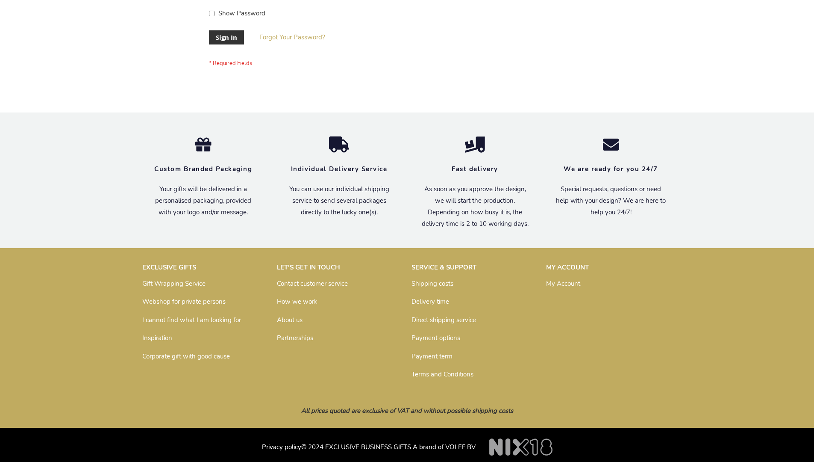
scroll to position [275, 0]
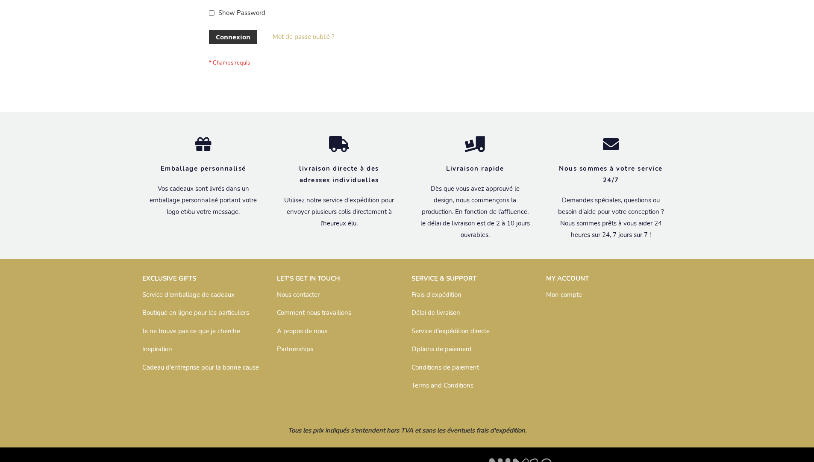
scroll to position [295, 0]
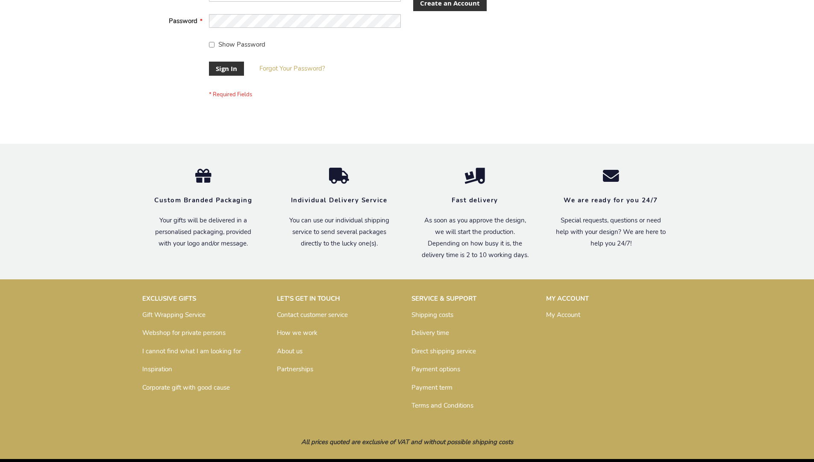
scroll to position [275, 0]
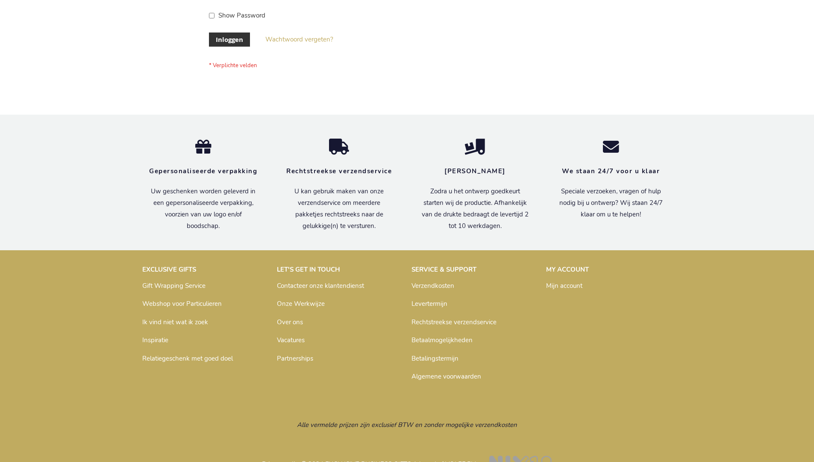
scroll to position [290, 0]
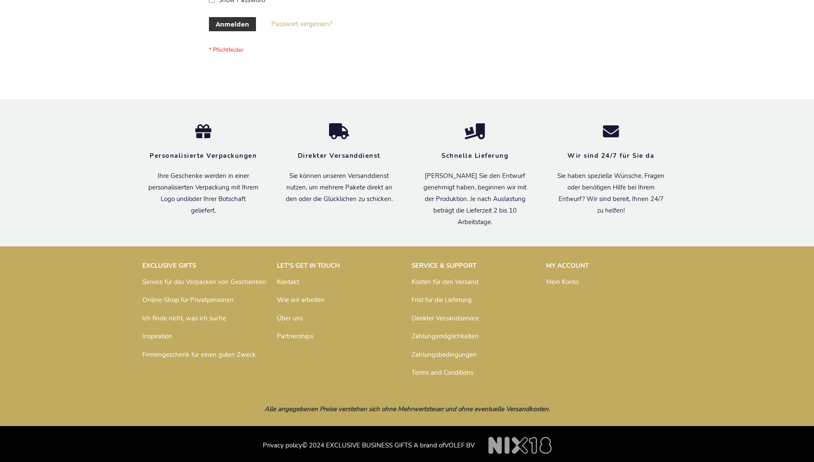
scroll to position [286, 0]
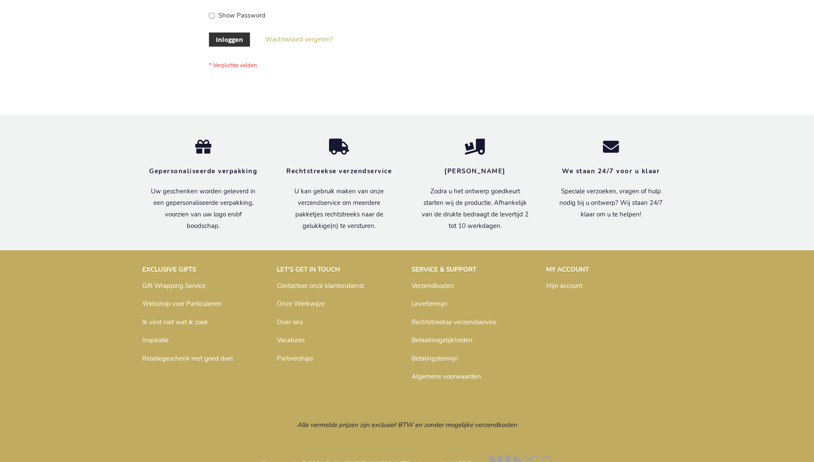
scroll to position [290, 0]
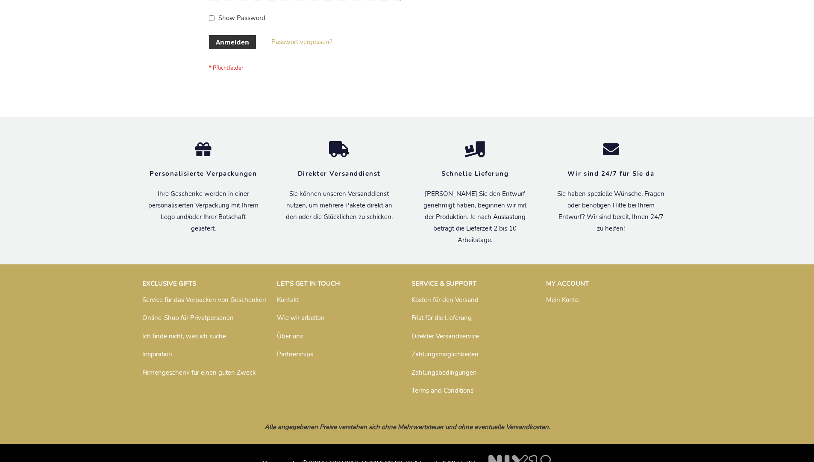
scroll to position [286, 0]
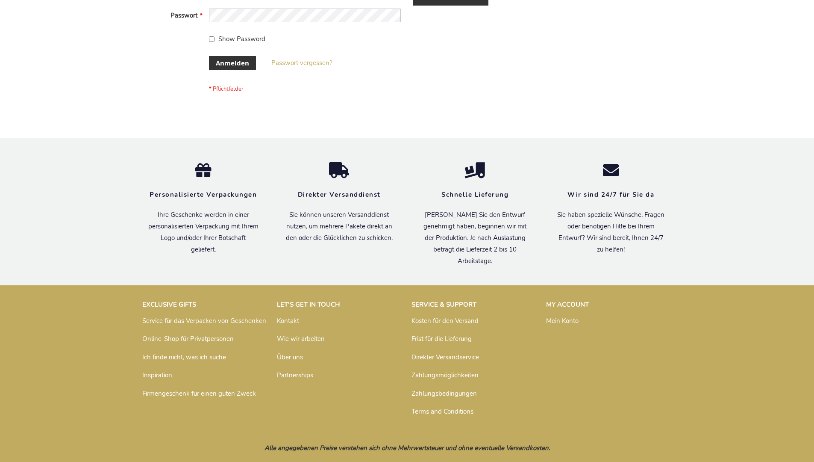
scroll to position [286, 0]
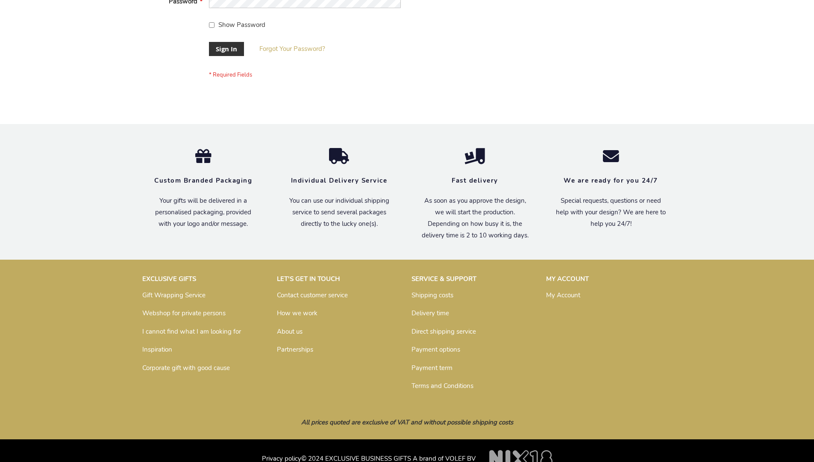
scroll to position [275, 0]
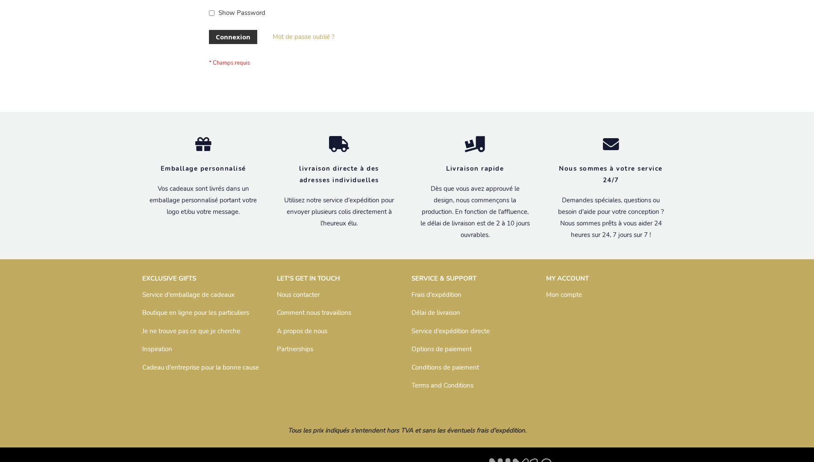
scroll to position [295, 0]
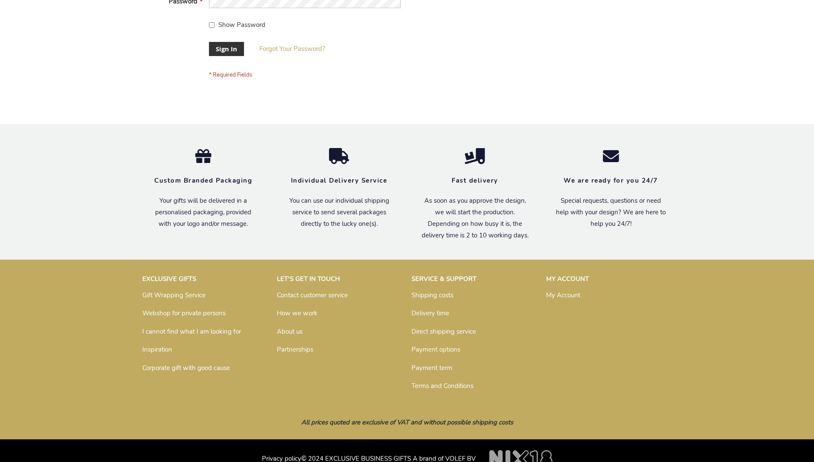
scroll to position [275, 0]
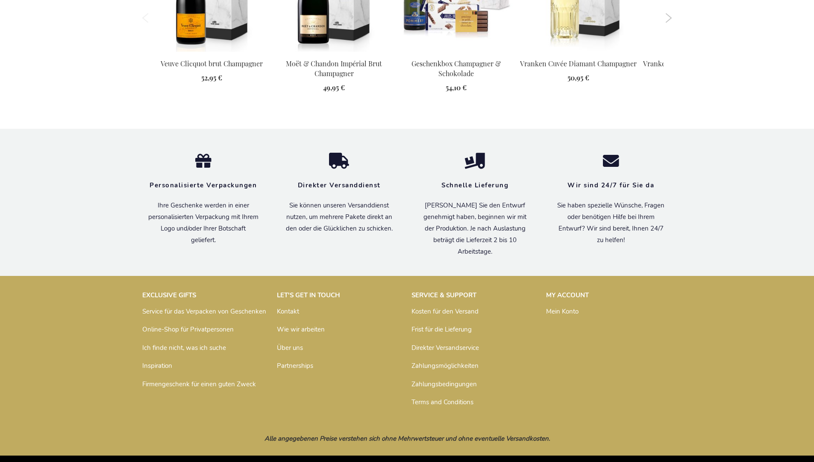
scroll to position [1151, 0]
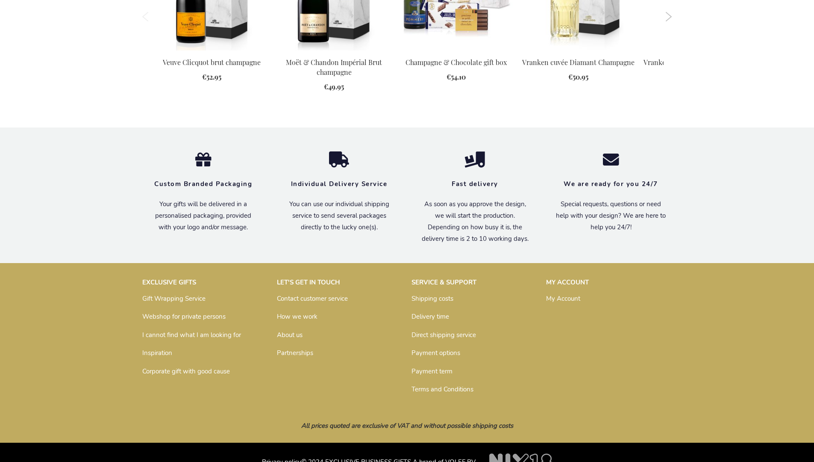
scroll to position [1111, 0]
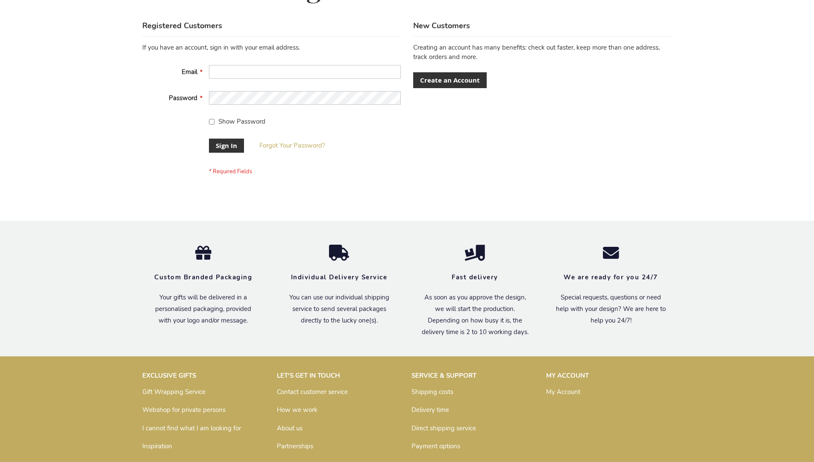
scroll to position [275, 0]
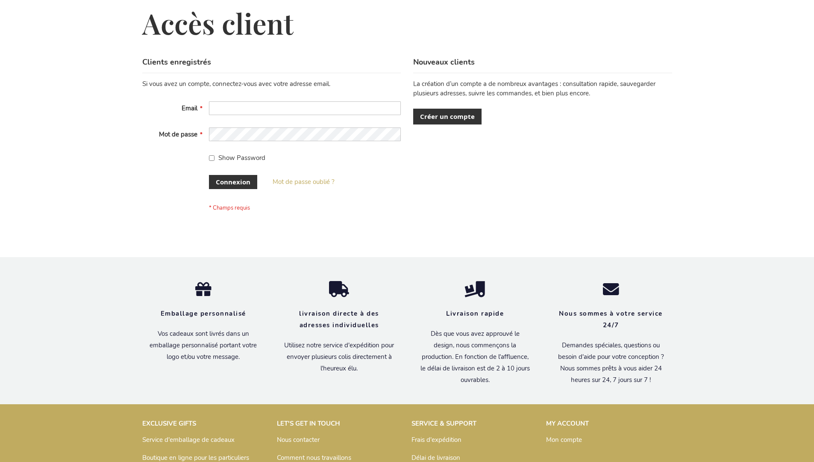
scroll to position [295, 0]
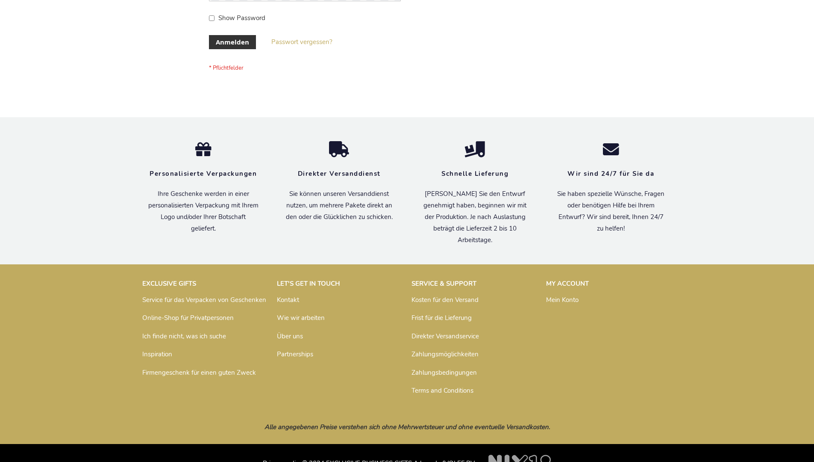
scroll to position [286, 0]
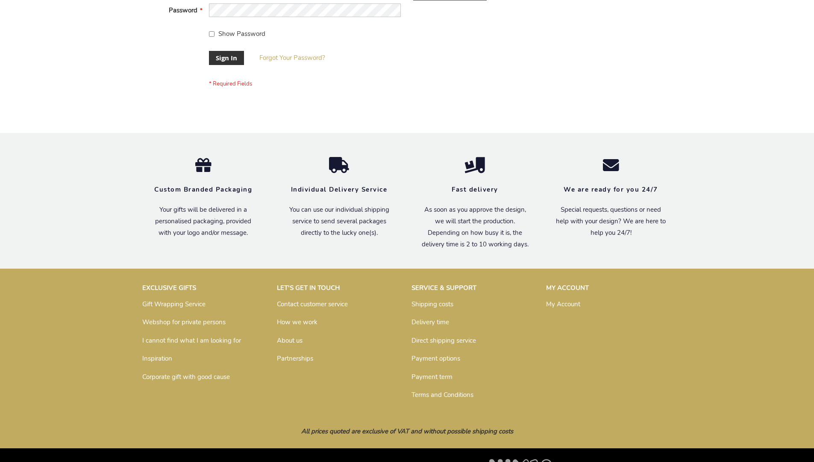
scroll to position [275, 0]
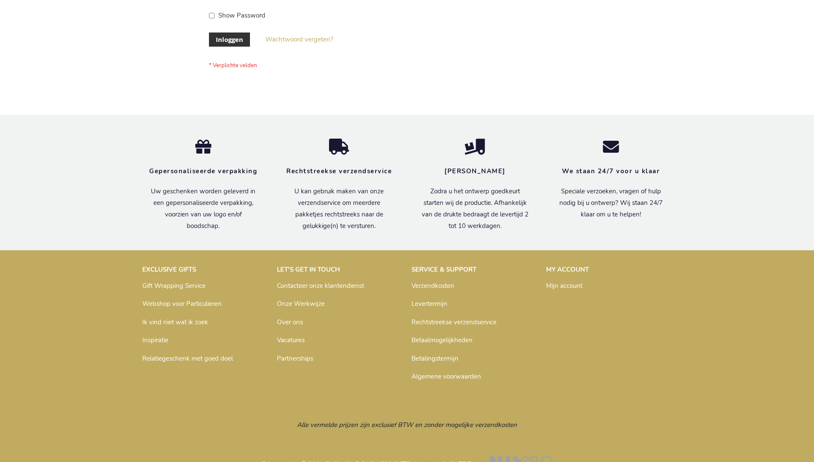
scroll to position [290, 0]
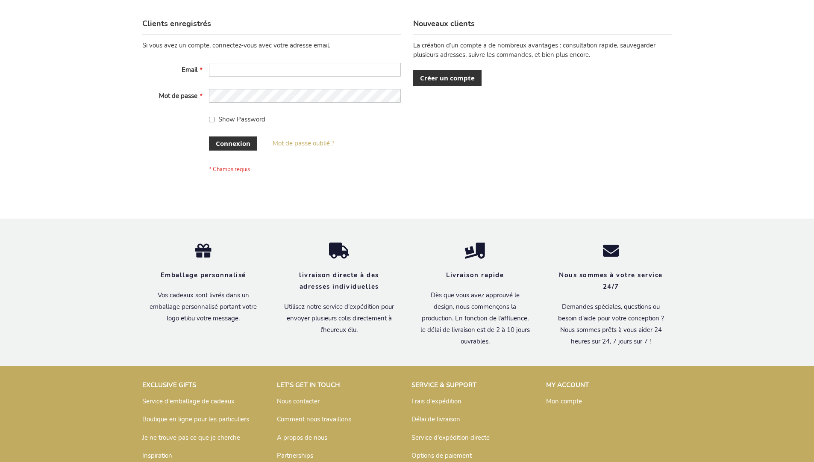
scroll to position [295, 0]
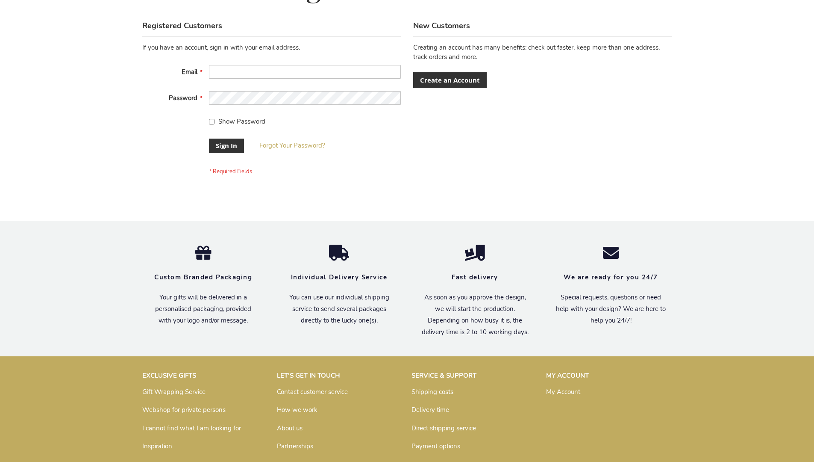
scroll to position [275, 0]
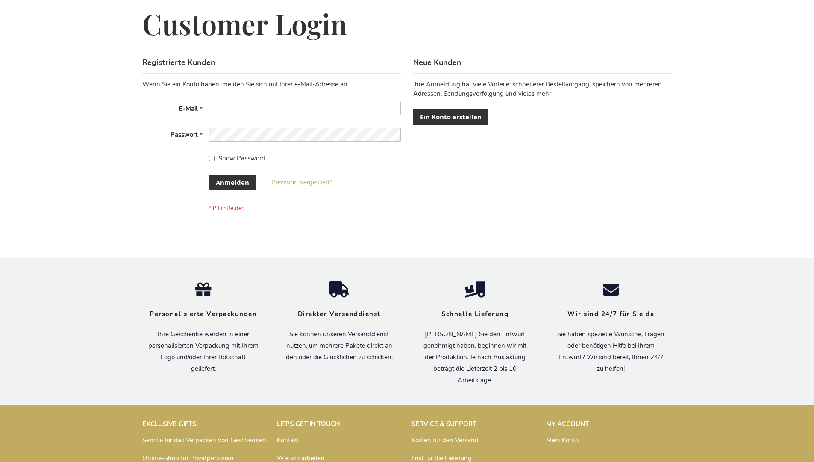
scroll to position [286, 0]
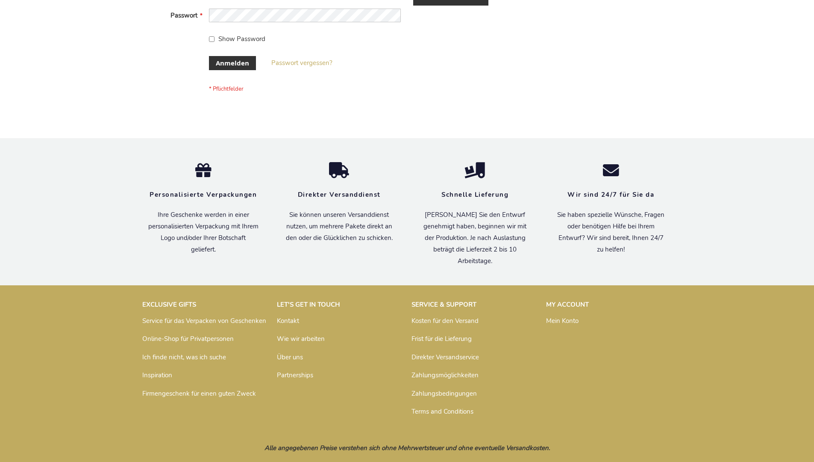
scroll to position [286, 0]
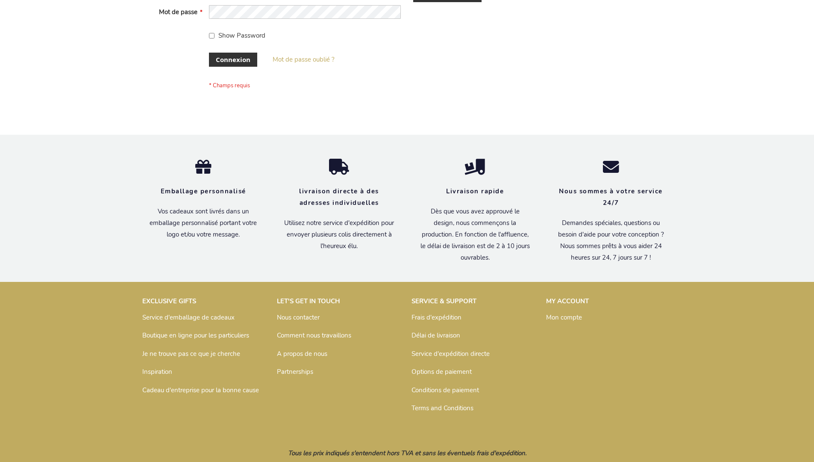
scroll to position [295, 0]
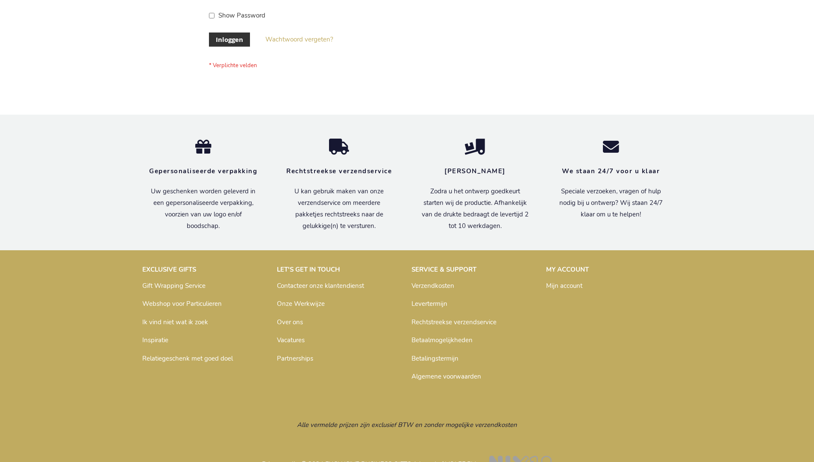
scroll to position [290, 0]
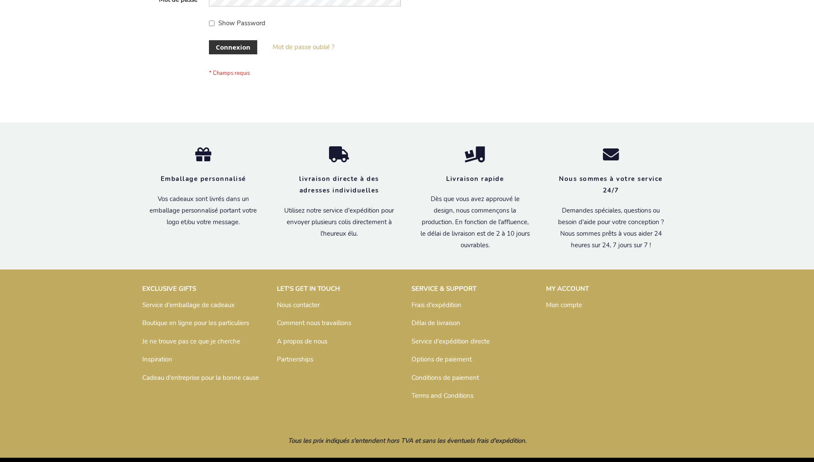
scroll to position [295, 0]
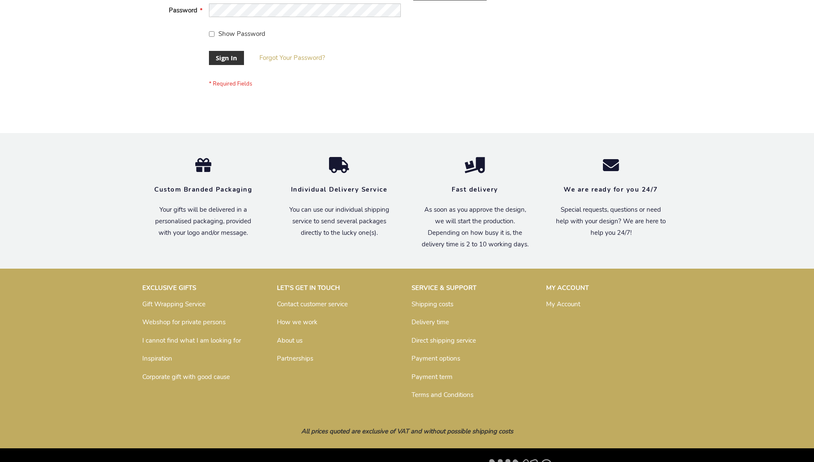
scroll to position [275, 0]
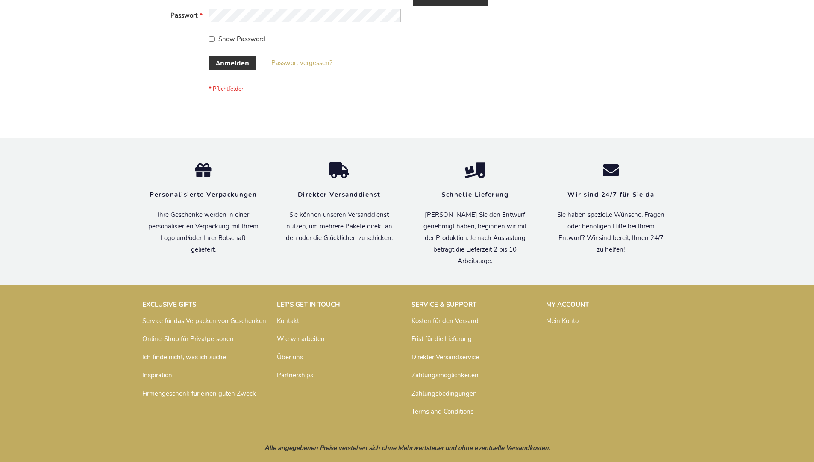
scroll to position [286, 0]
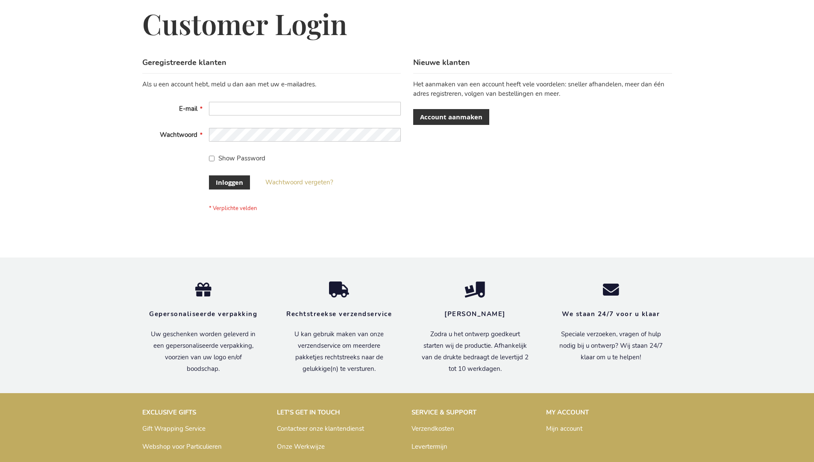
scroll to position [290, 0]
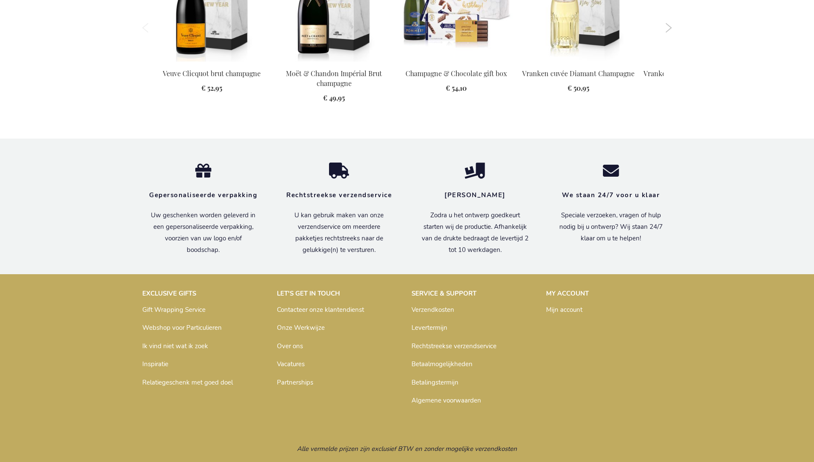
scroll to position [1127, 0]
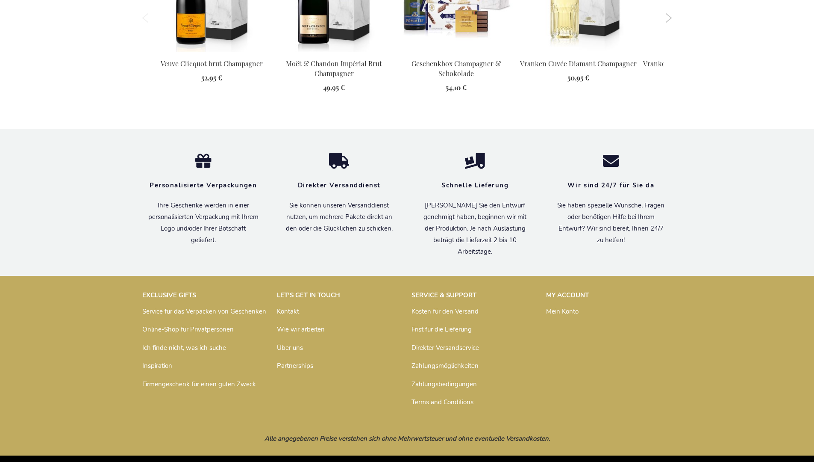
scroll to position [1151, 0]
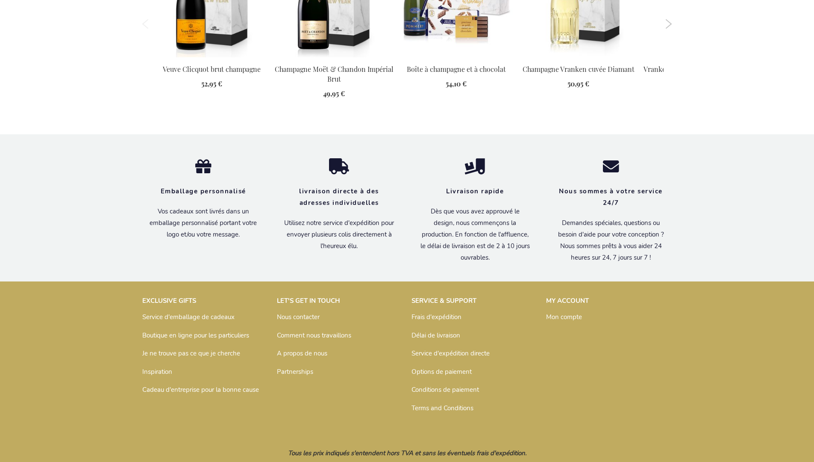
scroll to position [1141, 0]
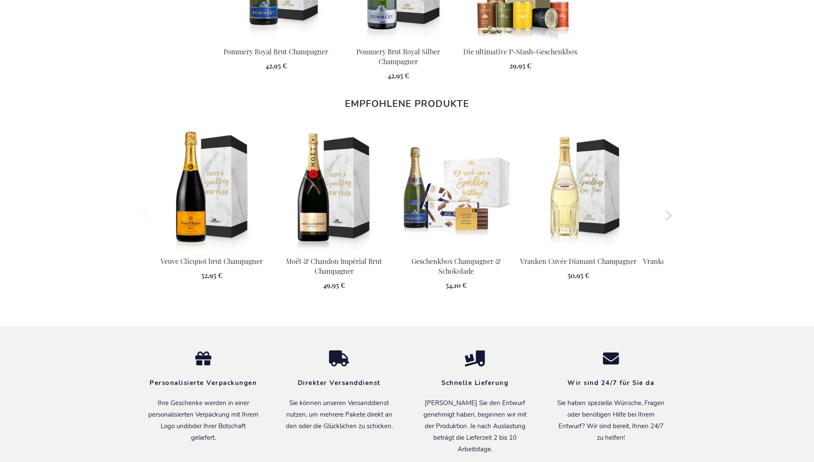
scroll to position [1151, 0]
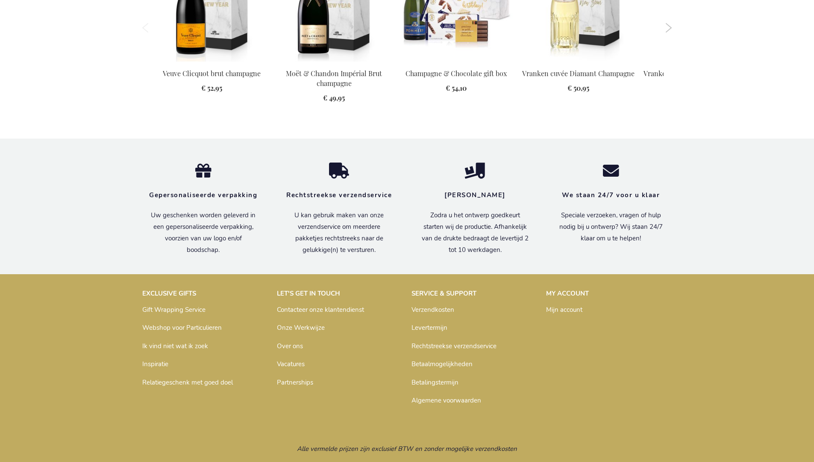
scroll to position [1127, 0]
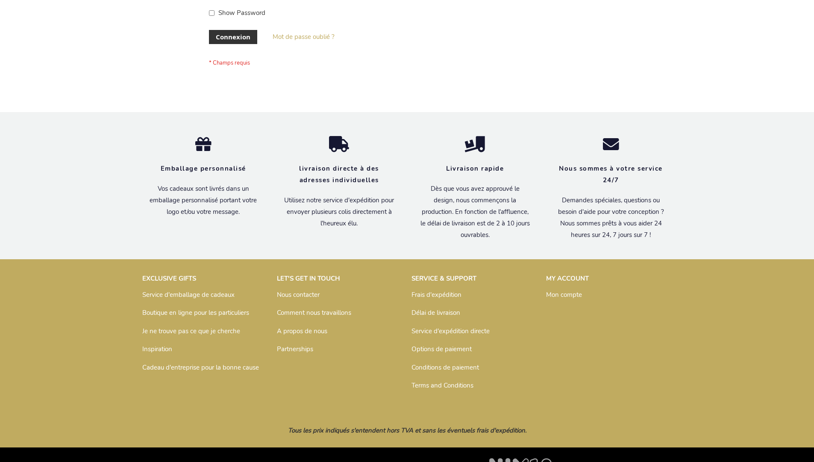
scroll to position [295, 0]
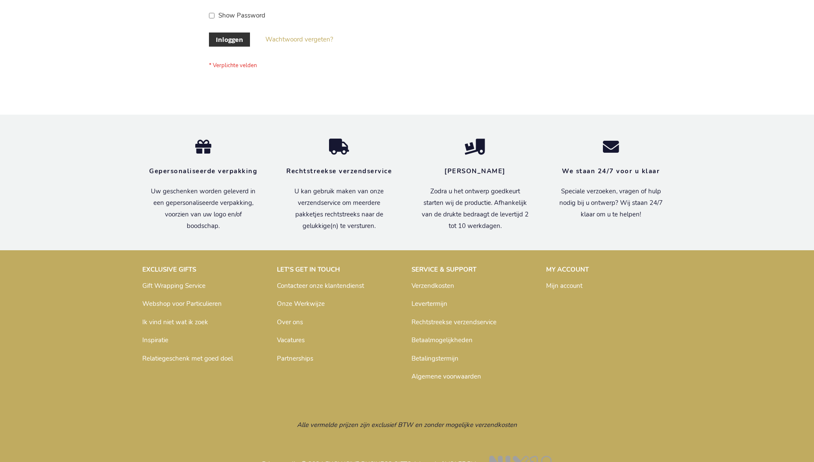
scroll to position [290, 0]
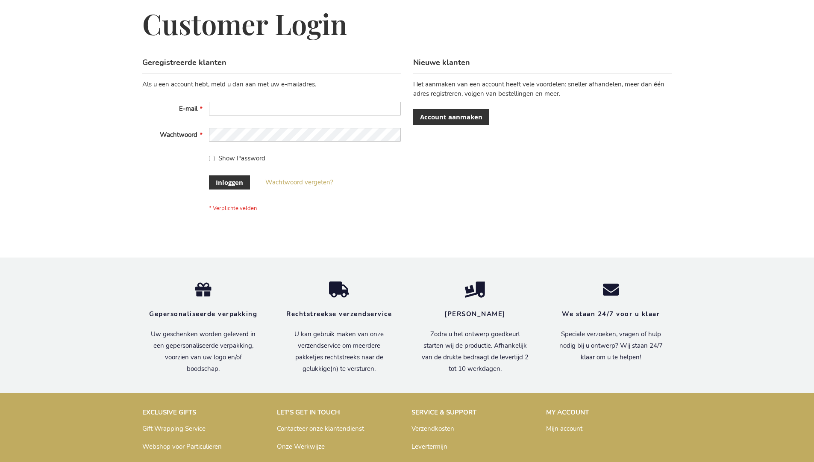
scroll to position [290, 0]
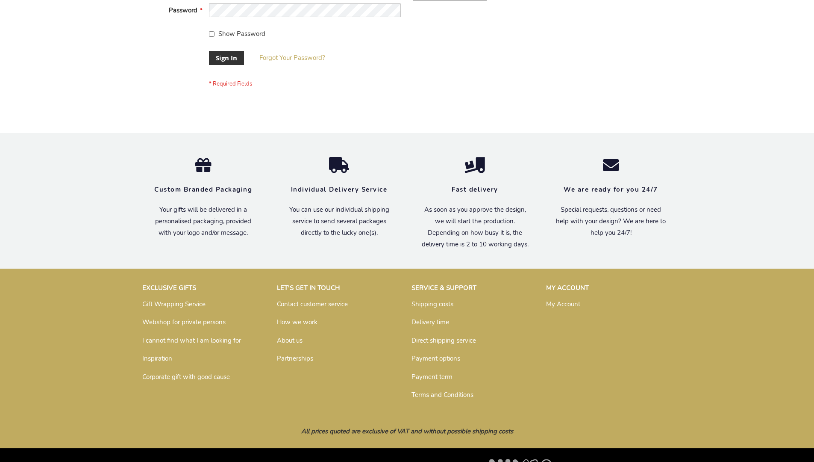
scroll to position [275, 0]
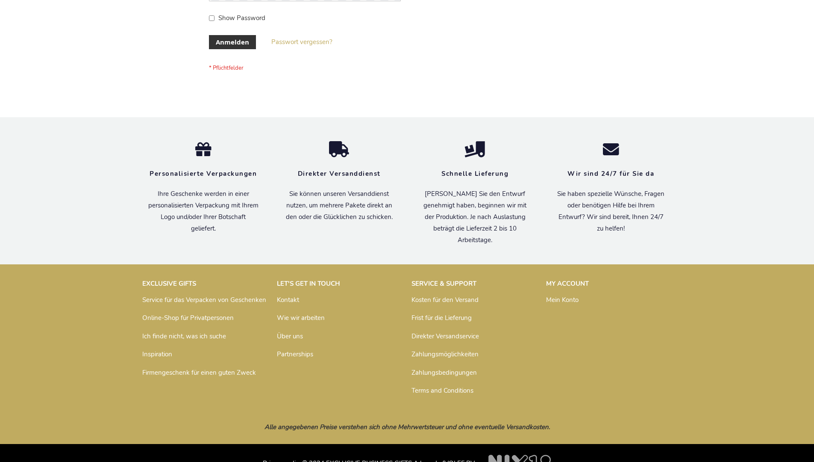
scroll to position [286, 0]
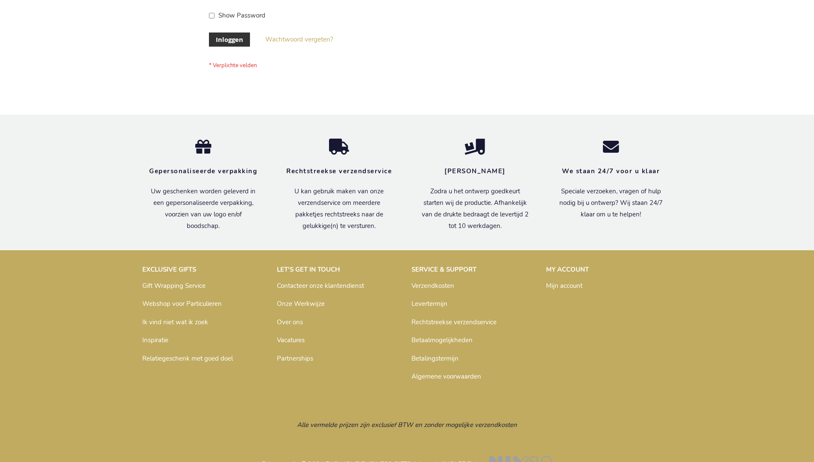
scroll to position [290, 0]
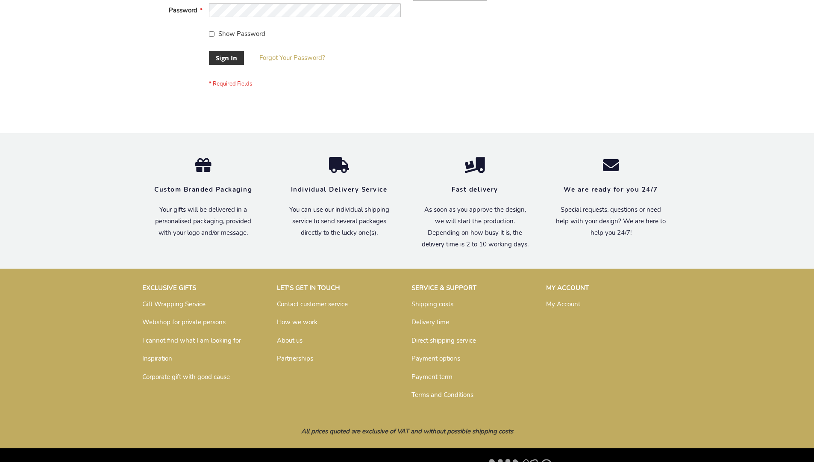
scroll to position [275, 0]
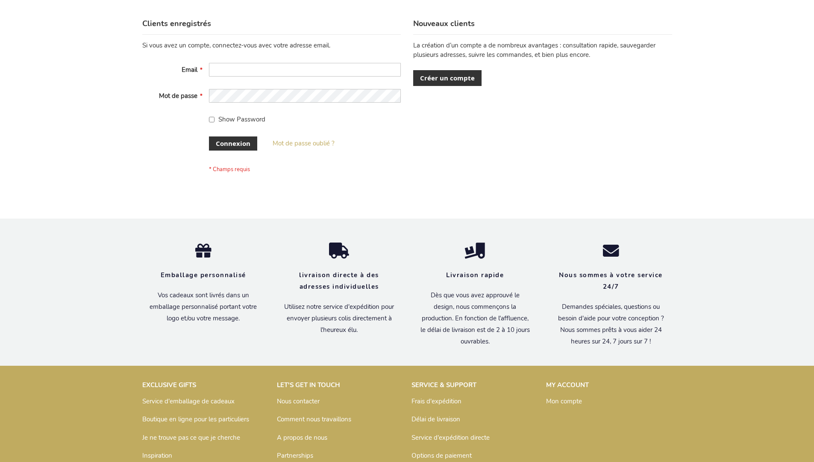
scroll to position [295, 0]
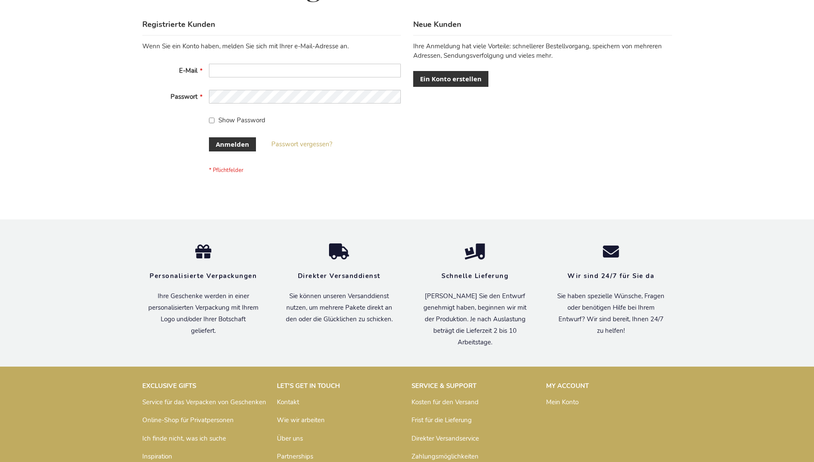
scroll to position [286, 0]
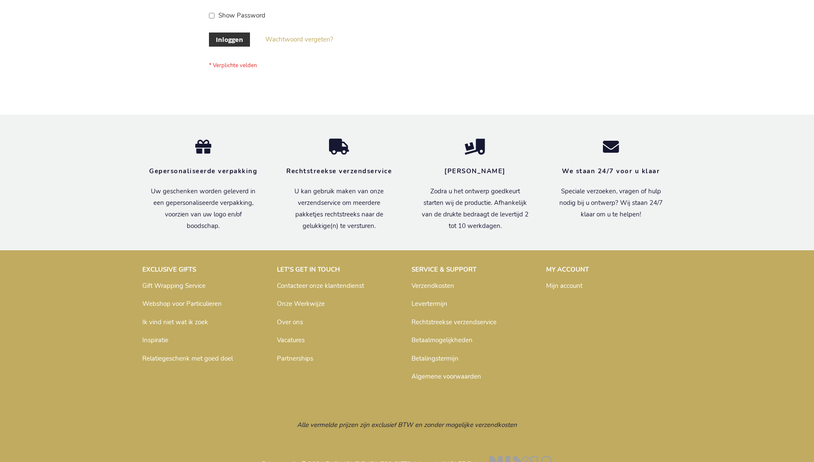
scroll to position [290, 0]
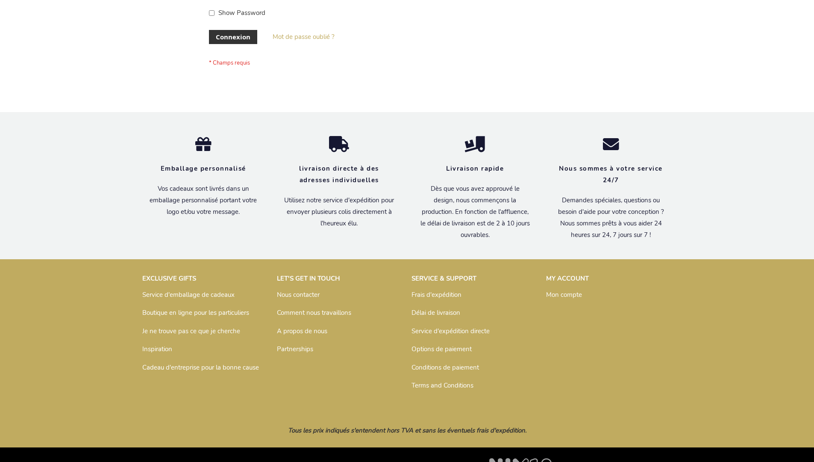
scroll to position [295, 0]
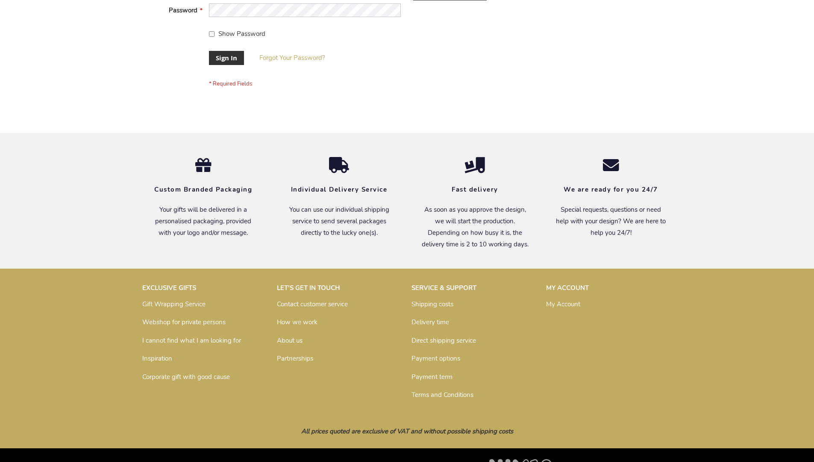
scroll to position [275, 0]
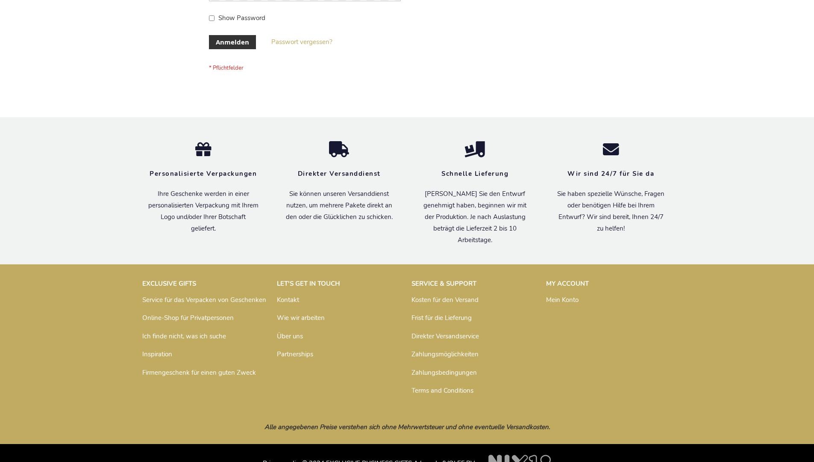
scroll to position [286, 0]
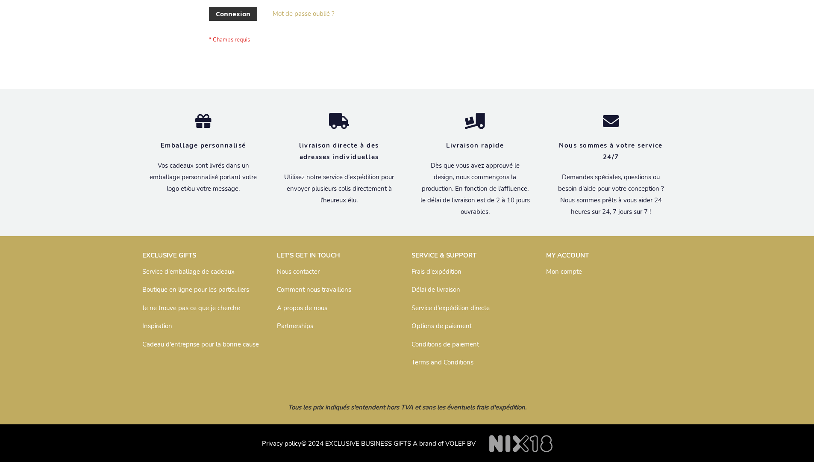
scroll to position [295, 0]
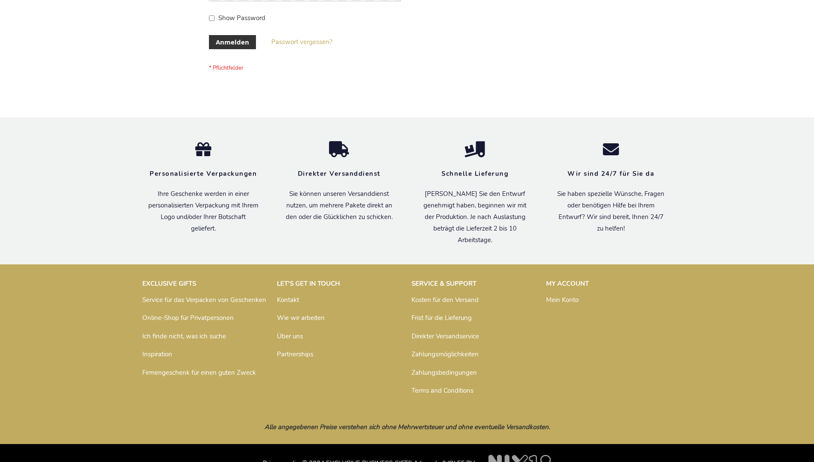
scroll to position [286, 0]
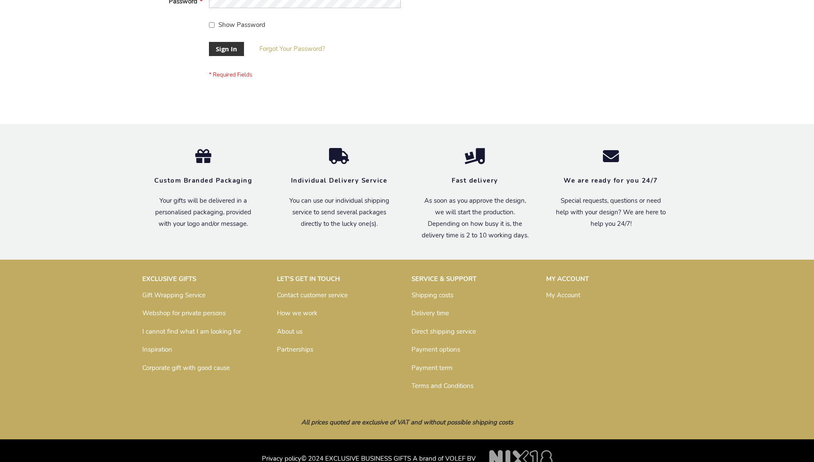
scroll to position [275, 0]
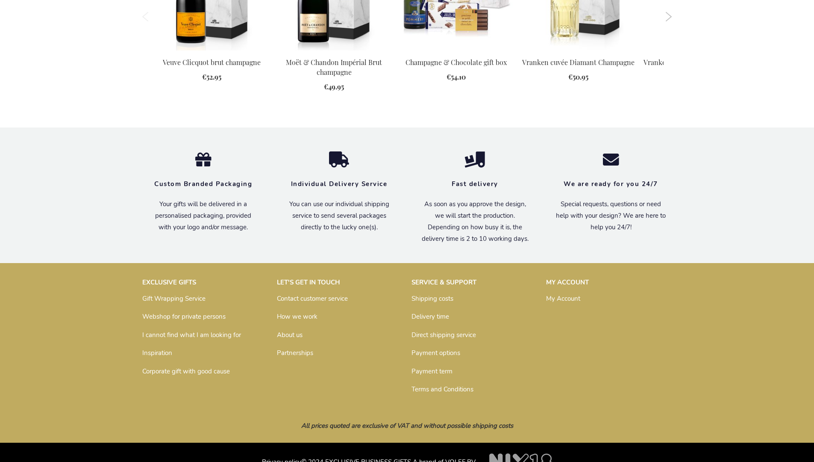
scroll to position [1111, 0]
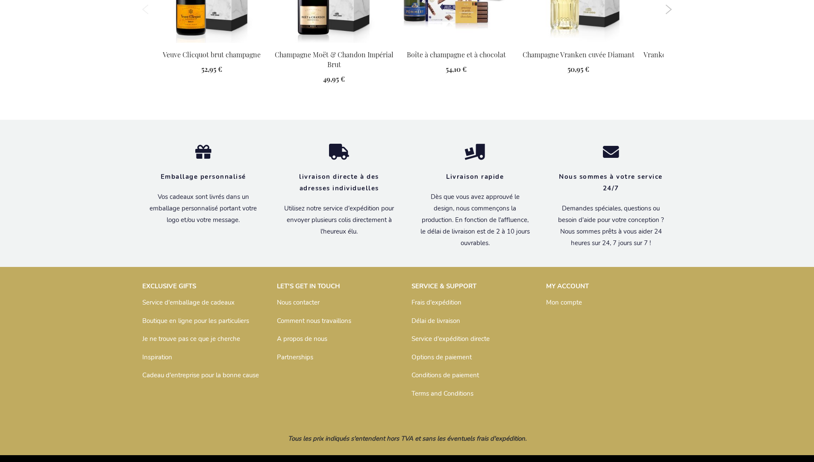
scroll to position [1141, 0]
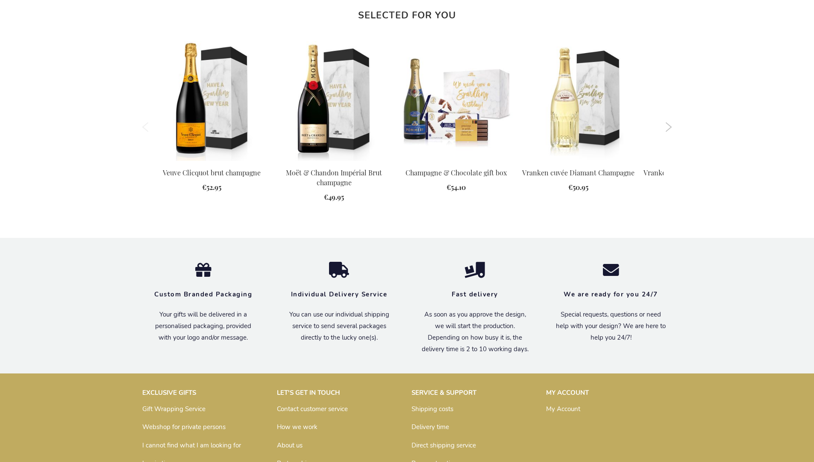
scroll to position [1111, 0]
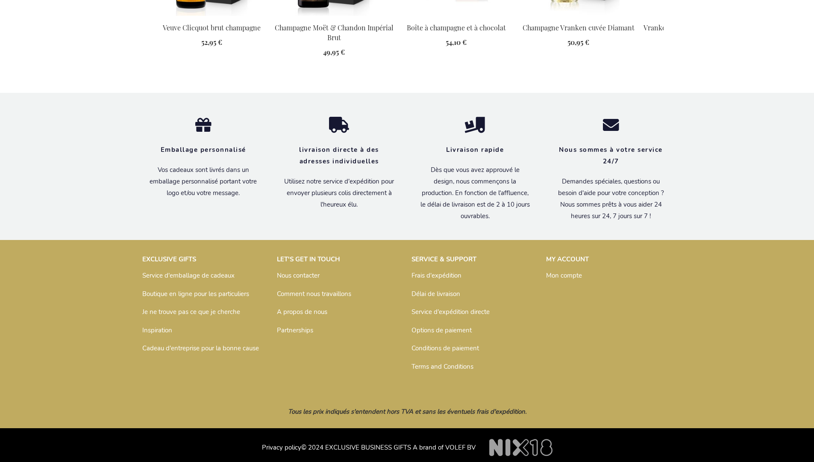
scroll to position [1141, 0]
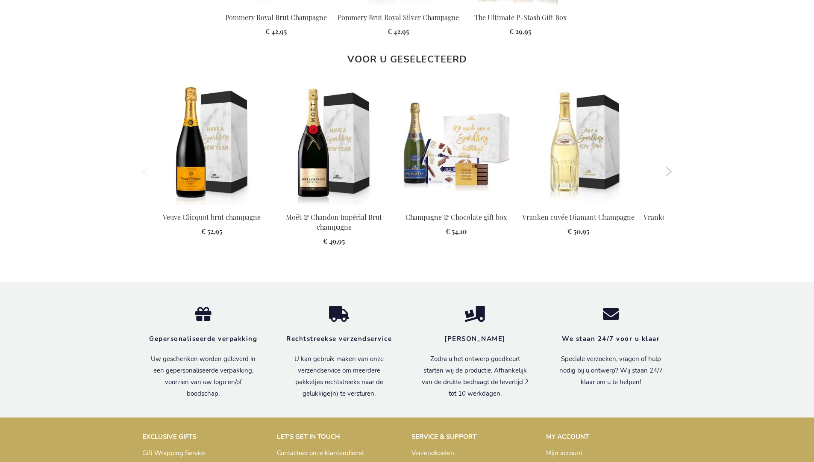
scroll to position [1118, 0]
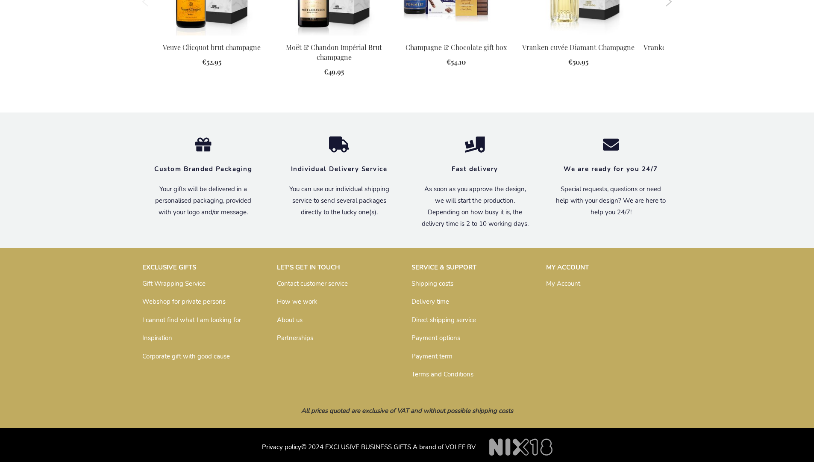
scroll to position [1111, 0]
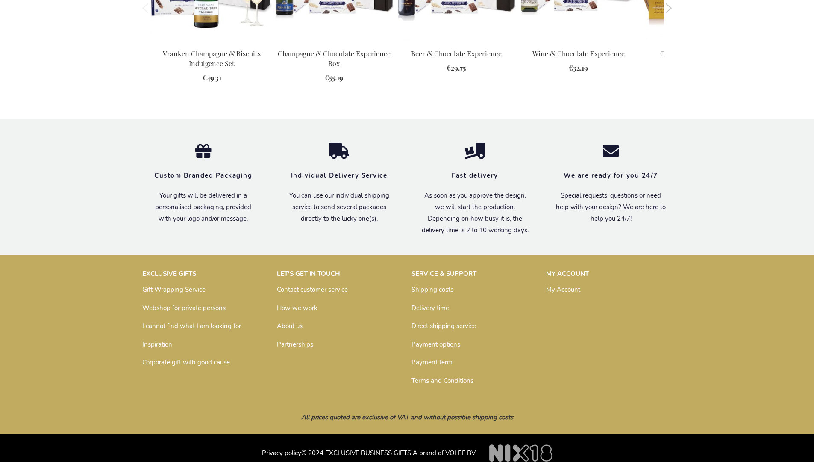
scroll to position [1068, 0]
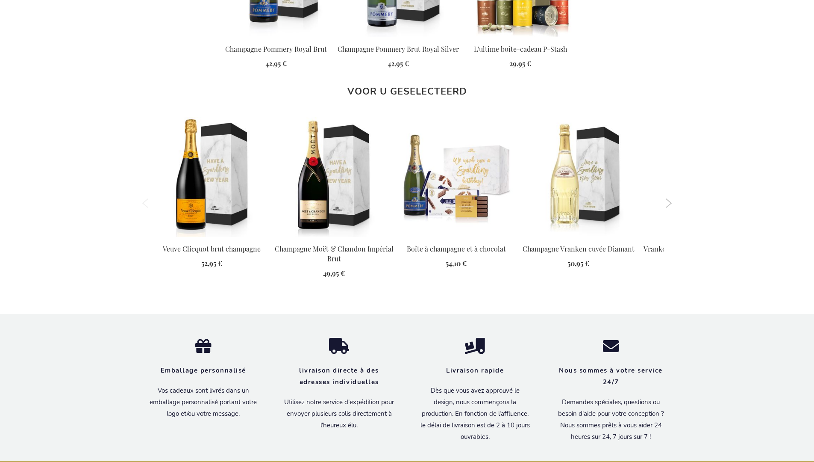
scroll to position [1132, 0]
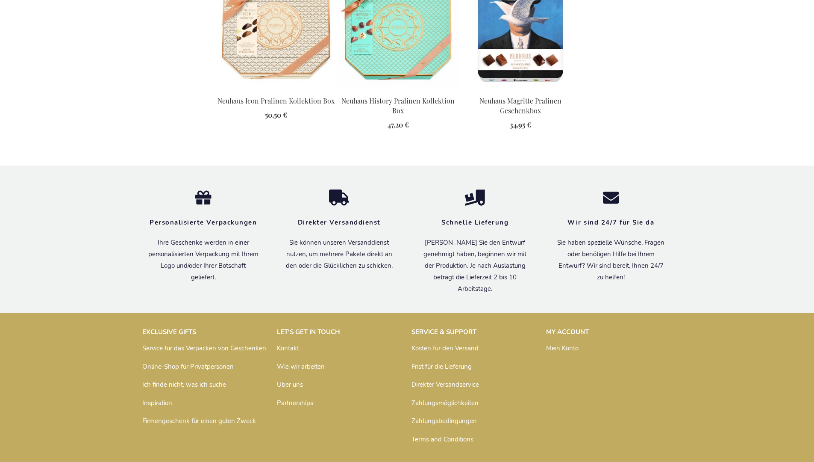
scroll to position [1236, 0]
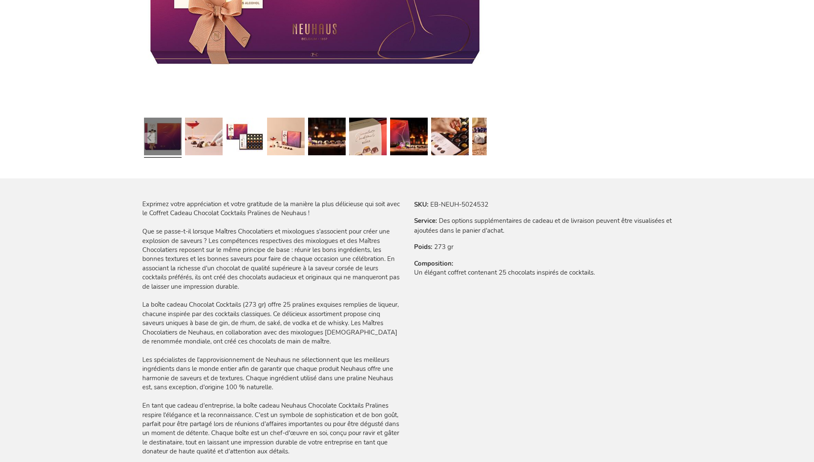
scroll to position [1235, 0]
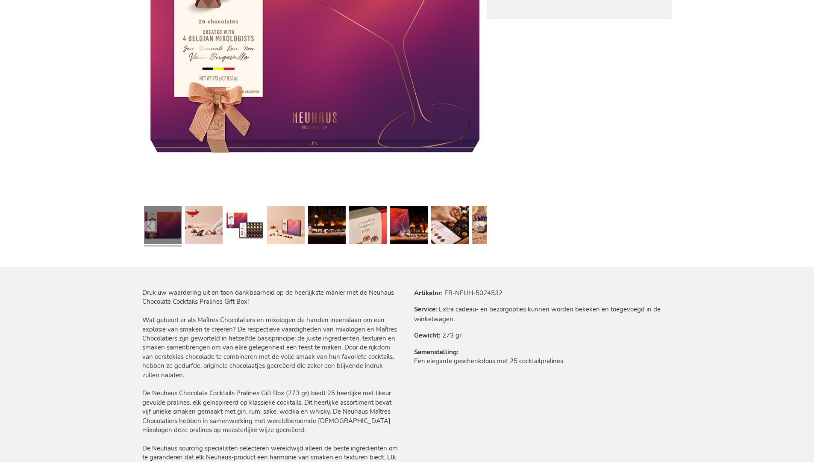
scroll to position [1230, 0]
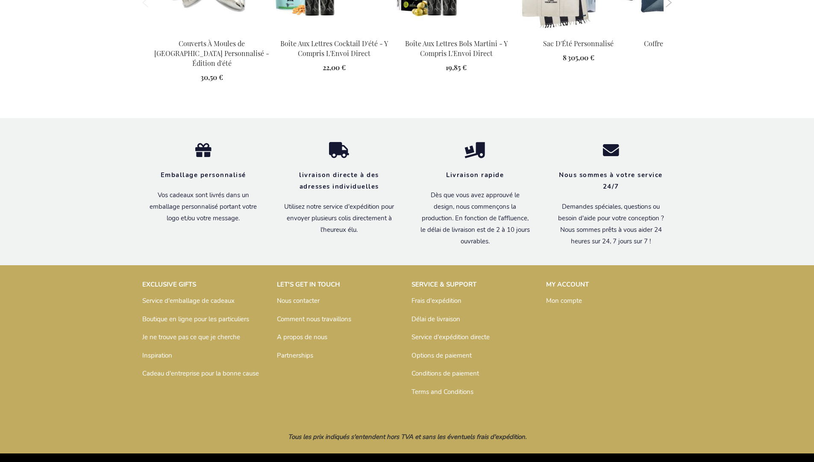
scroll to position [1147, 0]
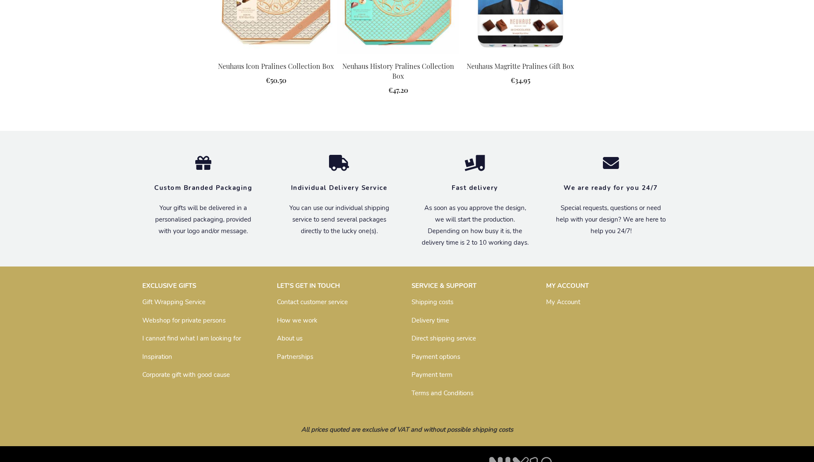
scroll to position [1188, 0]
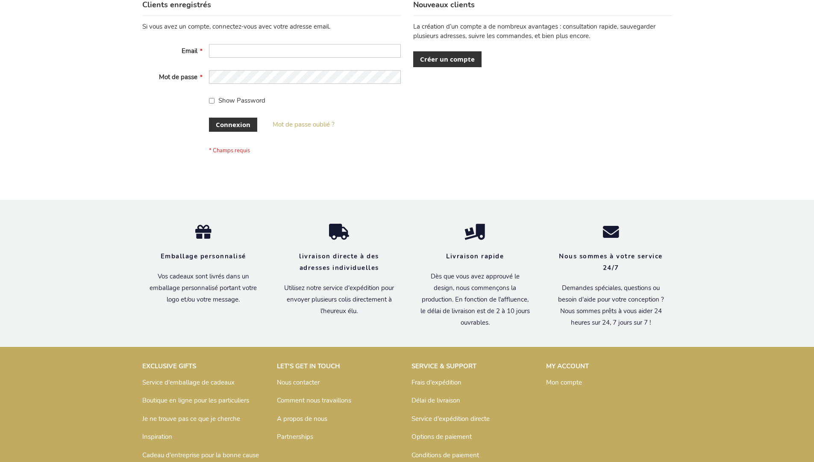
scroll to position [295, 0]
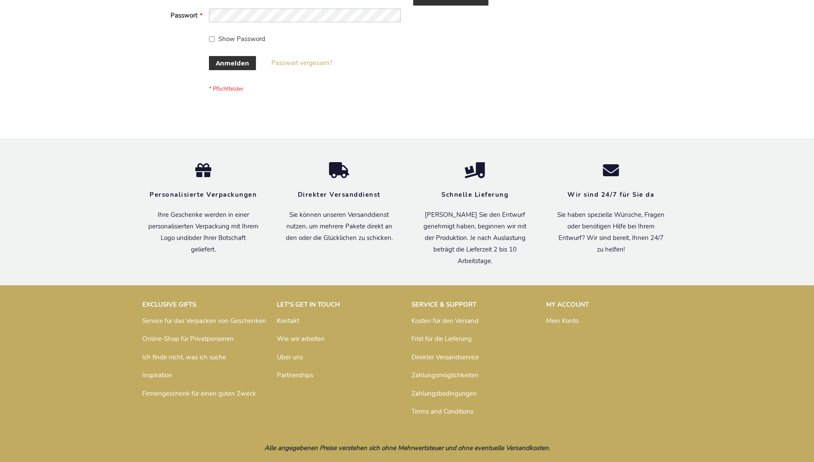
scroll to position [286, 0]
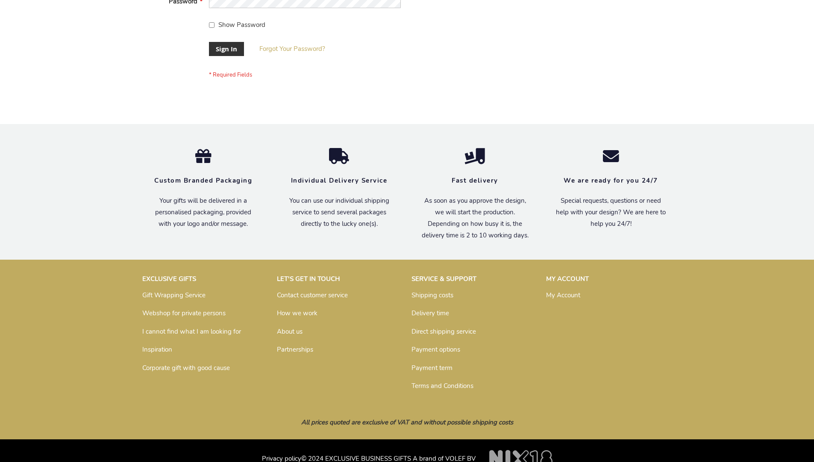
scroll to position [275, 0]
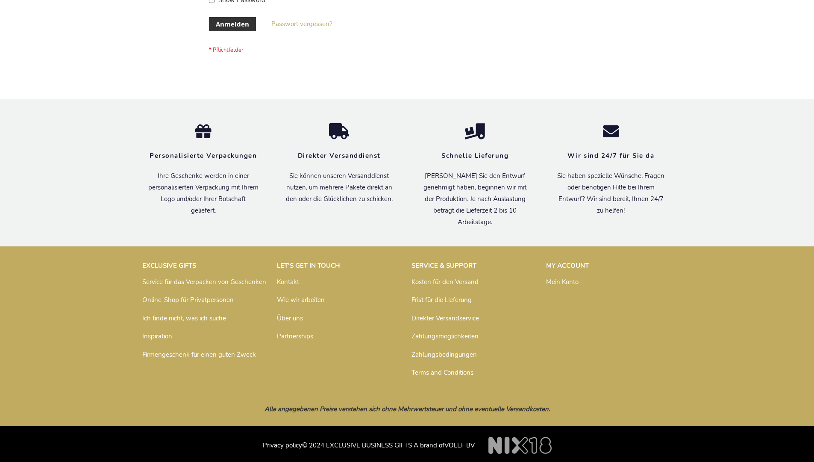
scroll to position [286, 0]
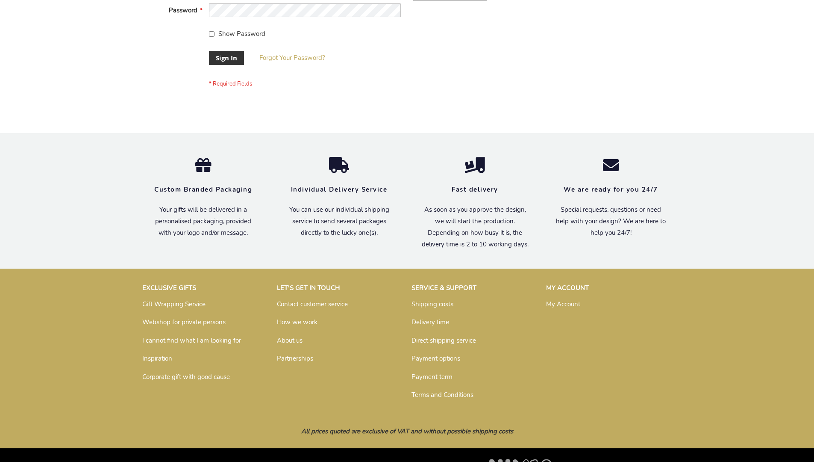
scroll to position [275, 0]
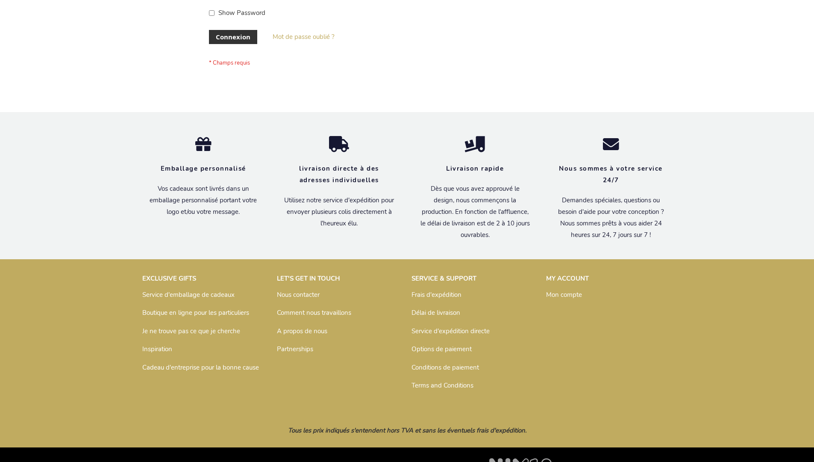
scroll to position [295, 0]
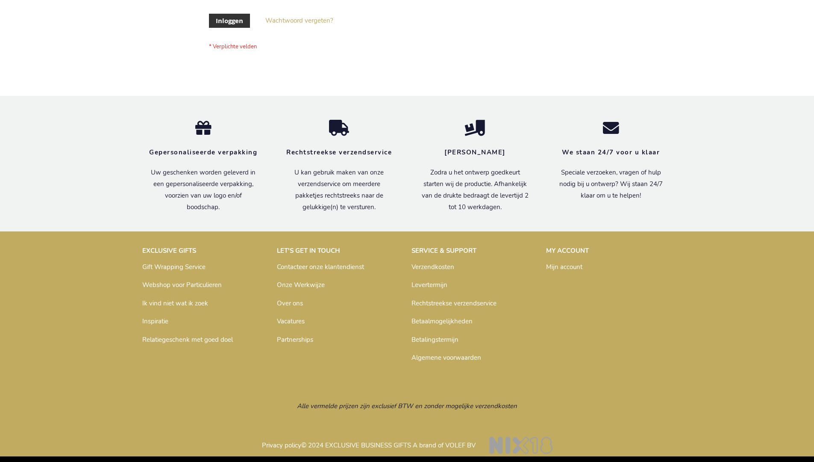
scroll to position [290, 0]
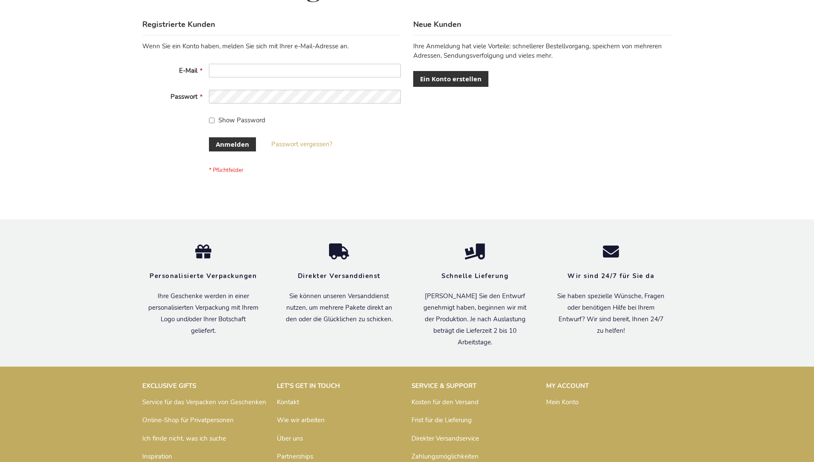
scroll to position [286, 0]
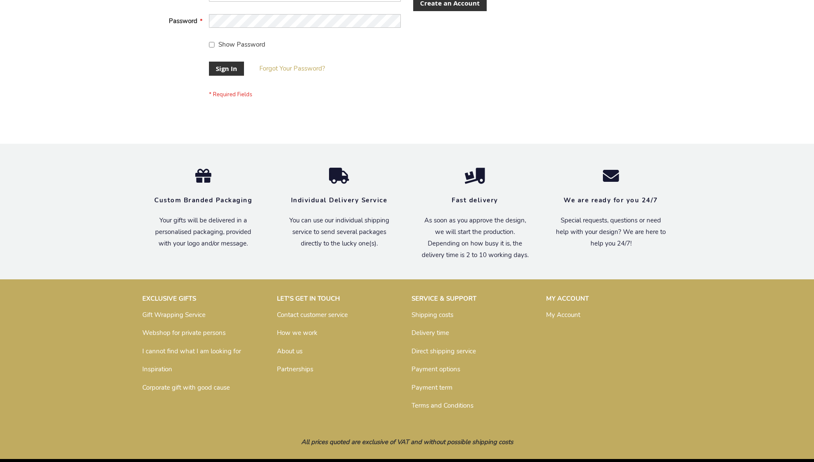
scroll to position [275, 0]
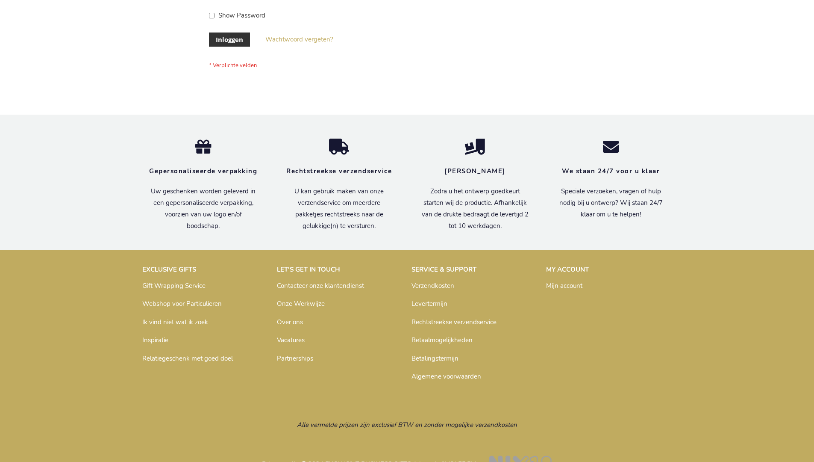
scroll to position [290, 0]
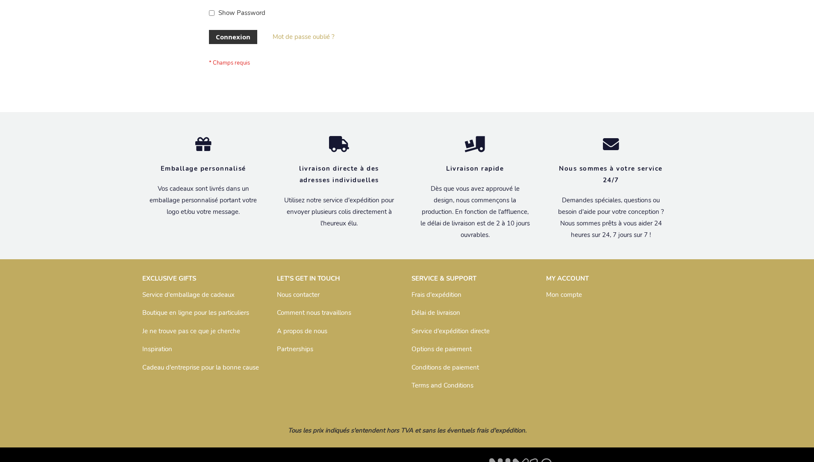
scroll to position [295, 0]
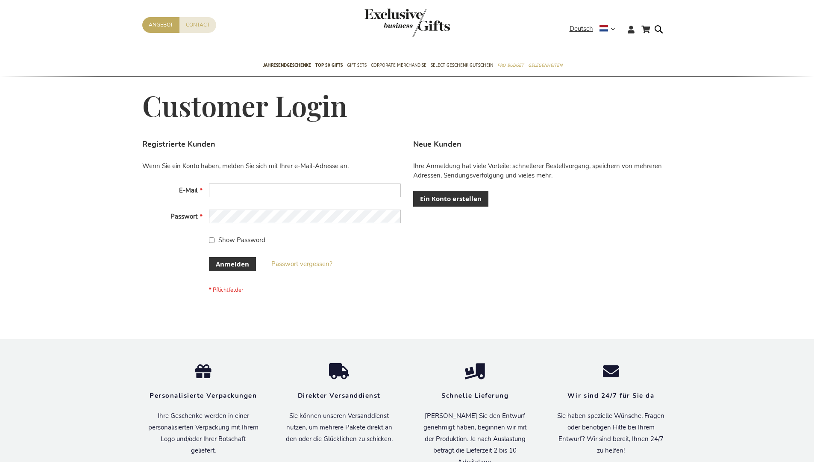
scroll to position [286, 0]
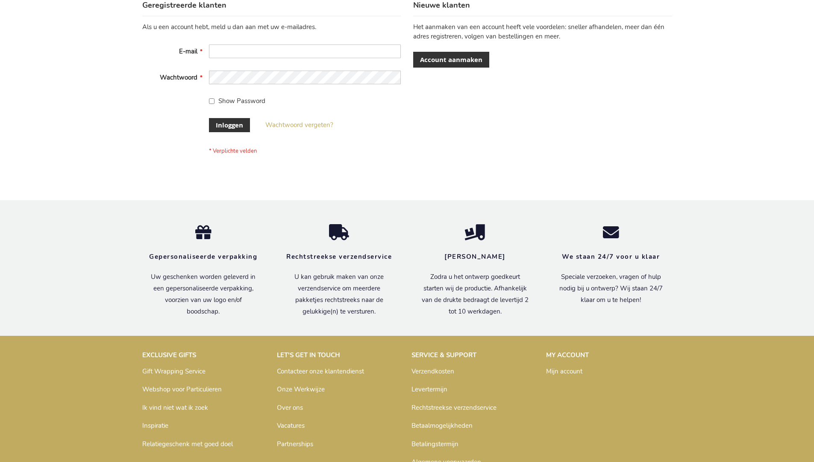
scroll to position [290, 0]
